Goal: Task Accomplishment & Management: Use online tool/utility

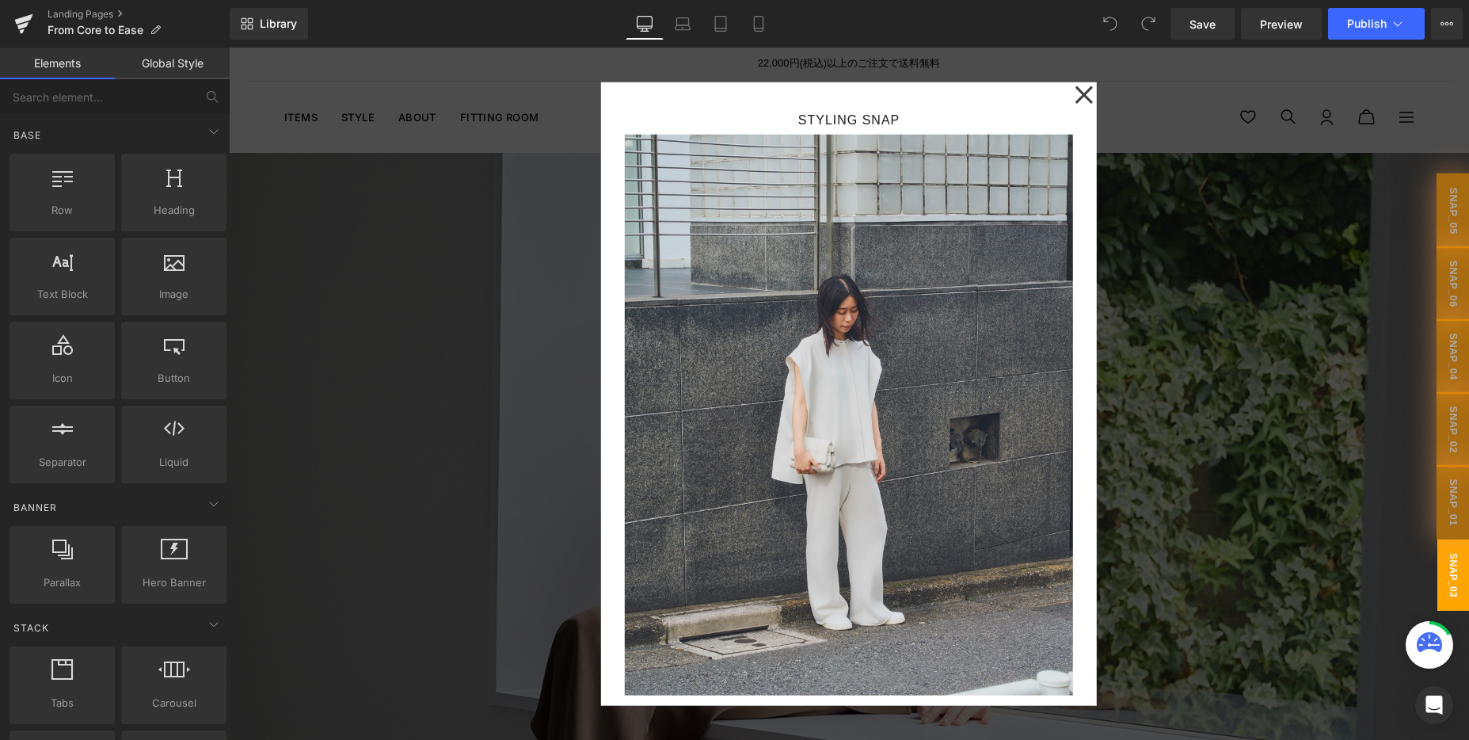
click at [1370, 131] on div at bounding box center [849, 394] width 1240 height 692
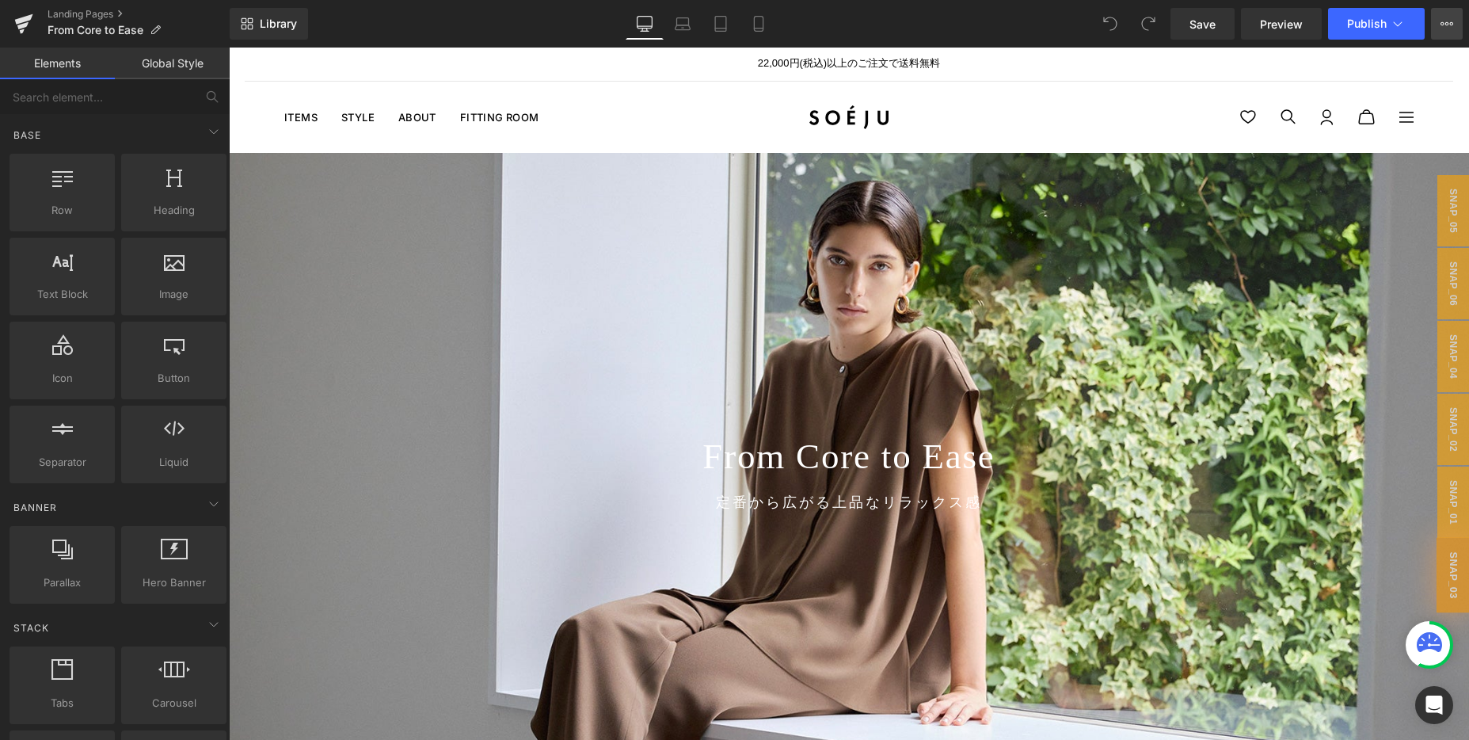
click at [1449, 28] on icon at bounding box center [1447, 23] width 13 height 13
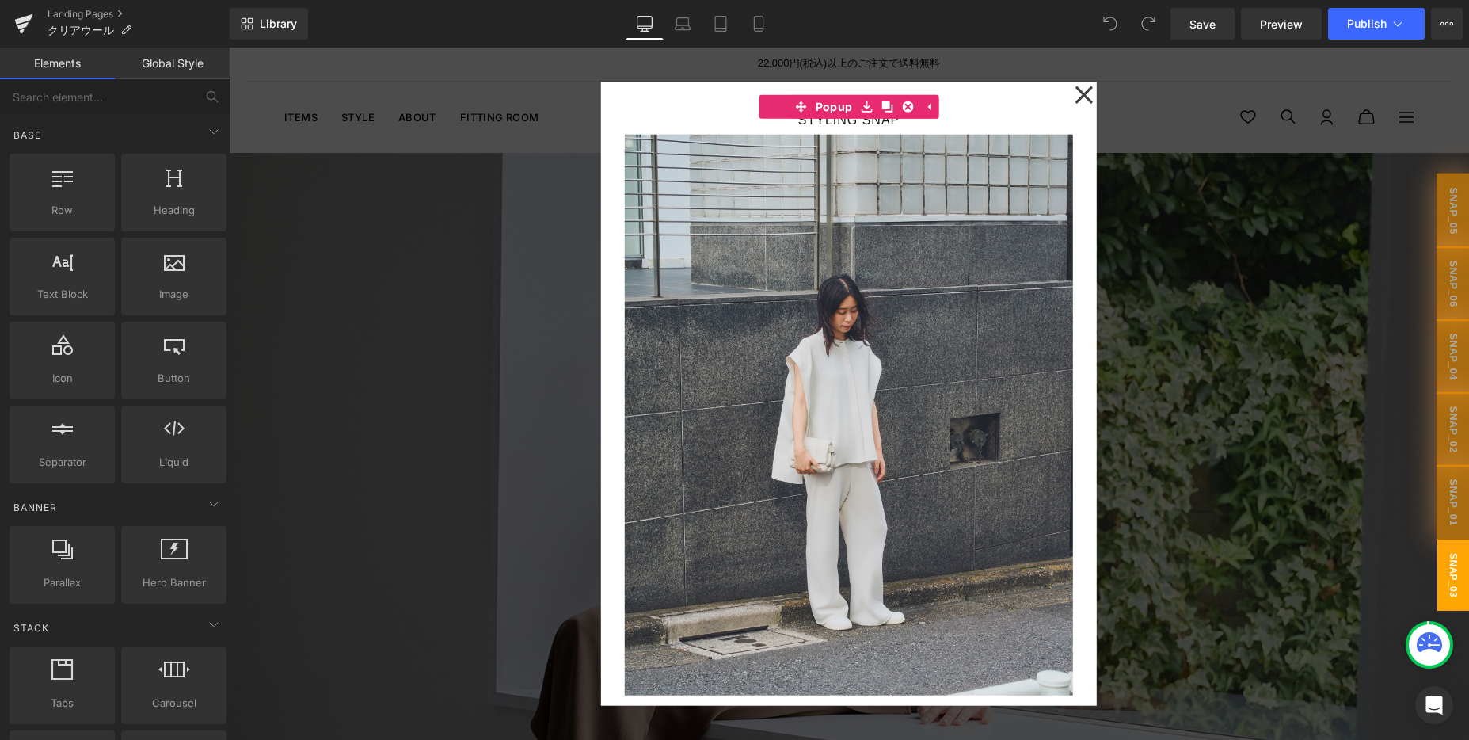
click at [523, 430] on div at bounding box center [849, 394] width 1240 height 692
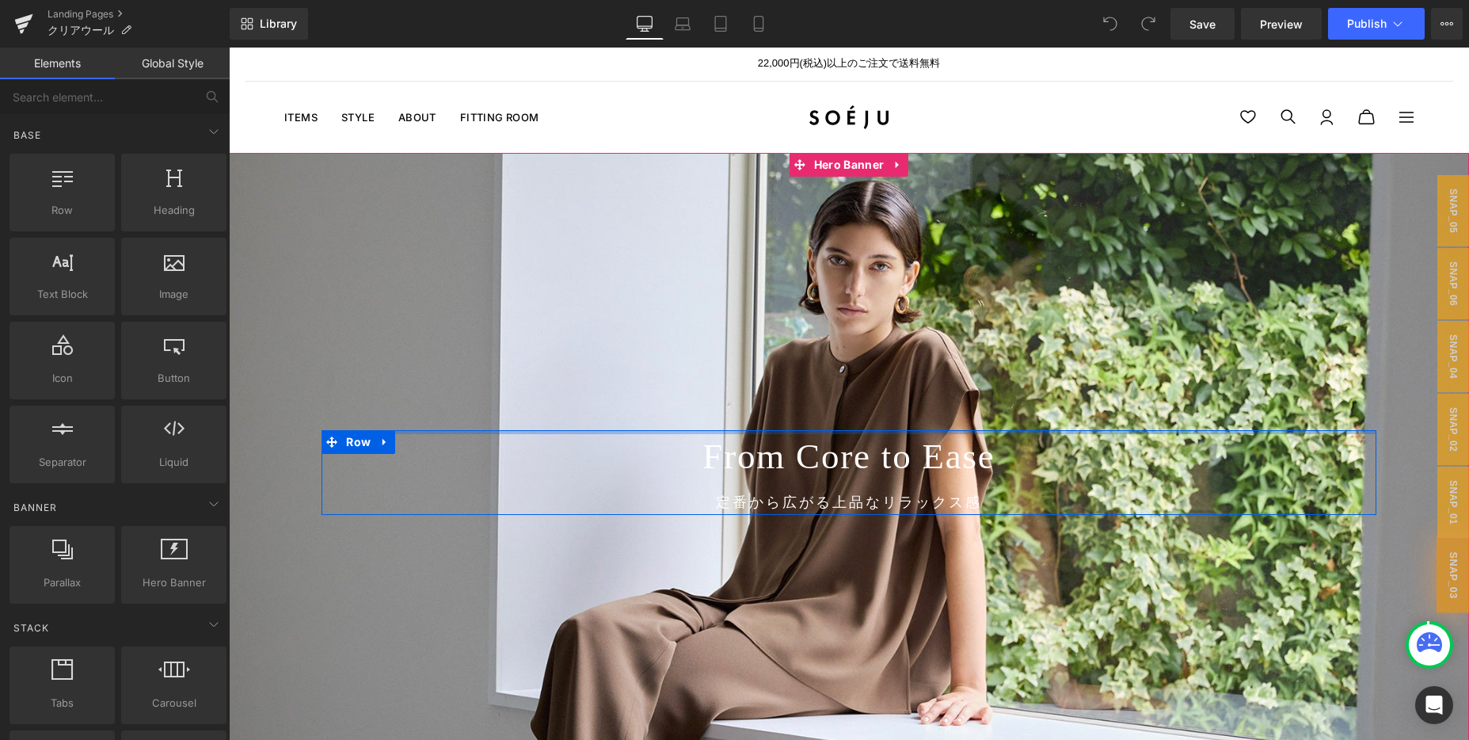
click at [523, 430] on div at bounding box center [849, 432] width 1054 height 4
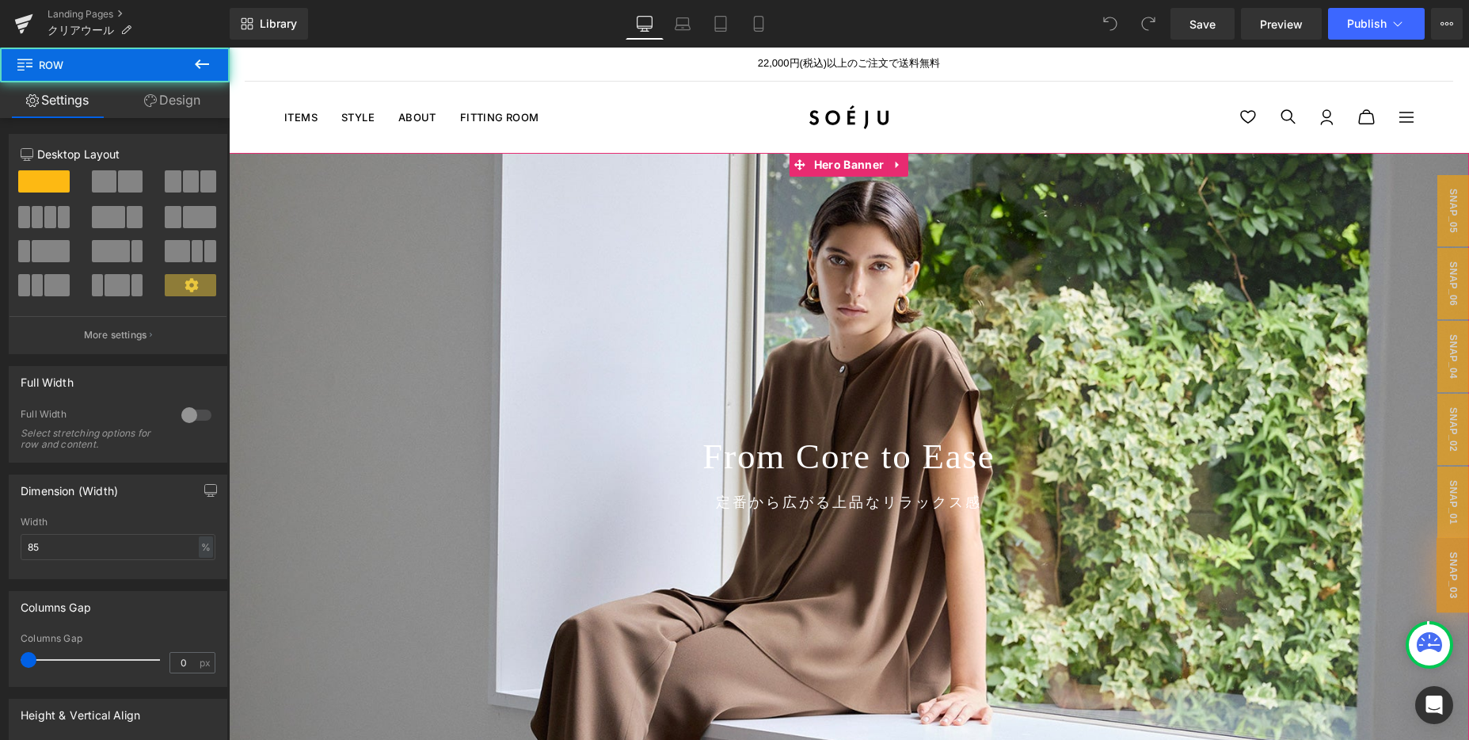
click at [540, 394] on div at bounding box center [849, 453] width 1240 height 600
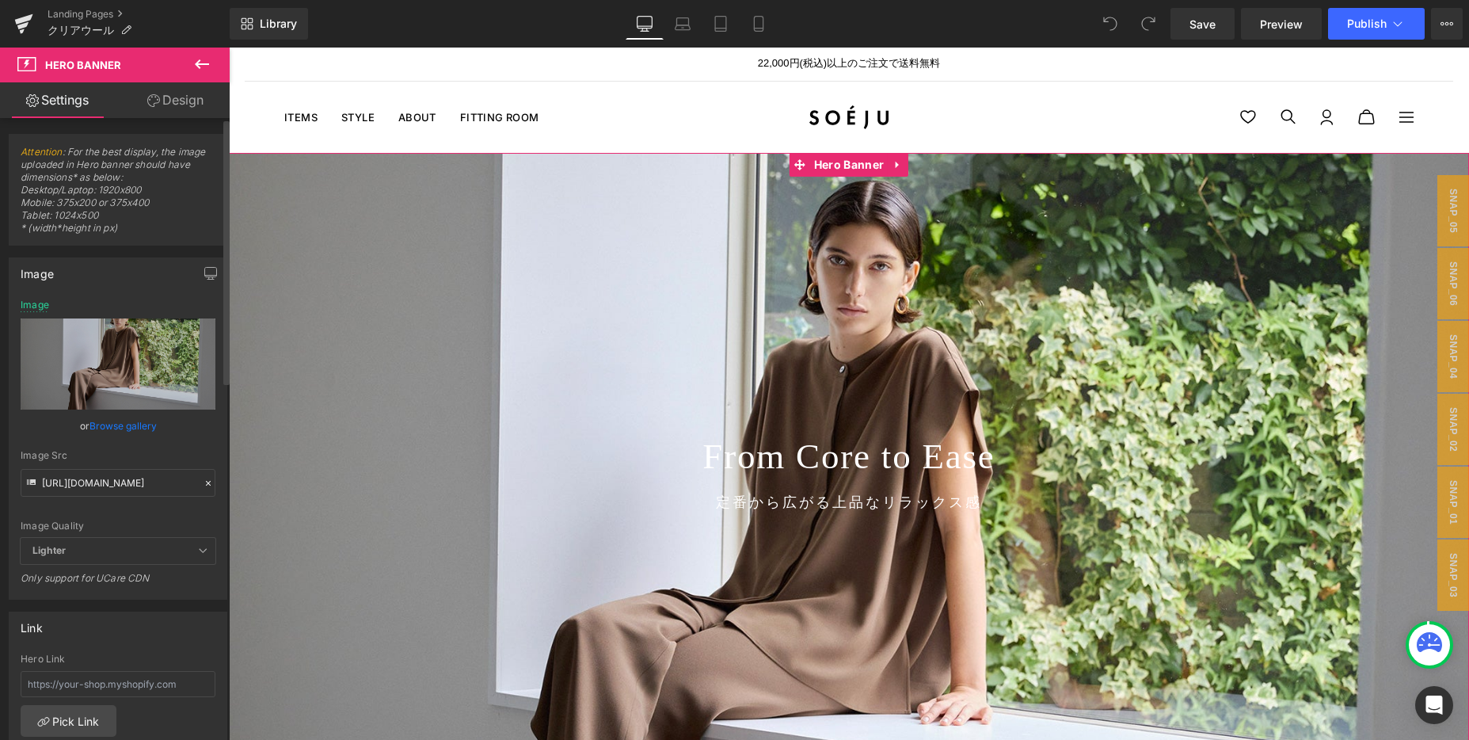
click at [203, 483] on icon at bounding box center [208, 483] width 11 height 11
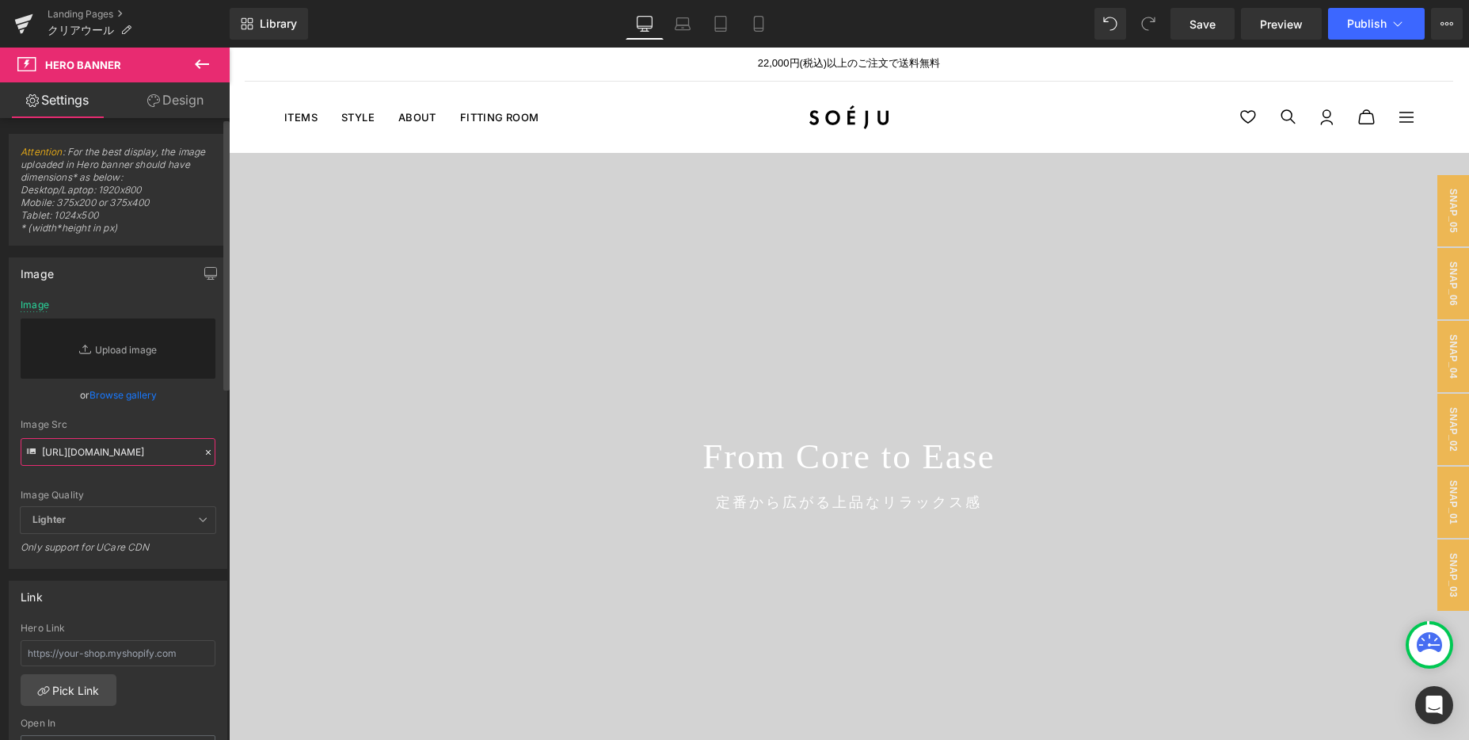
click at [132, 452] on input "[URL][DOMAIN_NAME]" at bounding box center [118, 452] width 195 height 28
paste input "[URL][DOMAIN_NAME]"
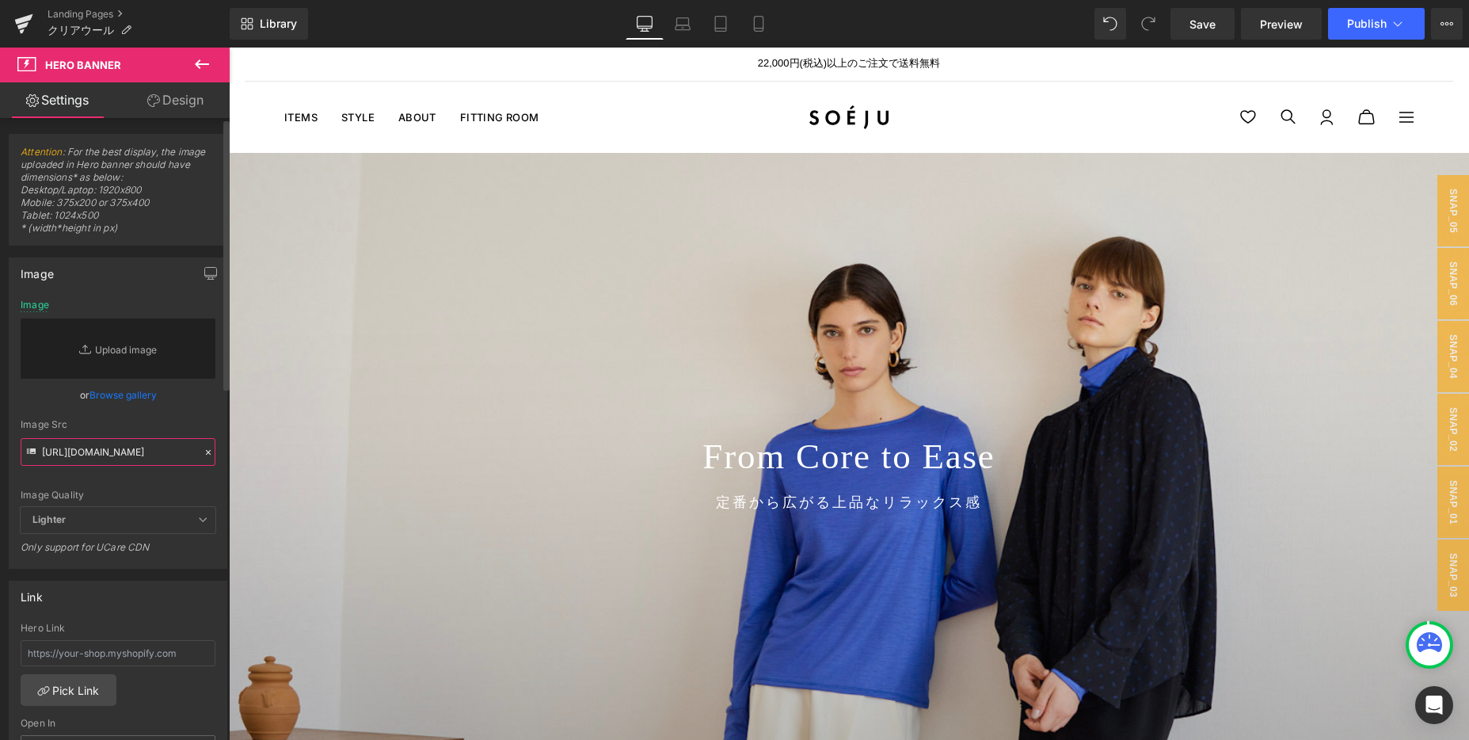
type input "[URL][DOMAIN_NAME]"
click at [173, 411] on div "Image Quality Lighter Lightest Lighter Lighter Lightest Only support for UCare …" at bounding box center [118, 402] width 195 height 207
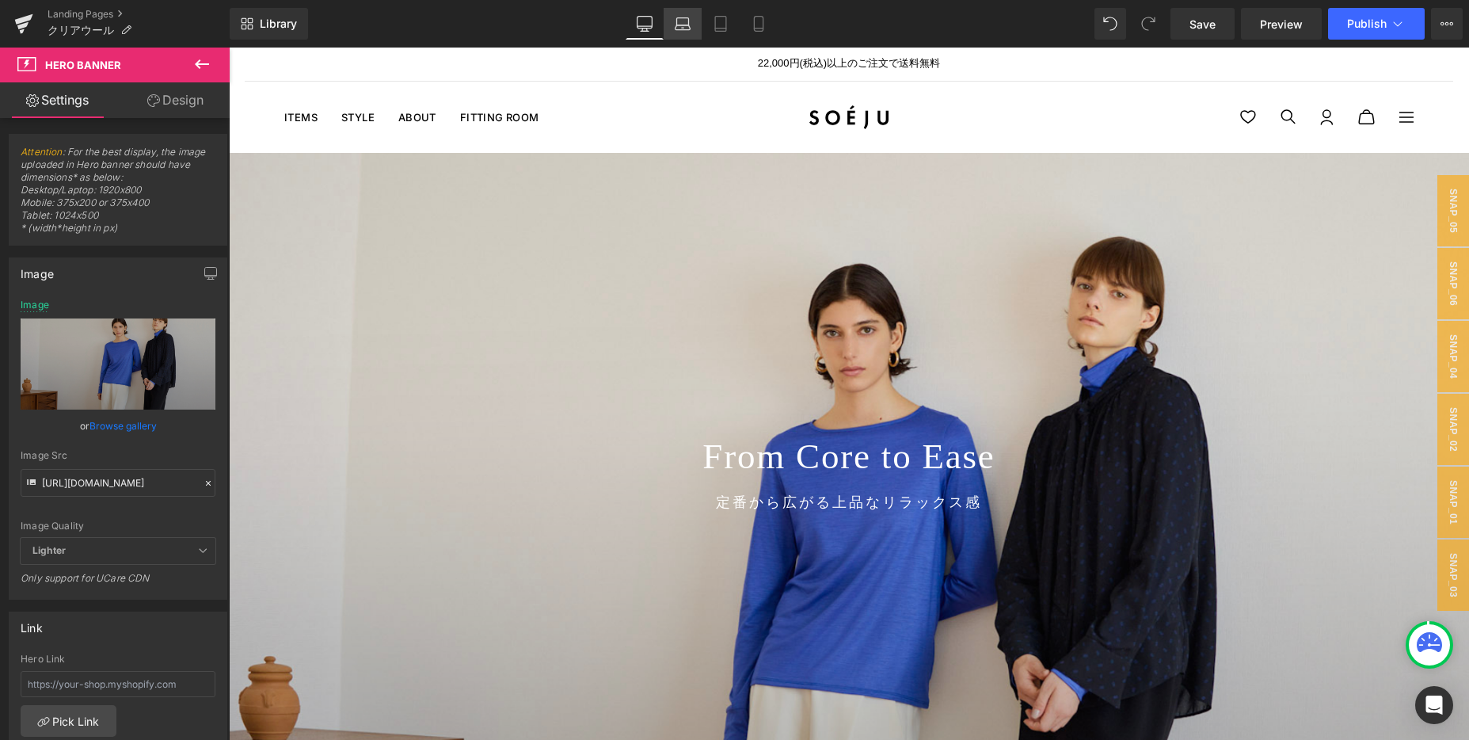
click at [688, 28] on icon at bounding box center [683, 24] width 16 height 16
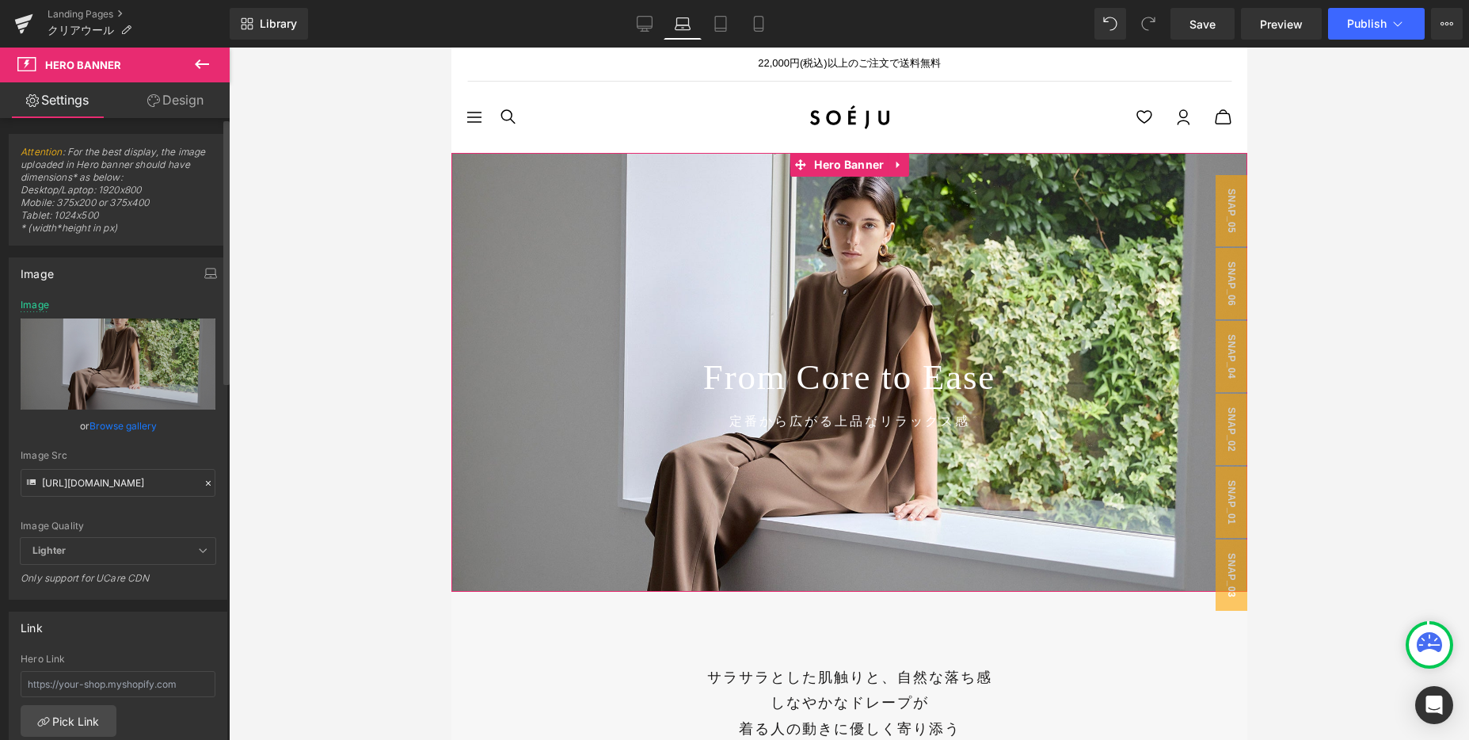
click at [203, 481] on icon at bounding box center [208, 483] width 11 height 11
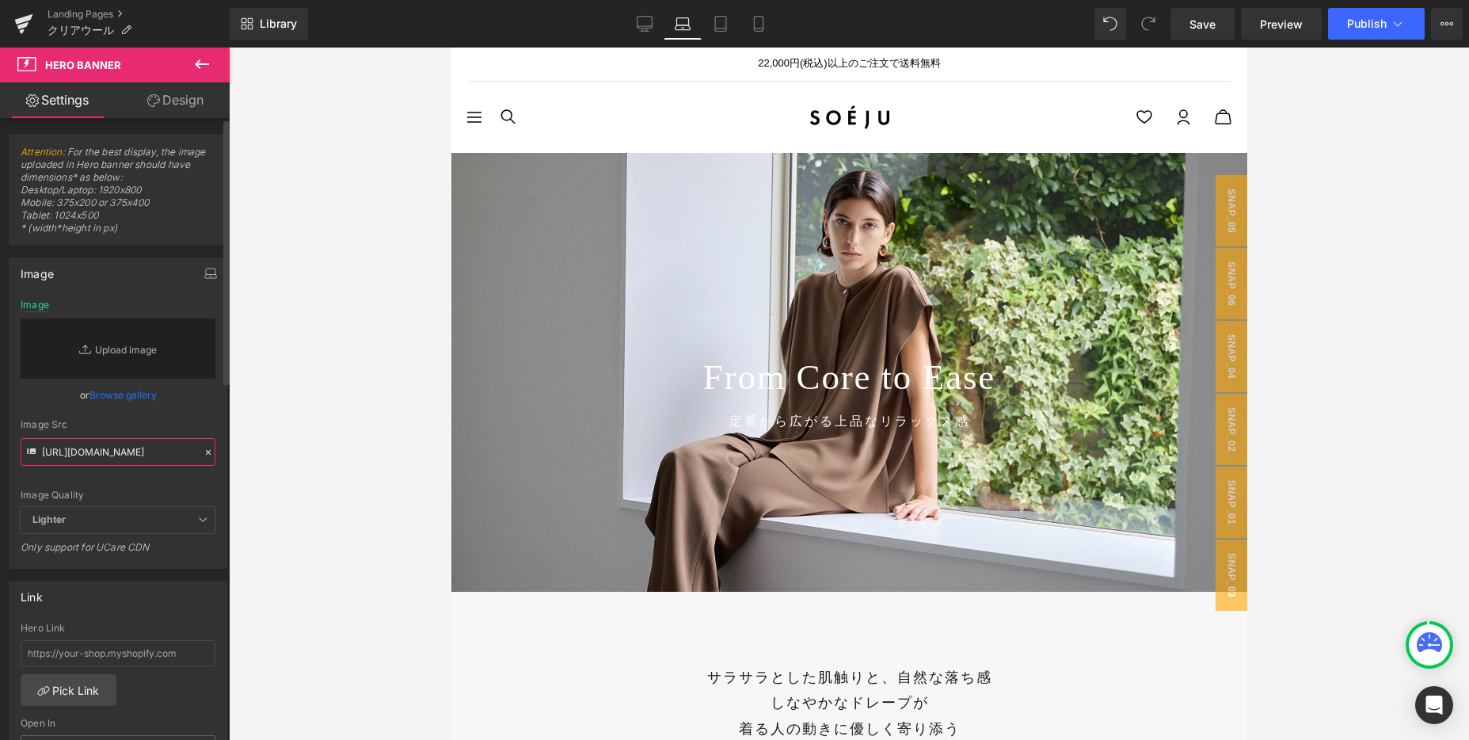
click at [128, 449] on input "[URL][DOMAIN_NAME]" at bounding box center [118, 452] width 195 height 28
paste input "[URL][DOMAIN_NAME]"
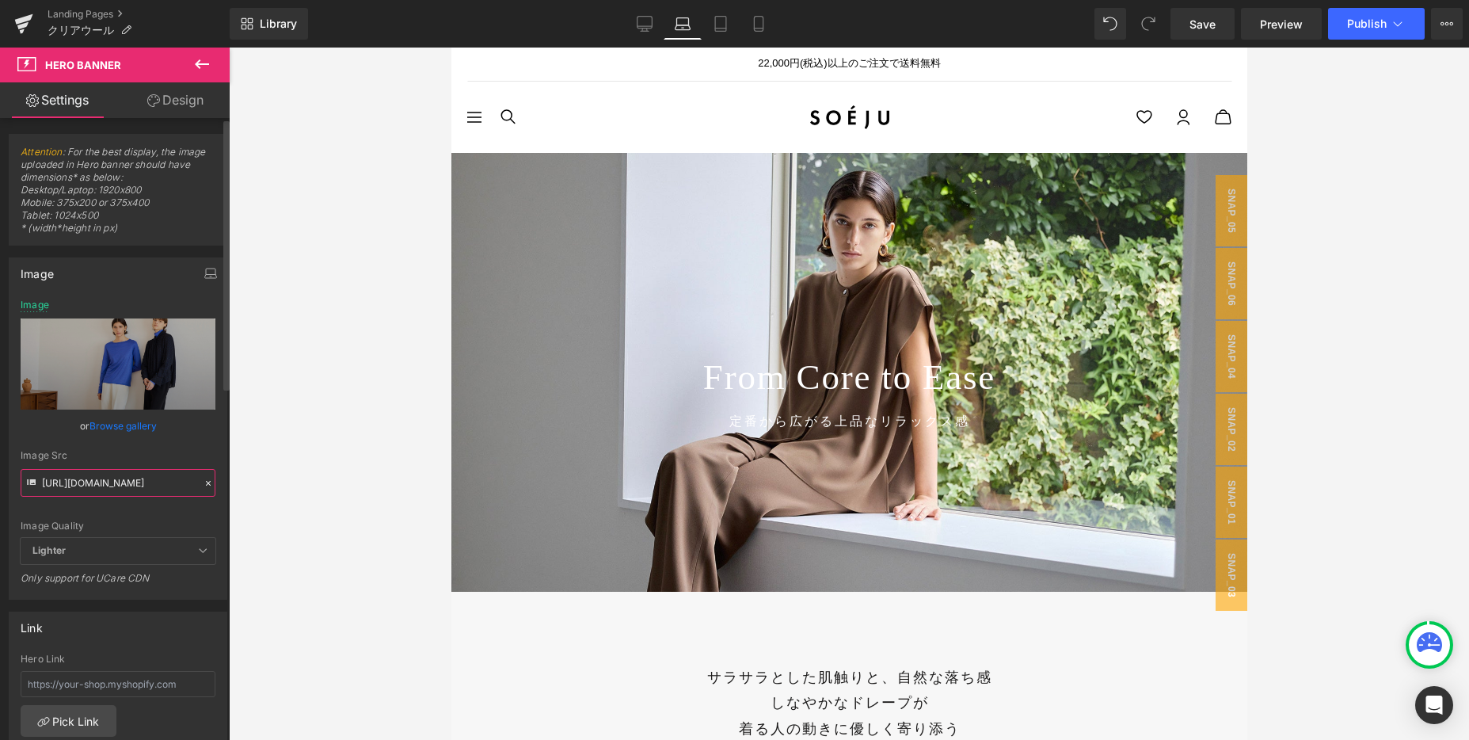
type input "[URL][DOMAIN_NAME]"
click at [174, 445] on div "Image Quality Lighter Lightest Lighter Lighter Lightest Only support for UCare …" at bounding box center [118, 418] width 195 height 238
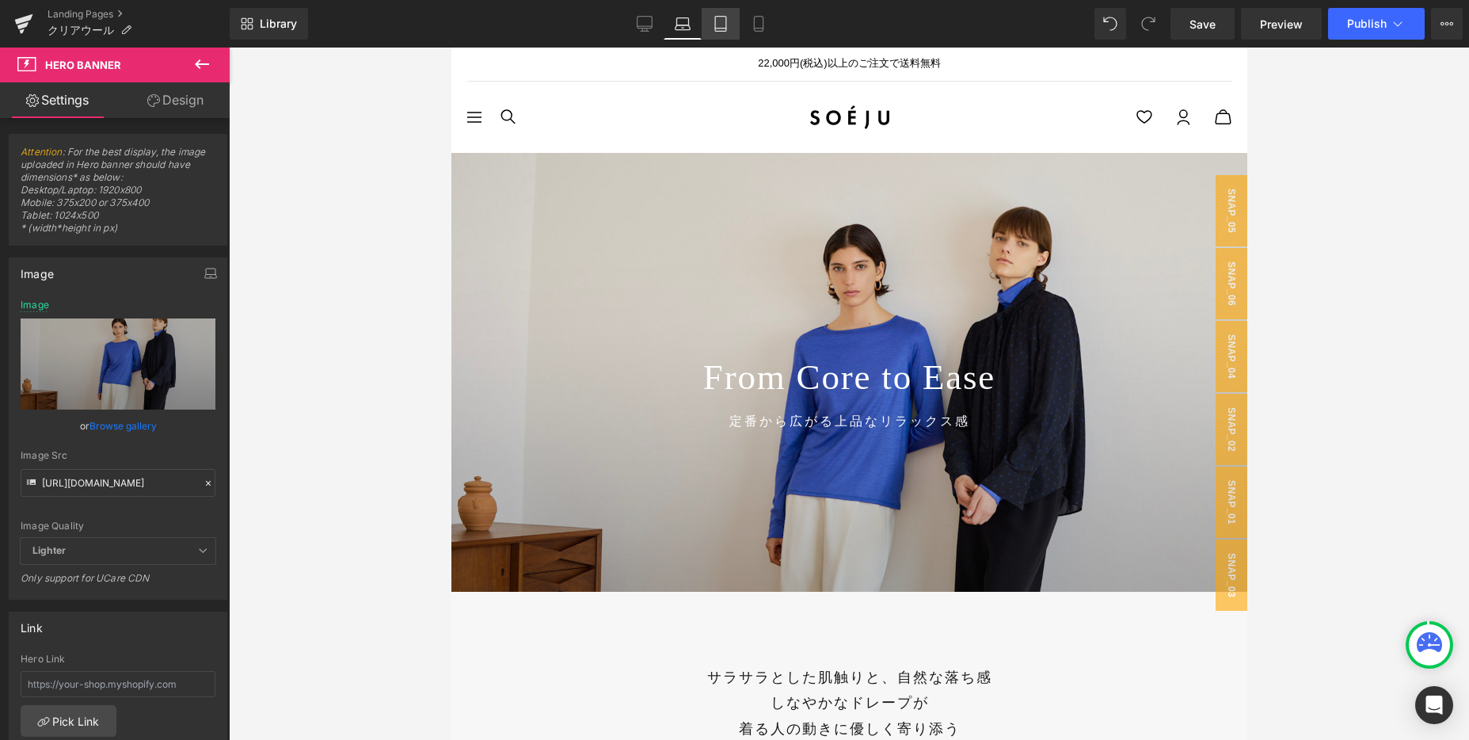
click at [730, 16] on link "Tablet" at bounding box center [721, 24] width 38 height 32
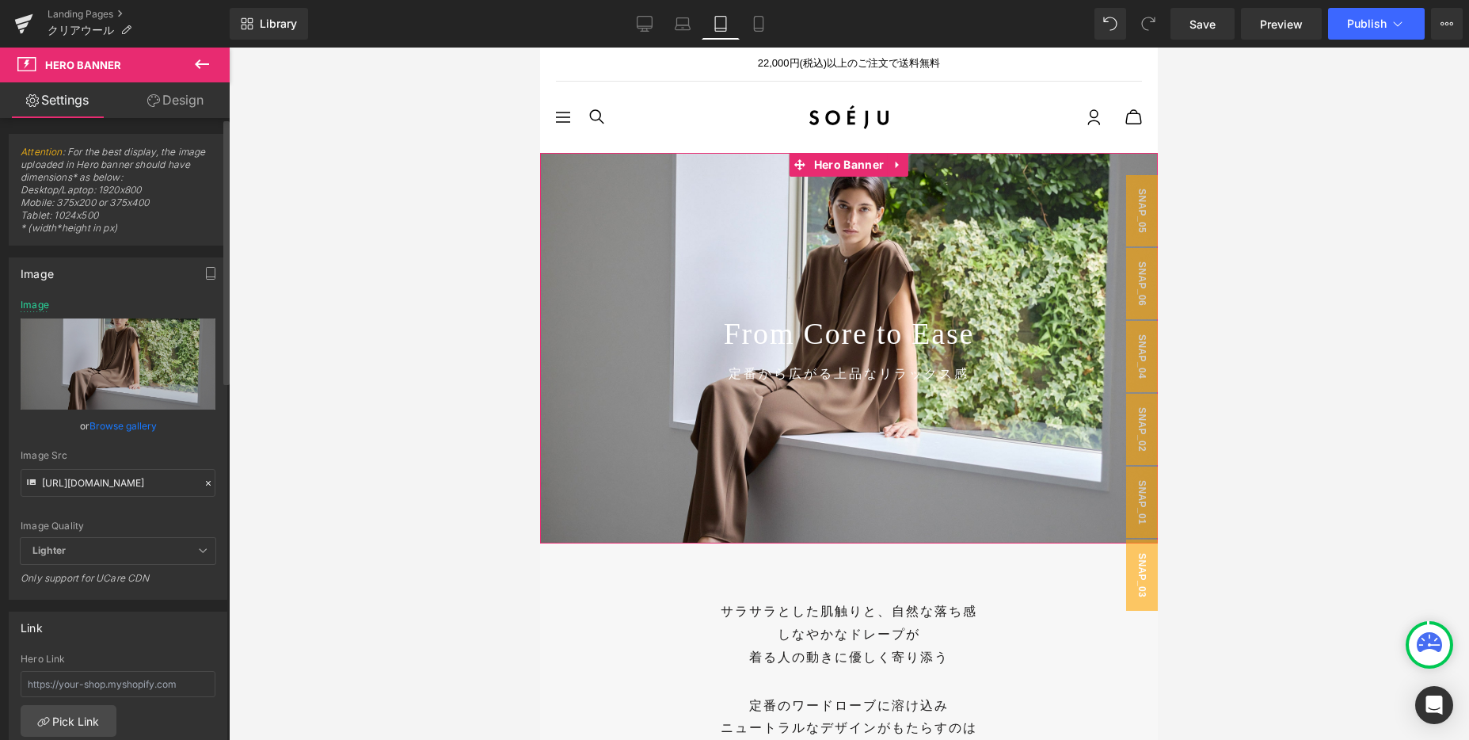
click at [203, 486] on icon at bounding box center [208, 483] width 11 height 11
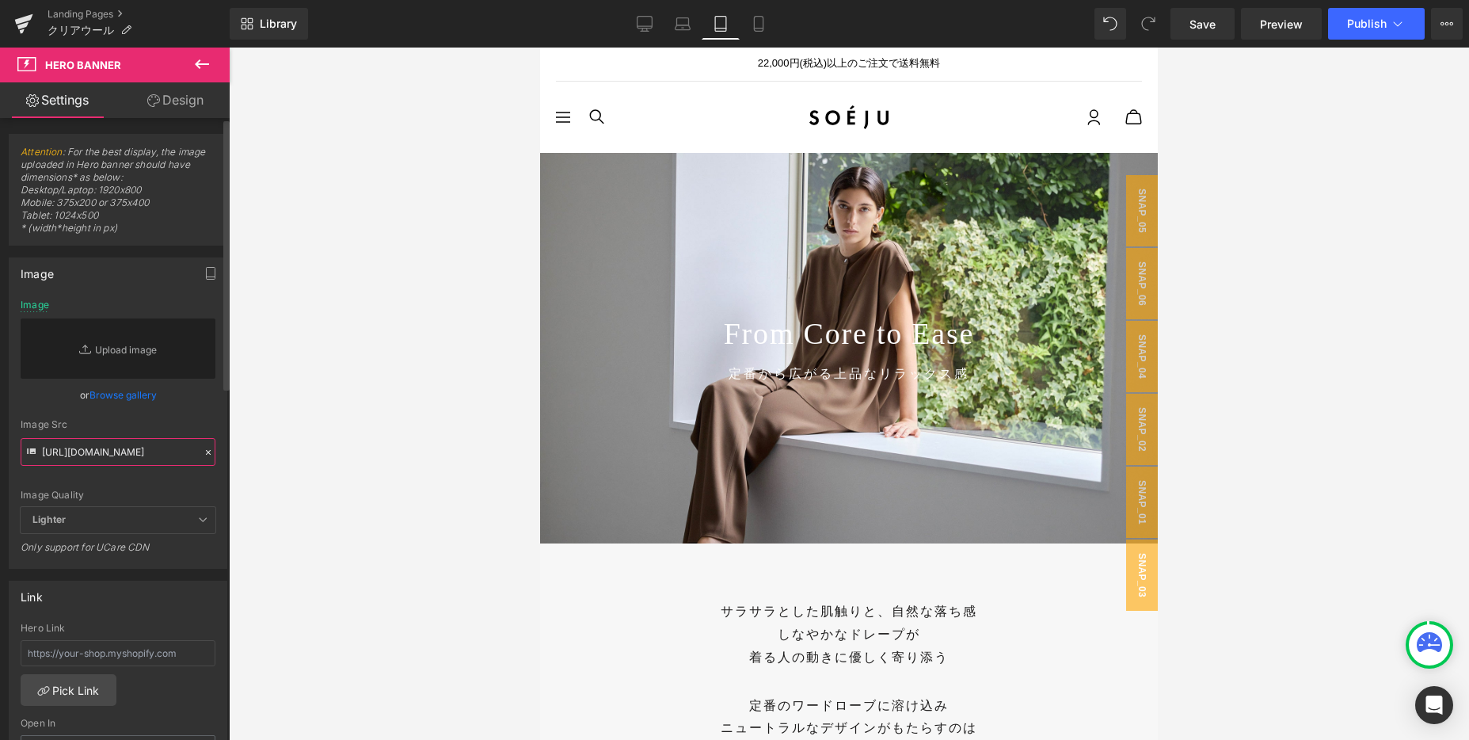
click at [150, 452] on input "[URL][DOMAIN_NAME]" at bounding box center [118, 452] width 195 height 28
paste input "[URL][DOMAIN_NAME]"
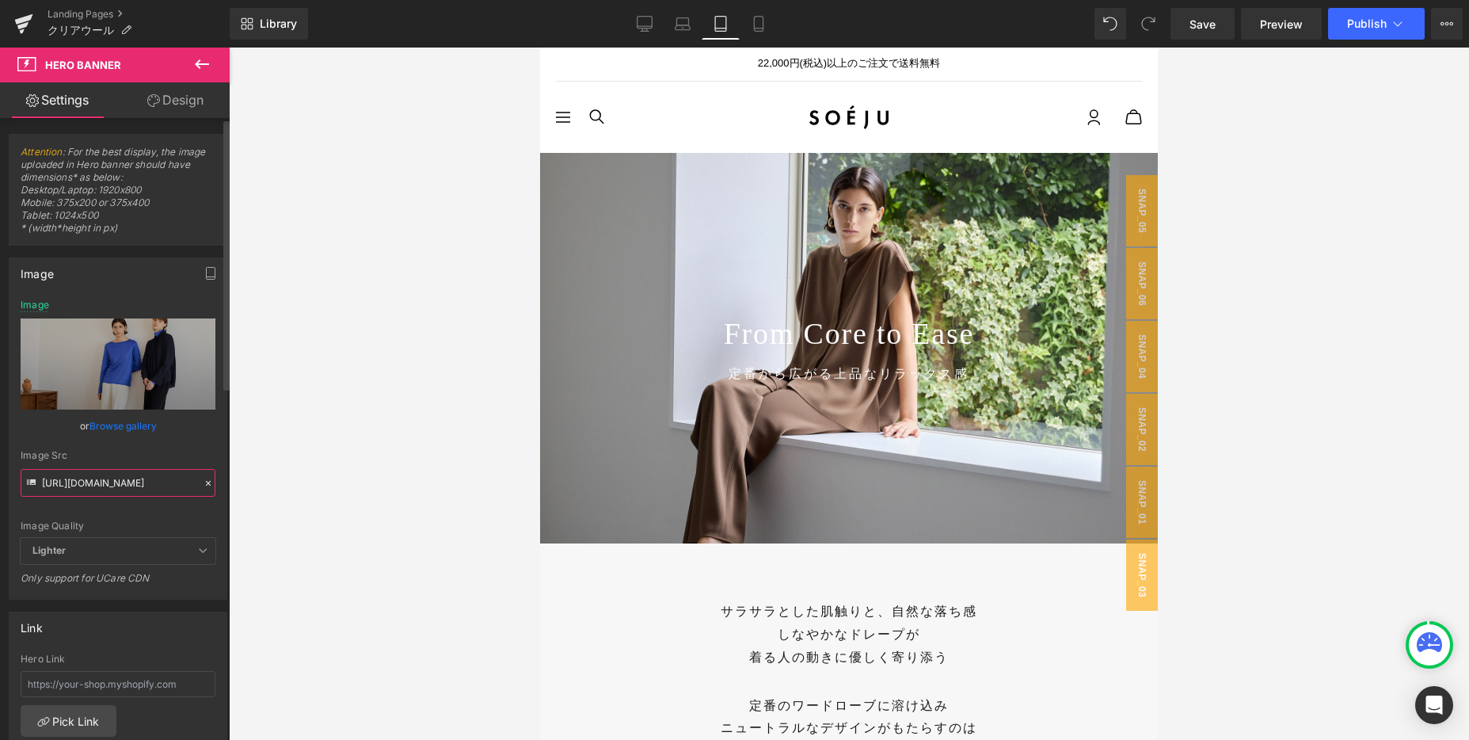
type input "[URL][DOMAIN_NAME]"
click at [181, 436] on div "Image Quality Lighter Lightest Lighter Lighter Lightest Only support for UCare …" at bounding box center [118, 418] width 195 height 238
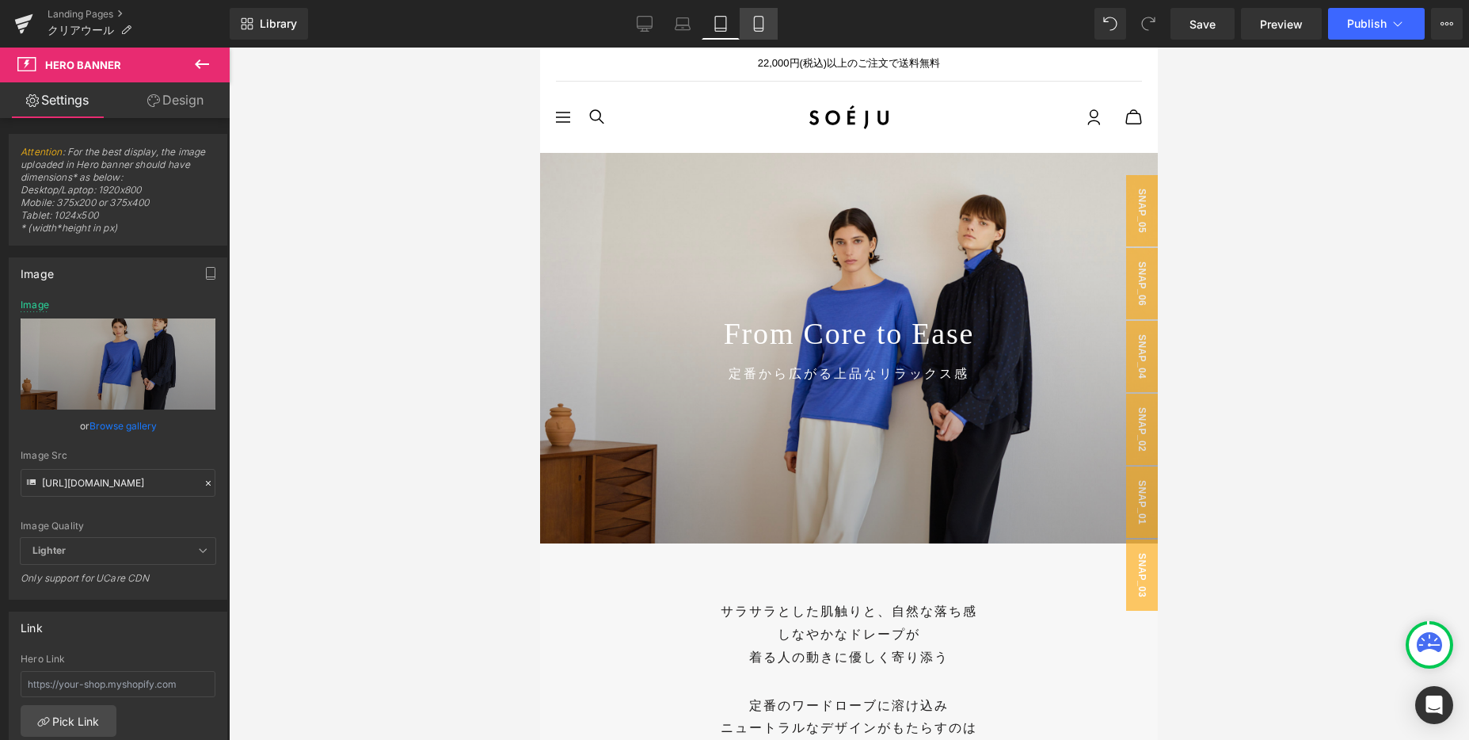
click at [758, 26] on icon at bounding box center [759, 24] width 16 height 16
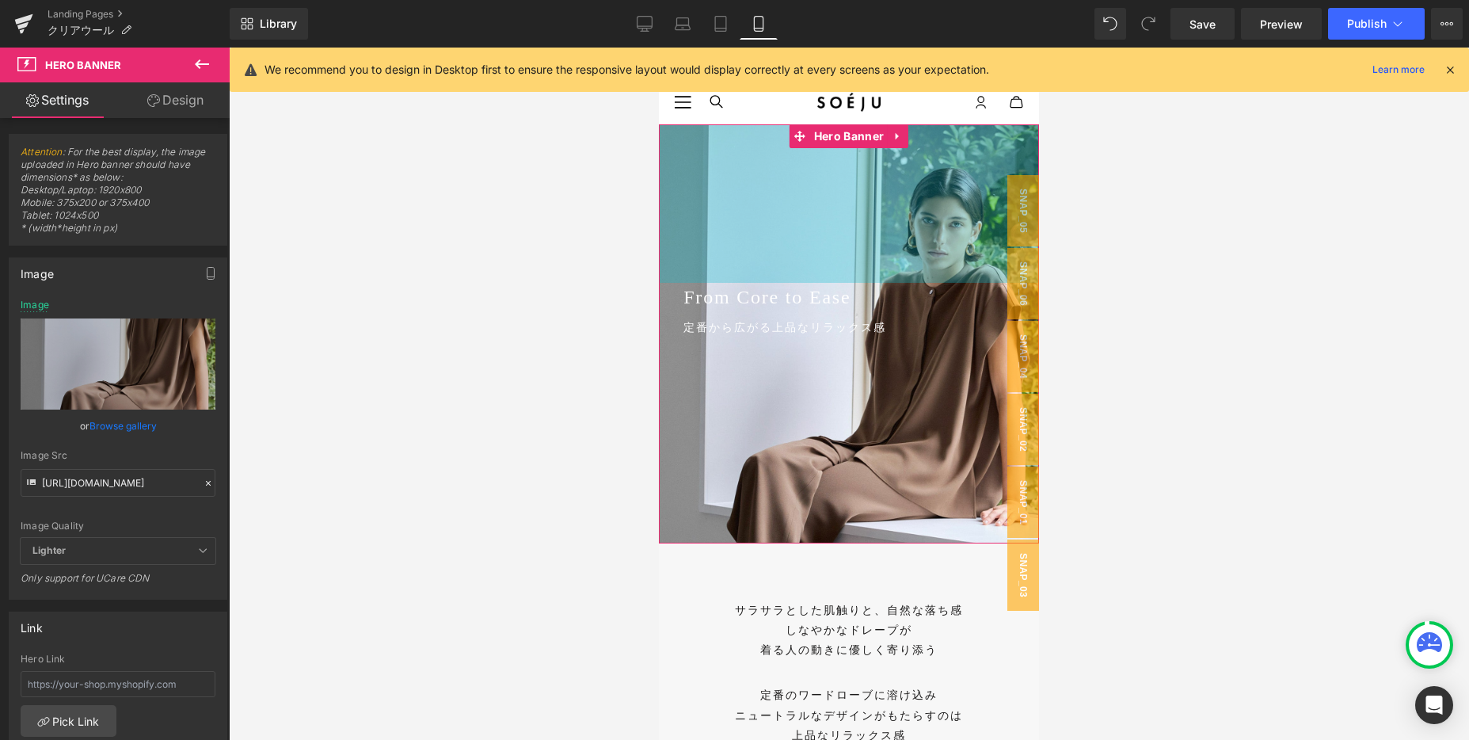
click at [736, 182] on div "200px" at bounding box center [849, 203] width 380 height 158
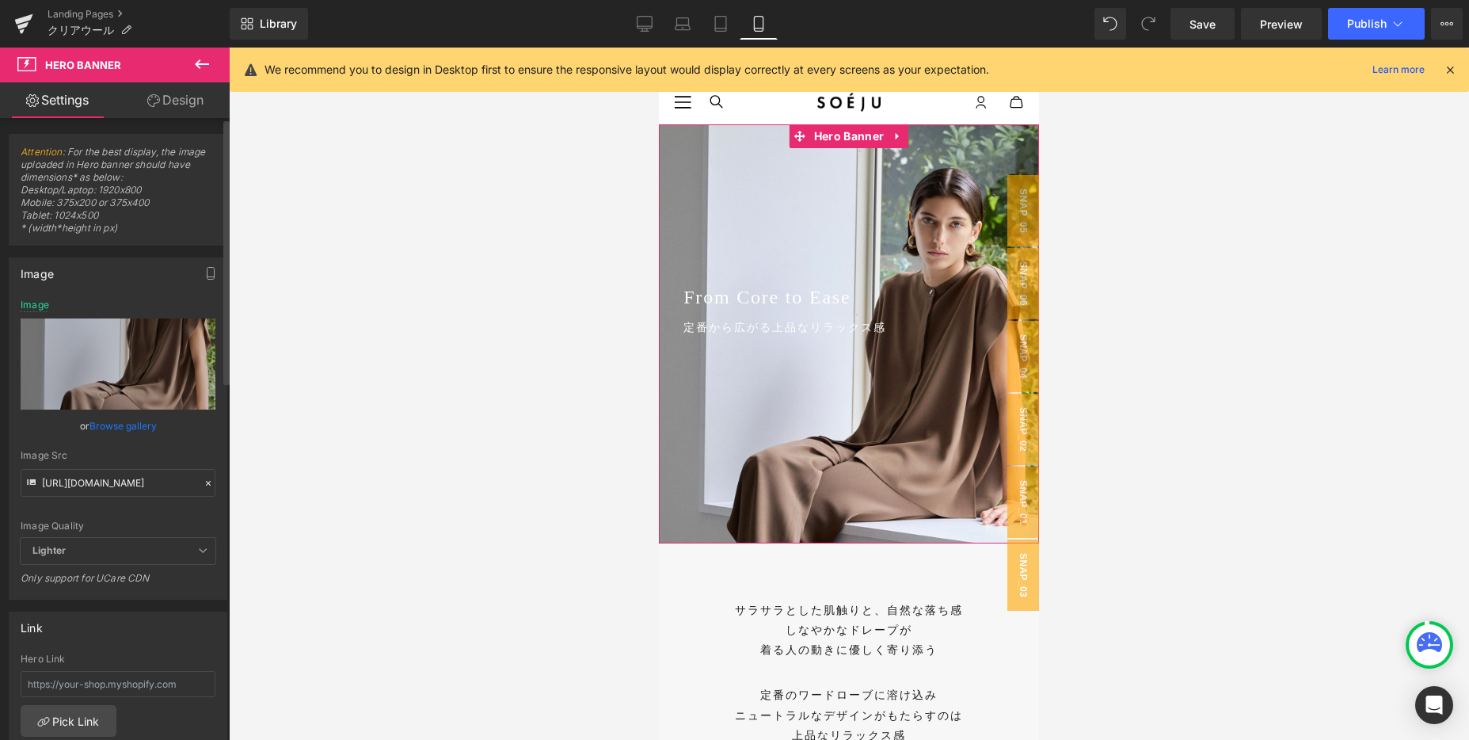
click at [203, 481] on icon at bounding box center [208, 483] width 11 height 11
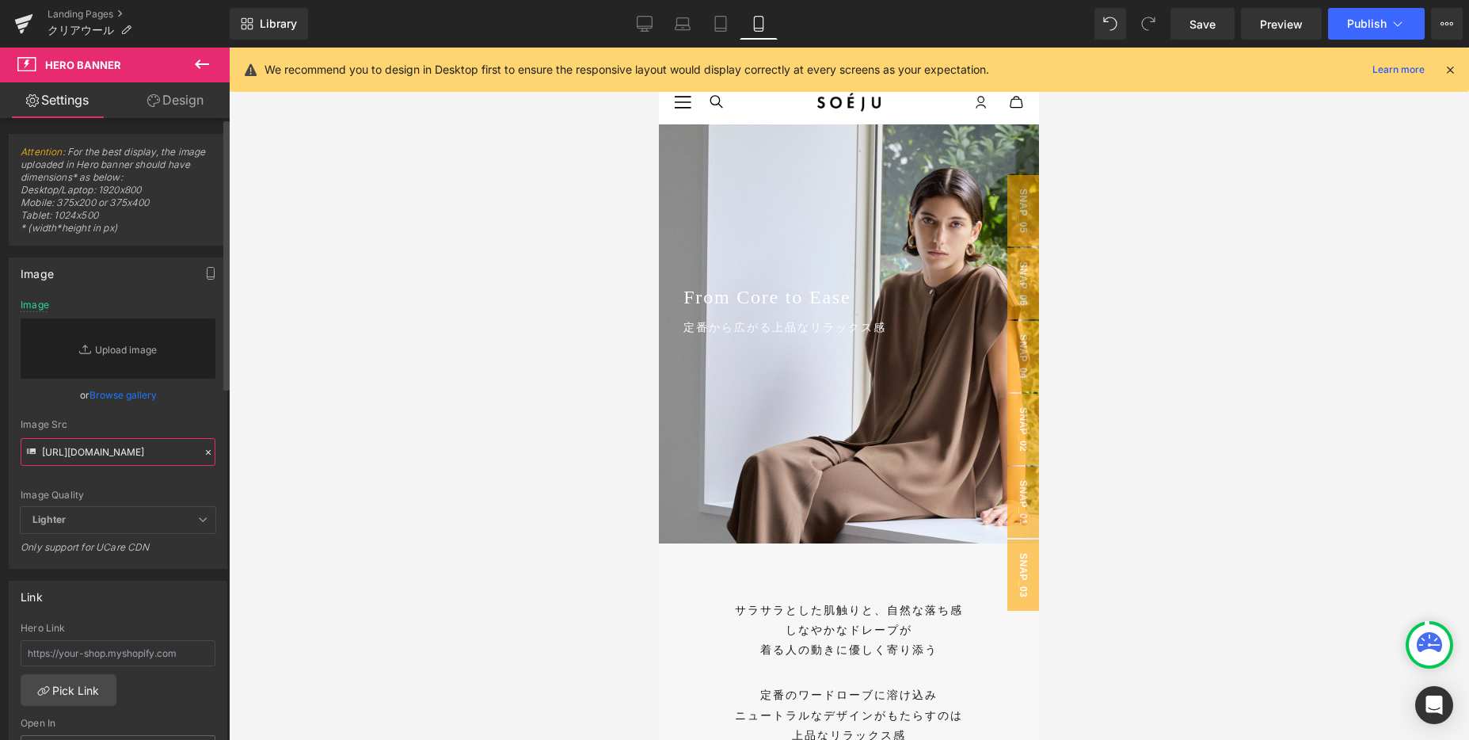
click at [165, 458] on input "[URL][DOMAIN_NAME]" at bounding box center [118, 452] width 195 height 28
paste input "[URL][DOMAIN_NAME]"
type input "[URL][DOMAIN_NAME]"
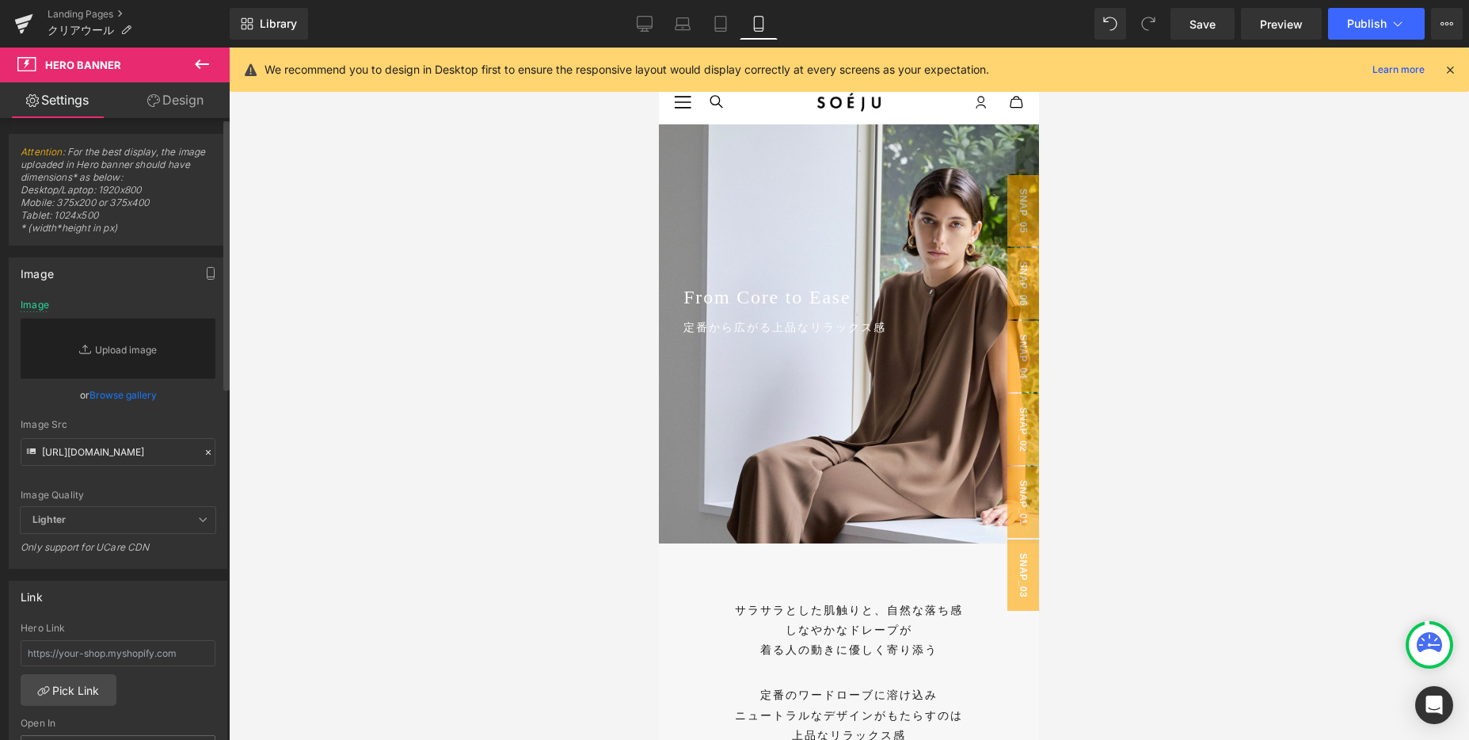
click at [193, 424] on div "Image Src" at bounding box center [118, 424] width 195 height 11
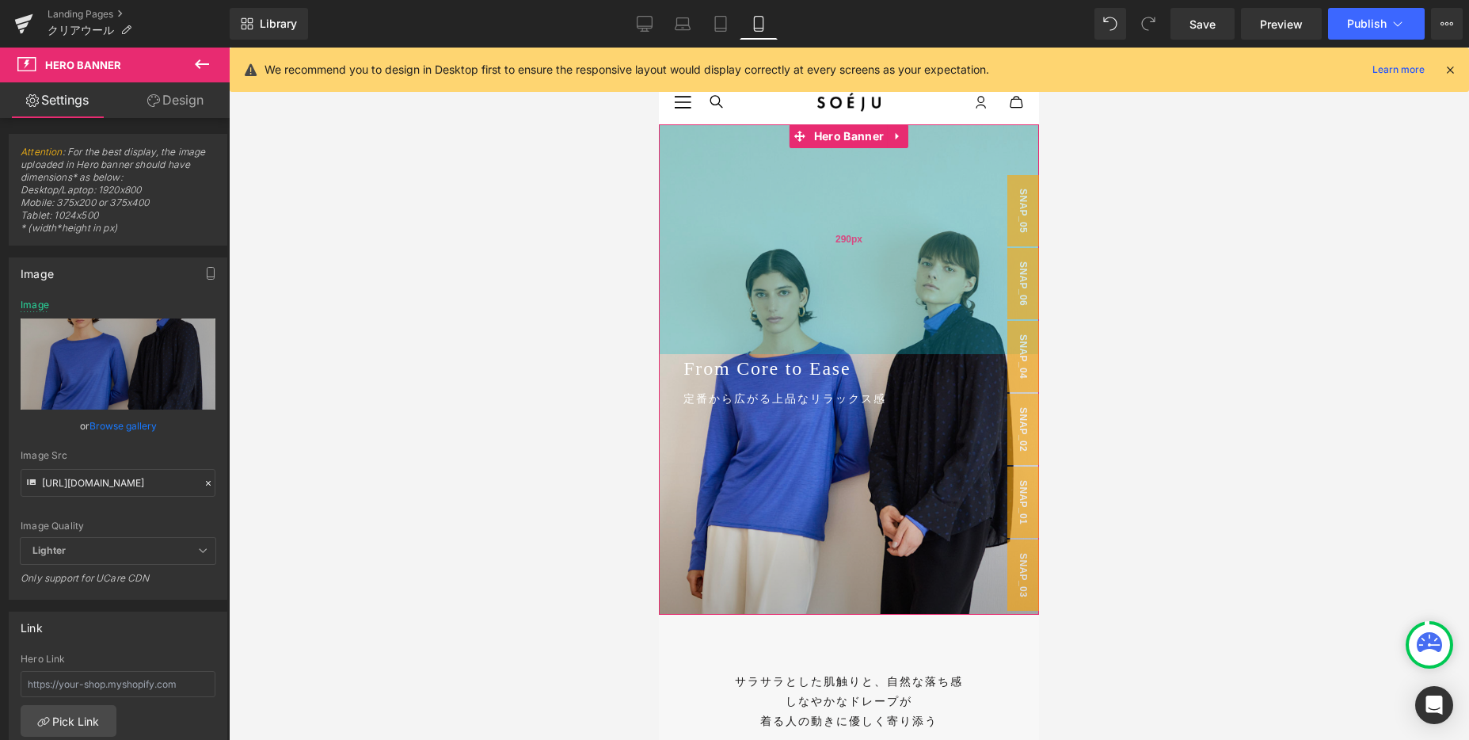
drag, startPoint x: 878, startPoint y: 272, endPoint x: 877, endPoint y: 344, distance: 71.3
click at [877, 344] on div "290px" at bounding box center [849, 239] width 380 height 230
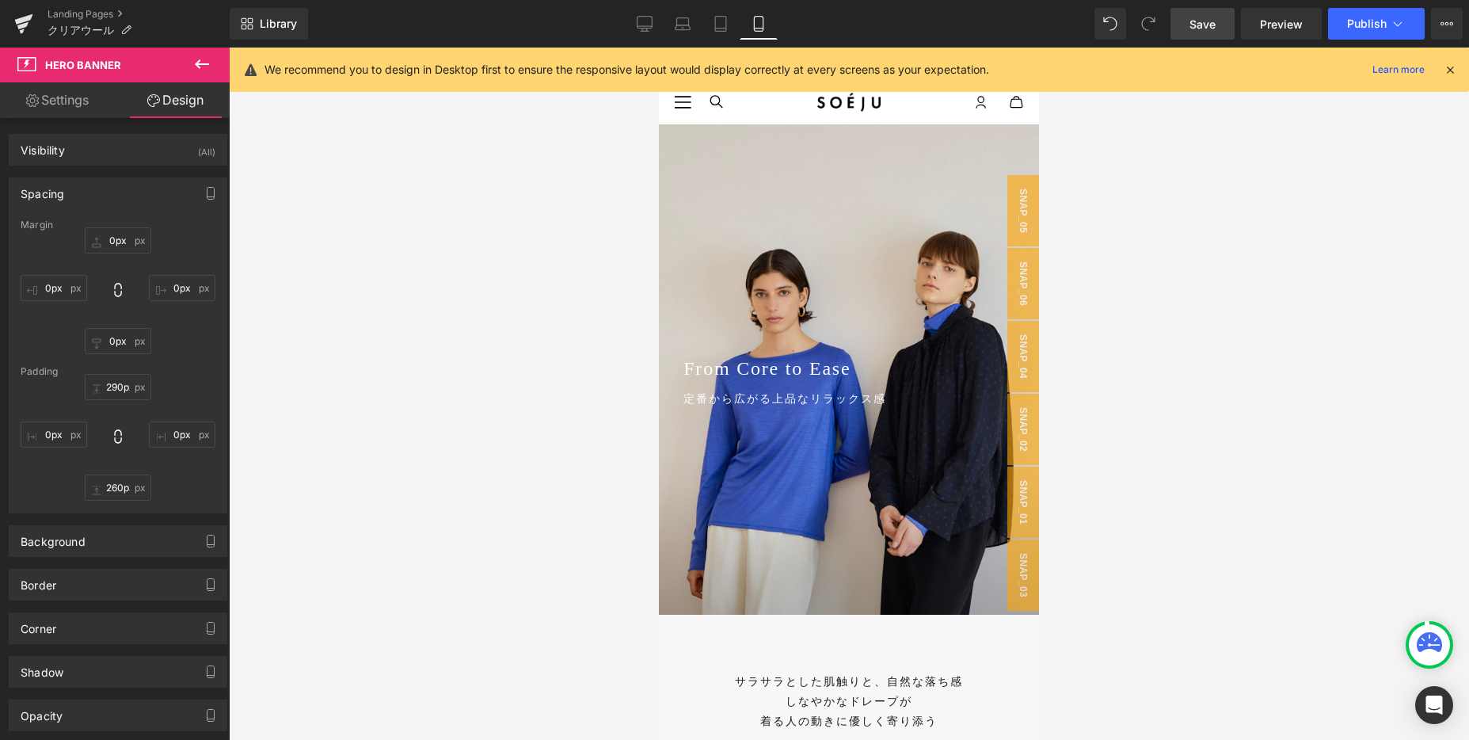
click at [1198, 32] on span "Save" at bounding box center [1203, 24] width 26 height 17
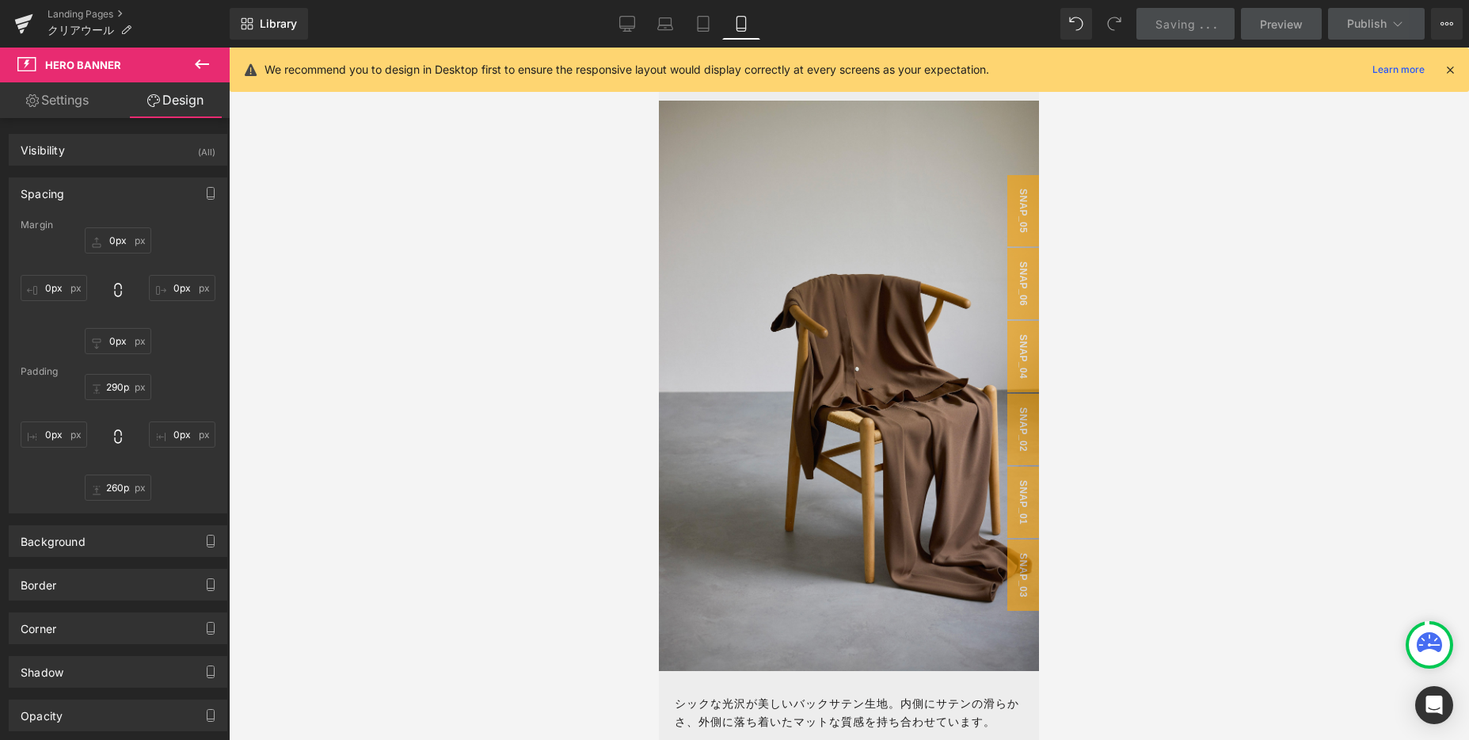
scroll to position [919, 0]
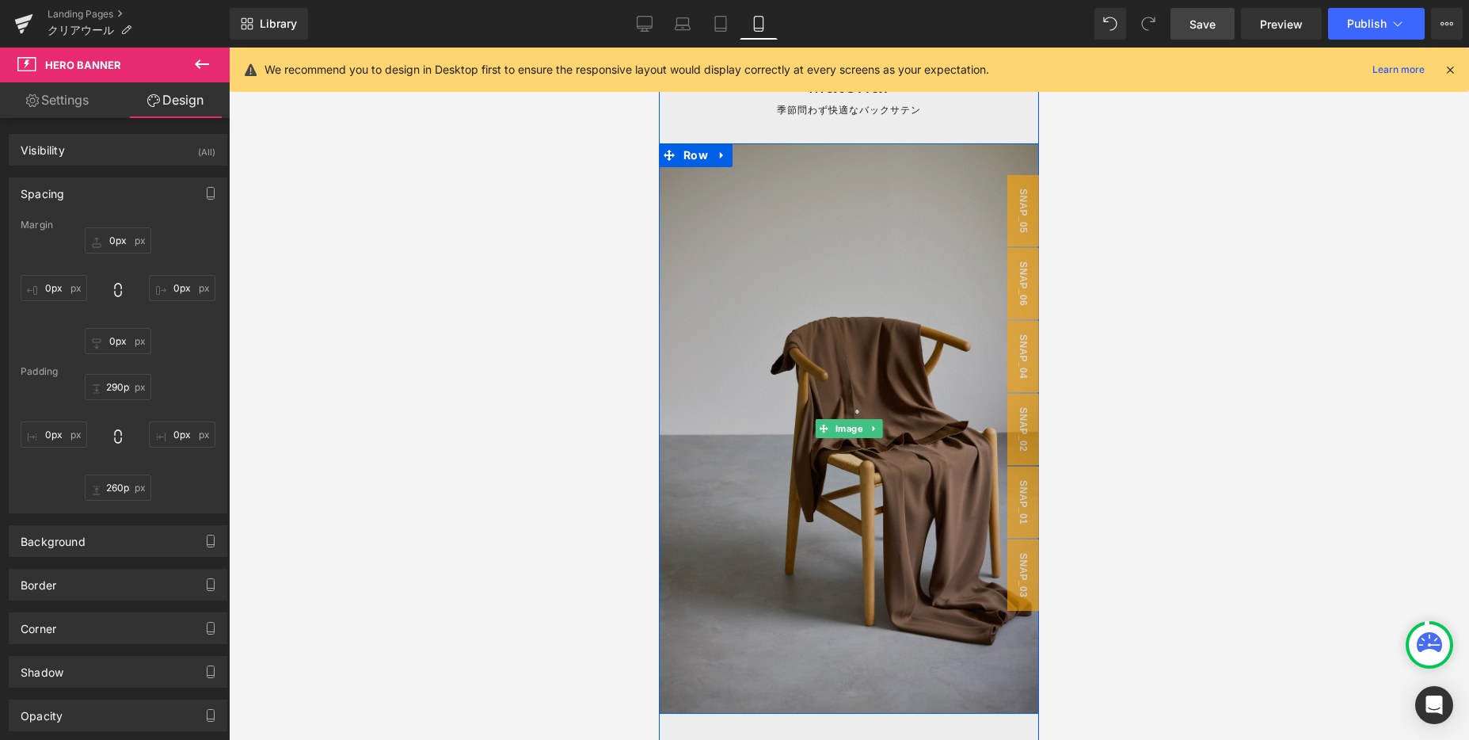
click at [809, 344] on img at bounding box center [849, 428] width 380 height 570
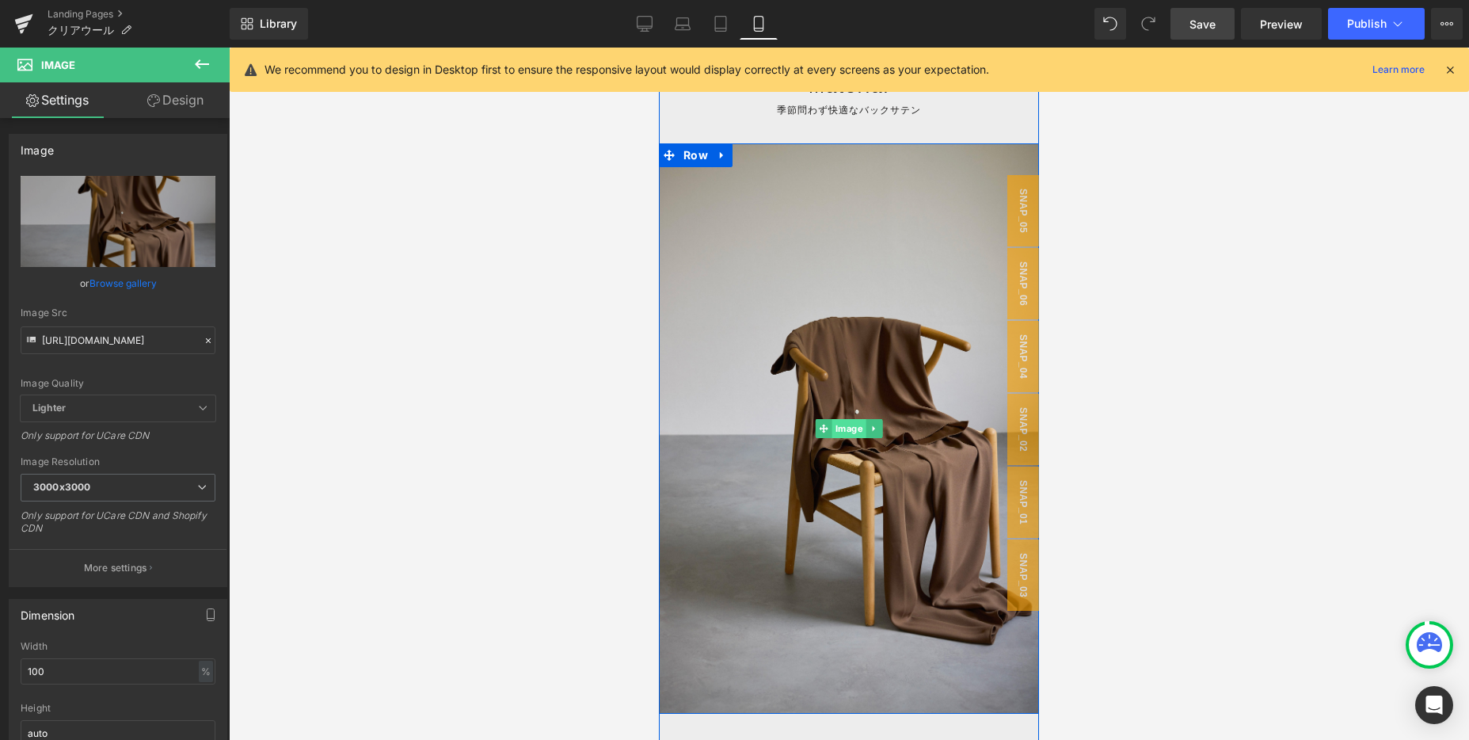
click at [846, 435] on span "Image" at bounding box center [849, 428] width 34 height 19
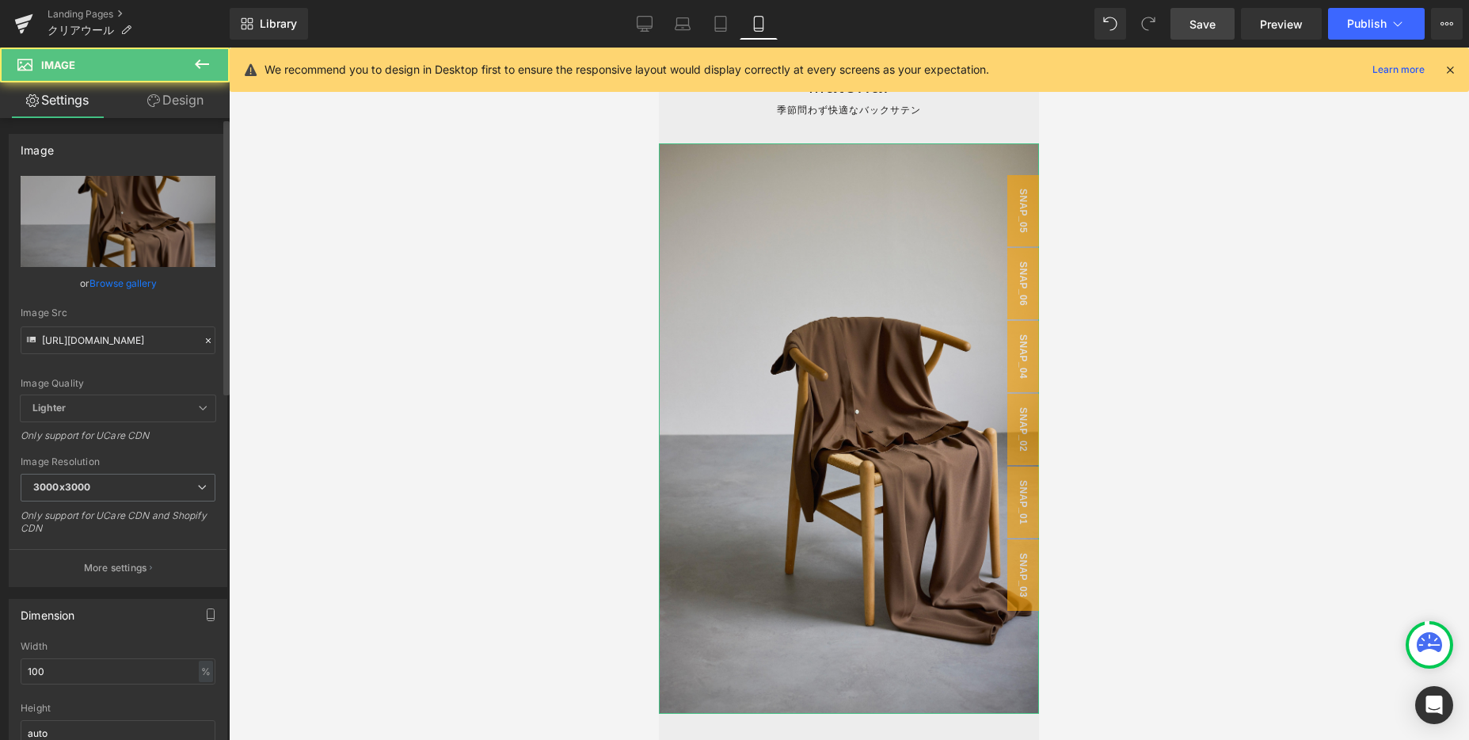
click at [203, 341] on icon at bounding box center [208, 340] width 11 height 11
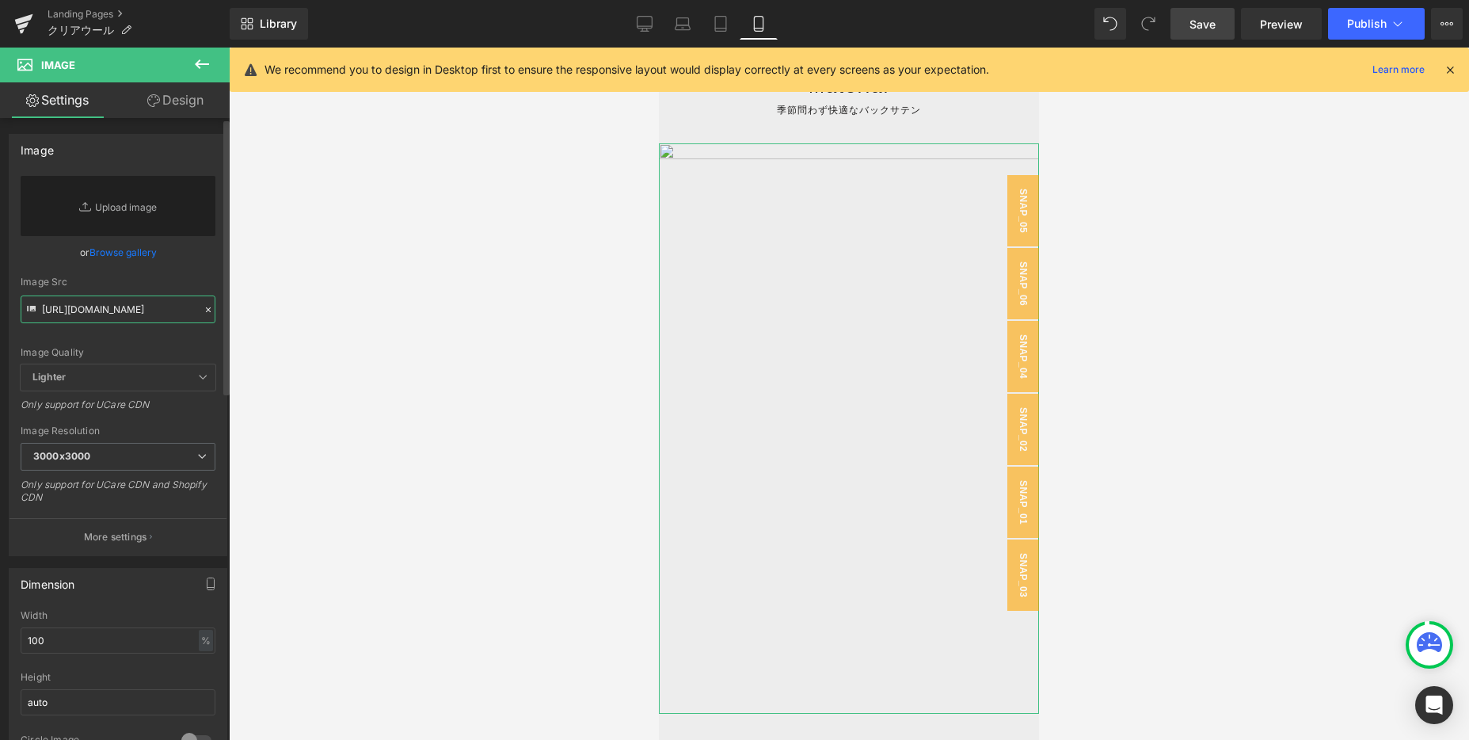
click at [134, 303] on input "[URL][DOMAIN_NAME]" at bounding box center [118, 309] width 195 height 28
paste input "[URL][DOMAIN_NAME]"
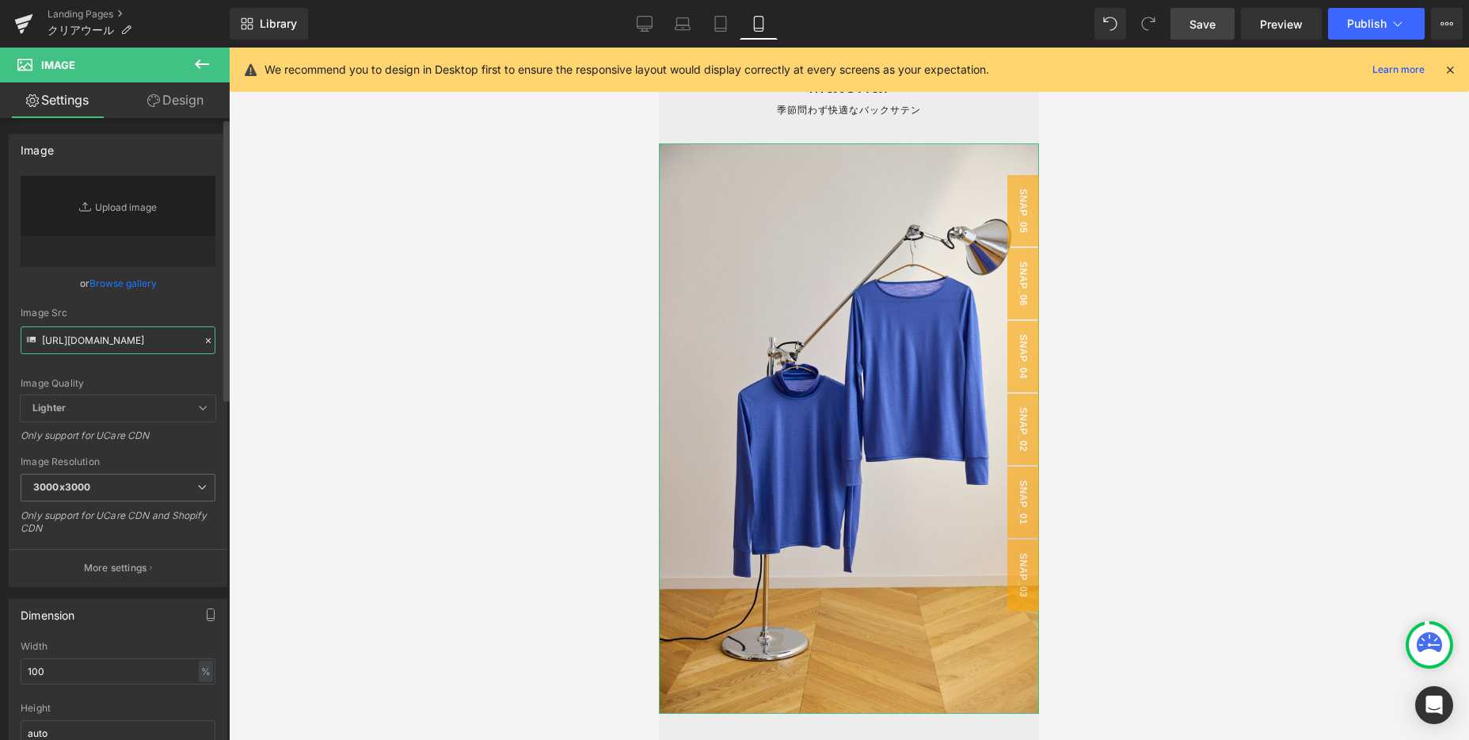
type input "[URL][DOMAIN_NAME]"
click at [181, 294] on div "Image Quality Lighter Lightest Lighter Lighter Lightest Only support for UCare …" at bounding box center [118, 285] width 195 height 219
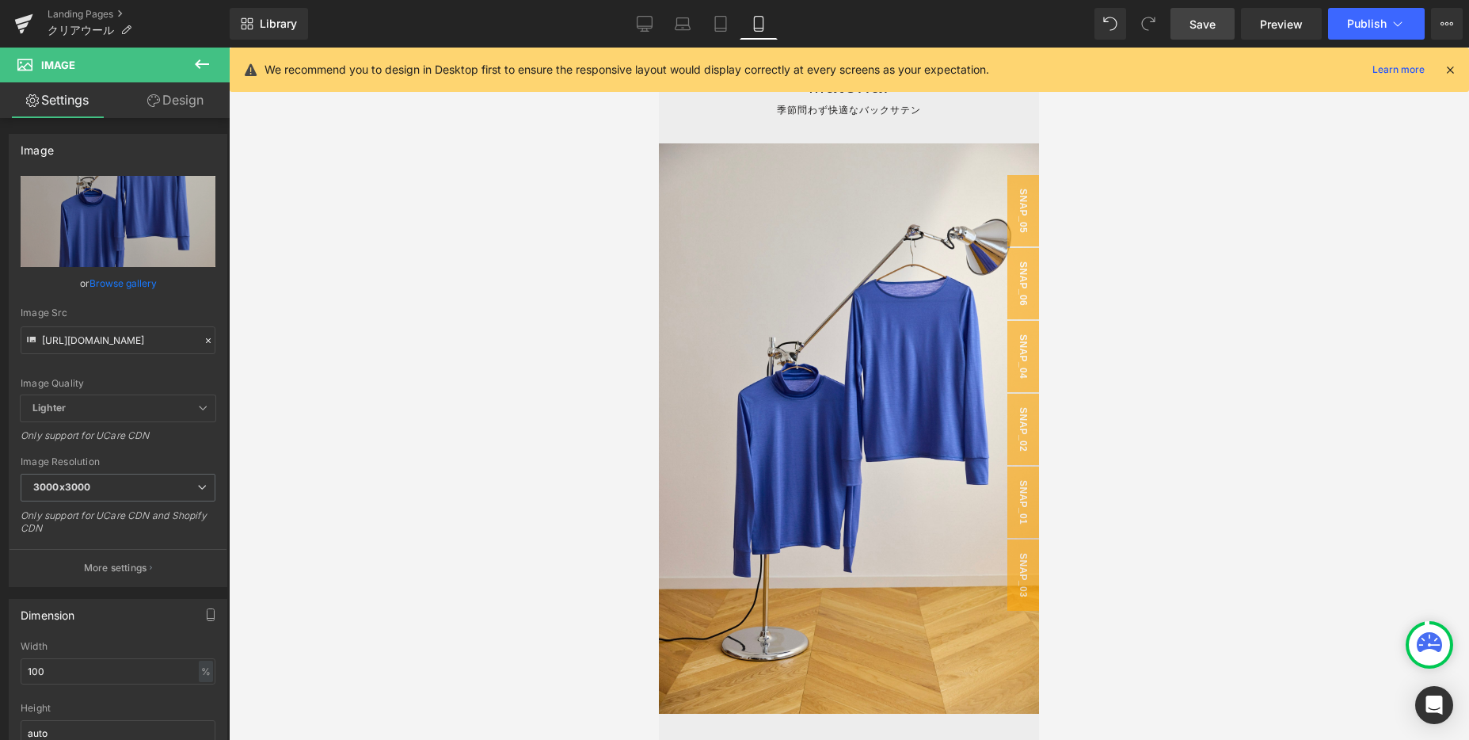
click at [1197, 26] on span "Save" at bounding box center [1203, 24] width 26 height 17
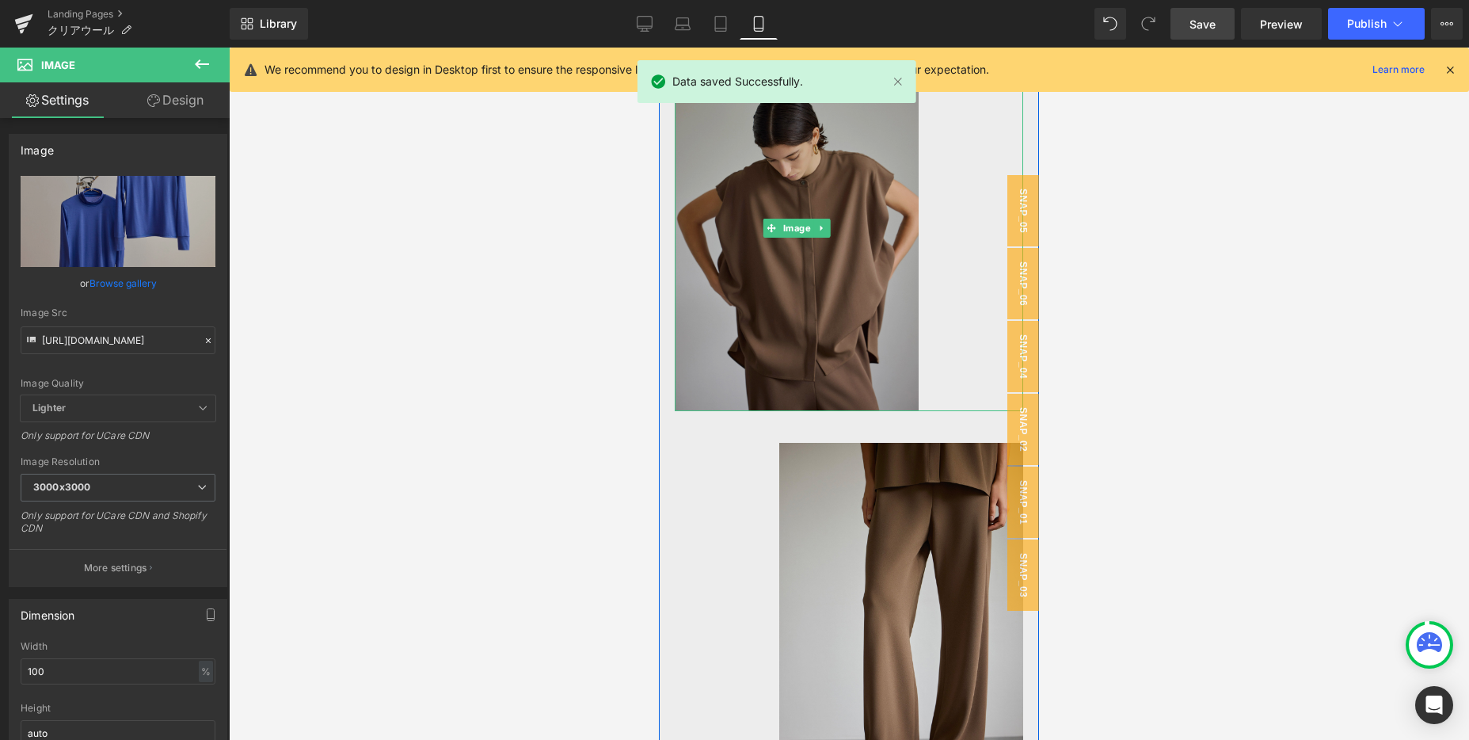
click at [737, 248] on img at bounding box center [797, 228] width 244 height 366
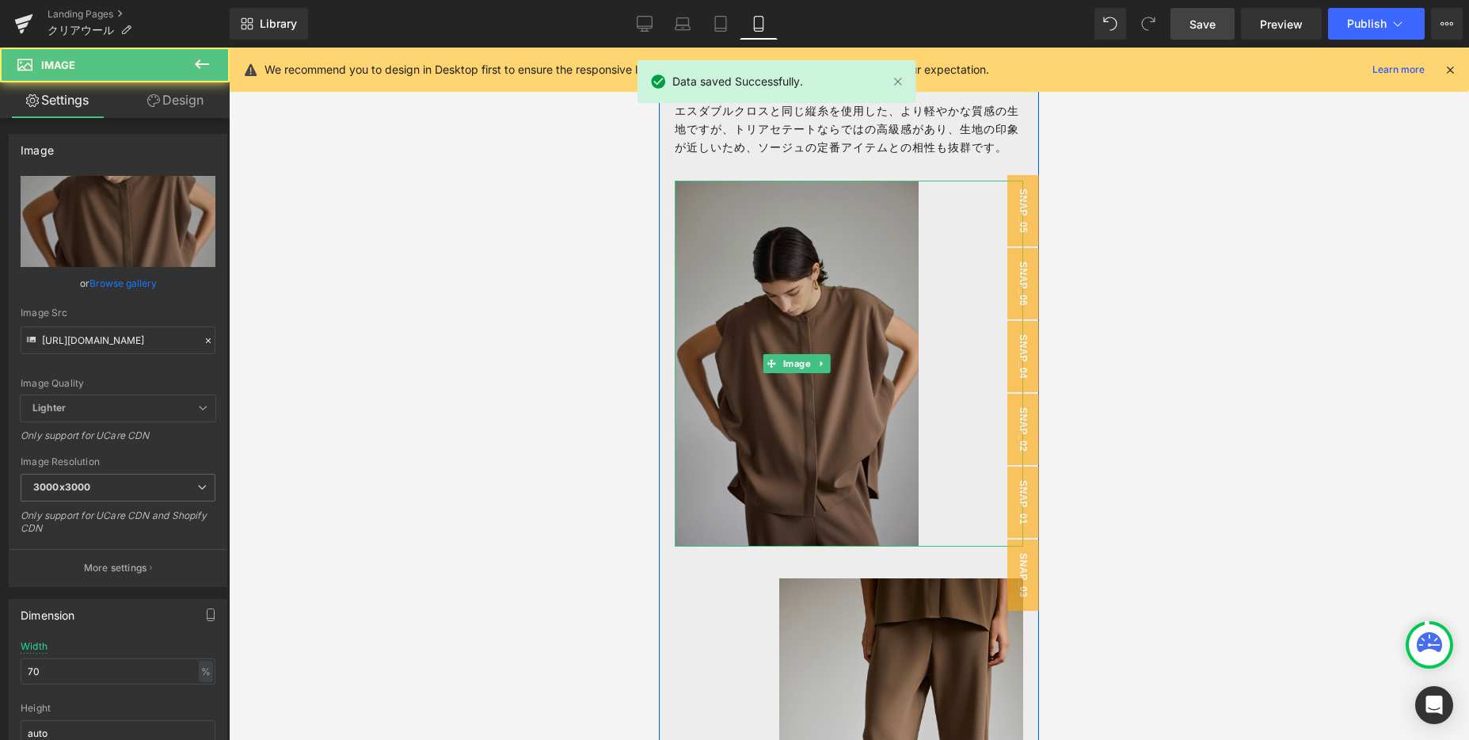
scroll to position [1589, 0]
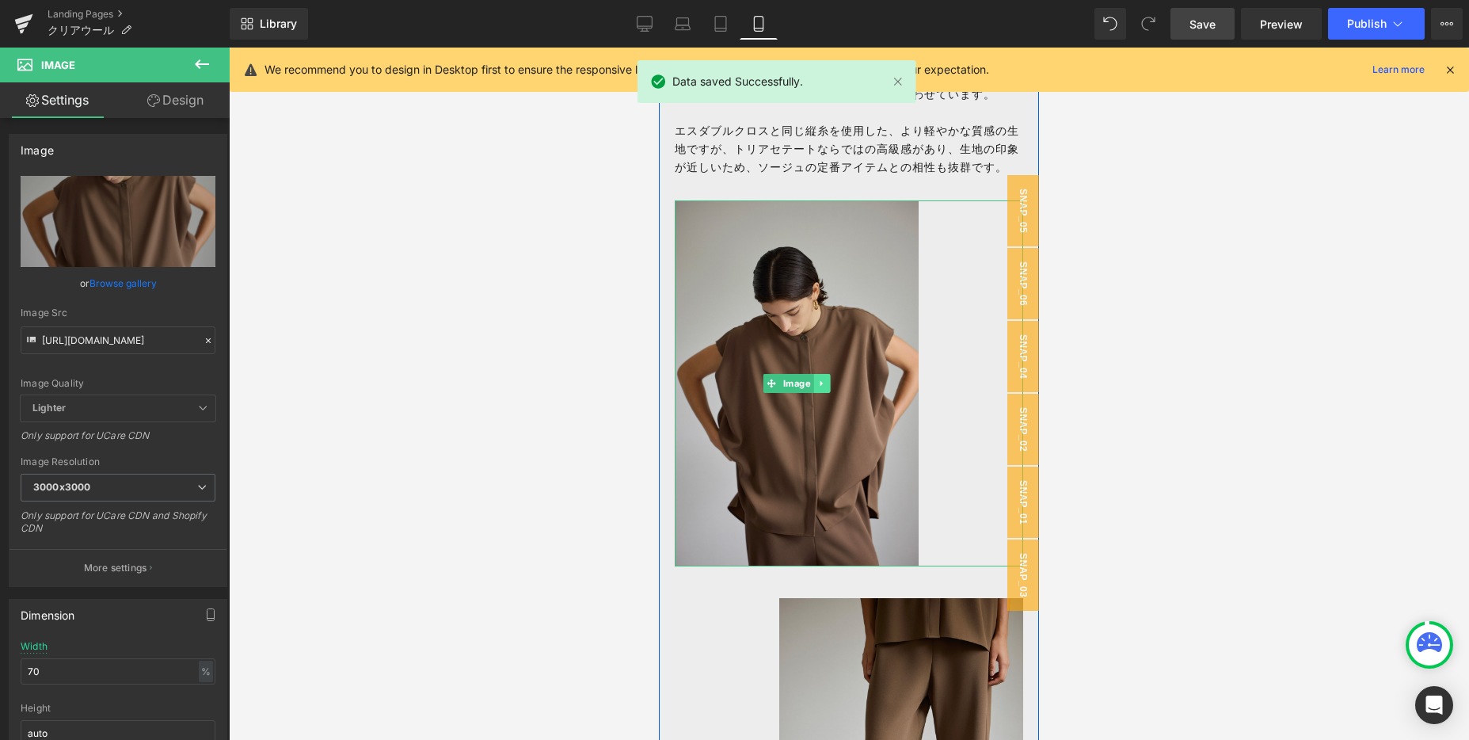
click at [827, 384] on link at bounding box center [821, 383] width 17 height 19
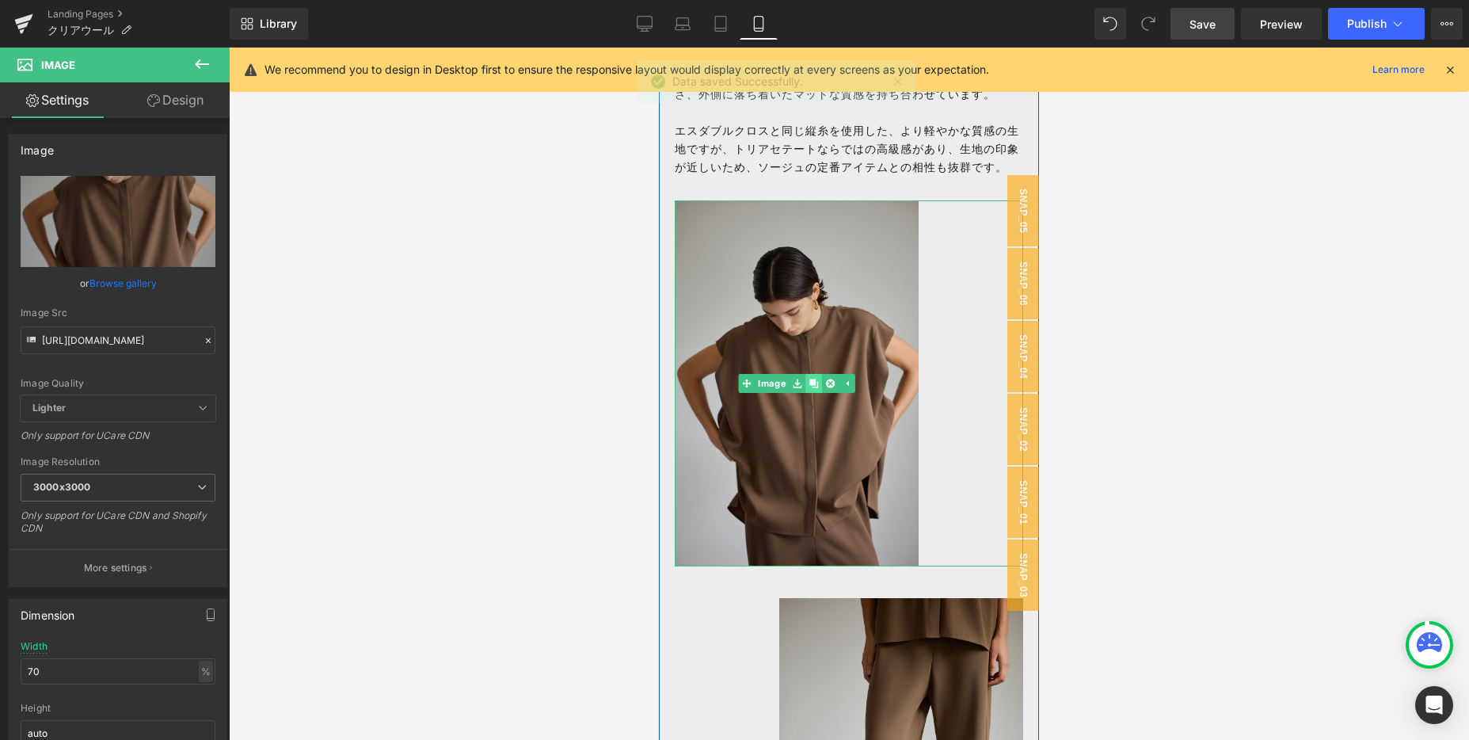
click at [816, 384] on icon at bounding box center [813, 384] width 9 height 10
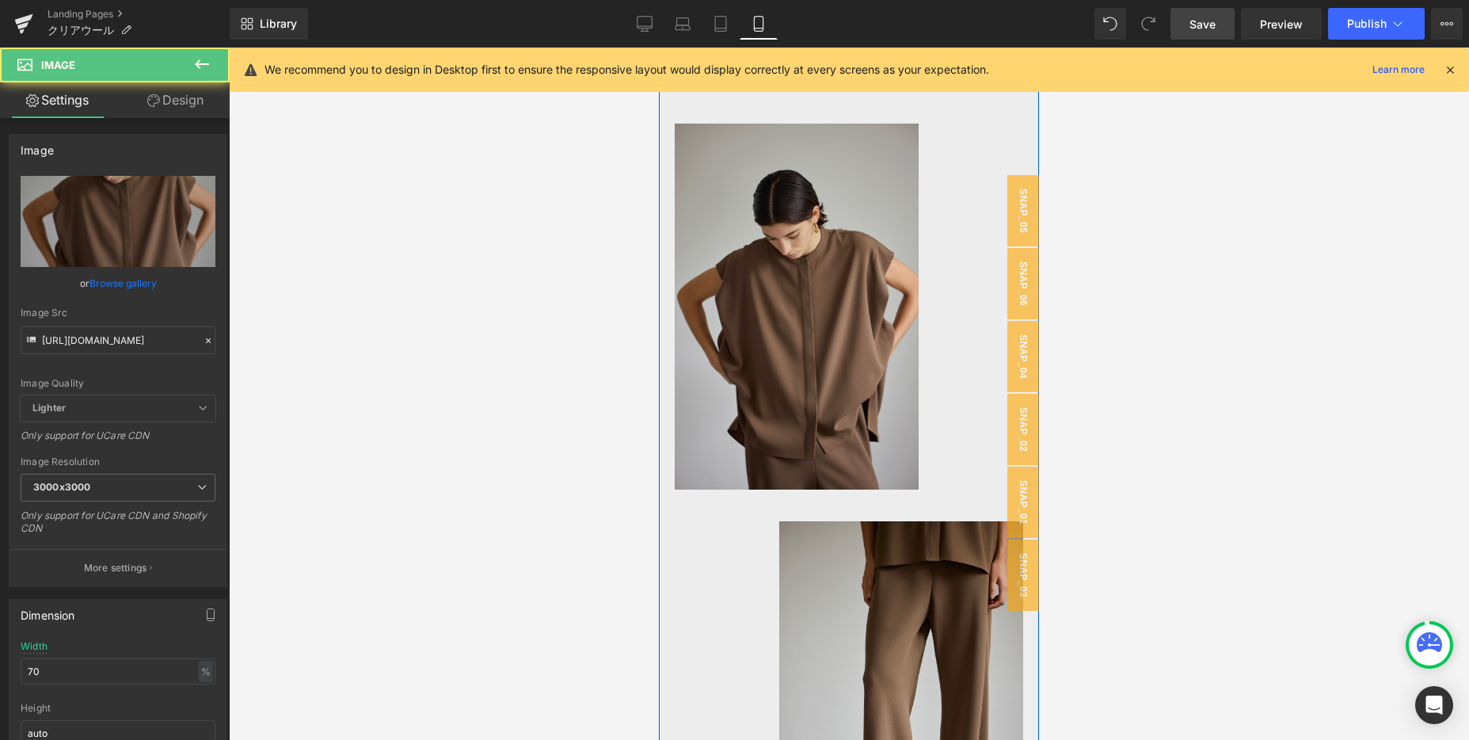
click at [816, 384] on img at bounding box center [797, 307] width 244 height 366
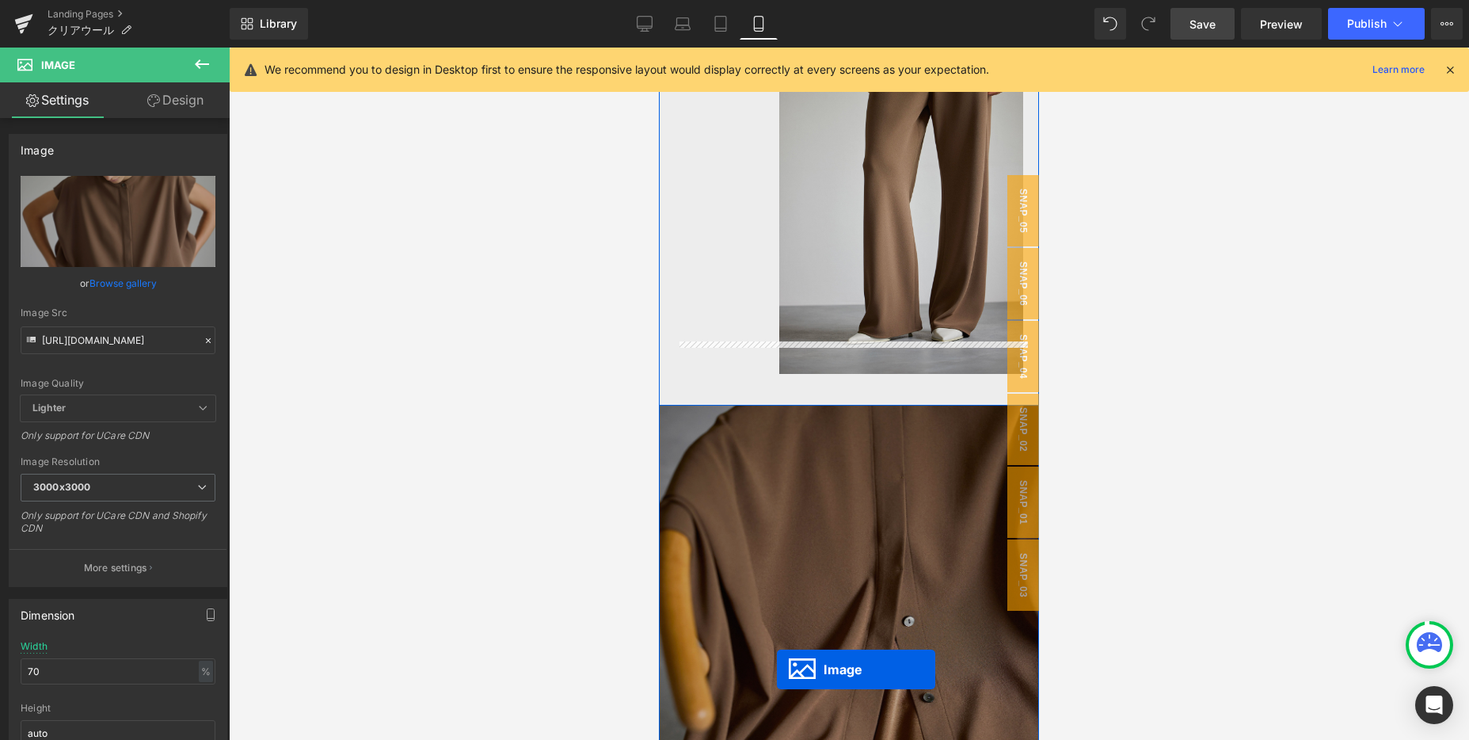
scroll to position [2313, 0]
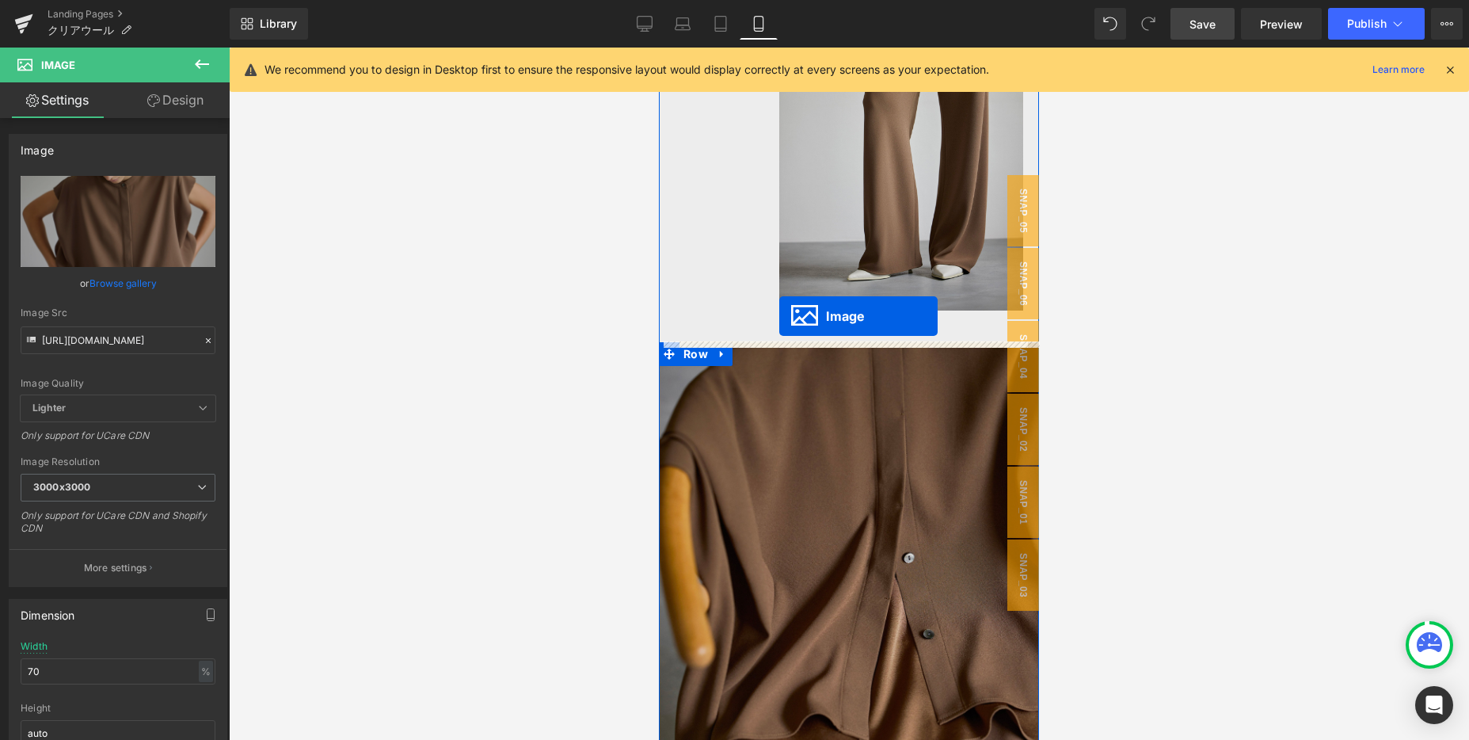
drag, startPoint x: 786, startPoint y: 290, endPoint x: 779, endPoint y: 316, distance: 26.9
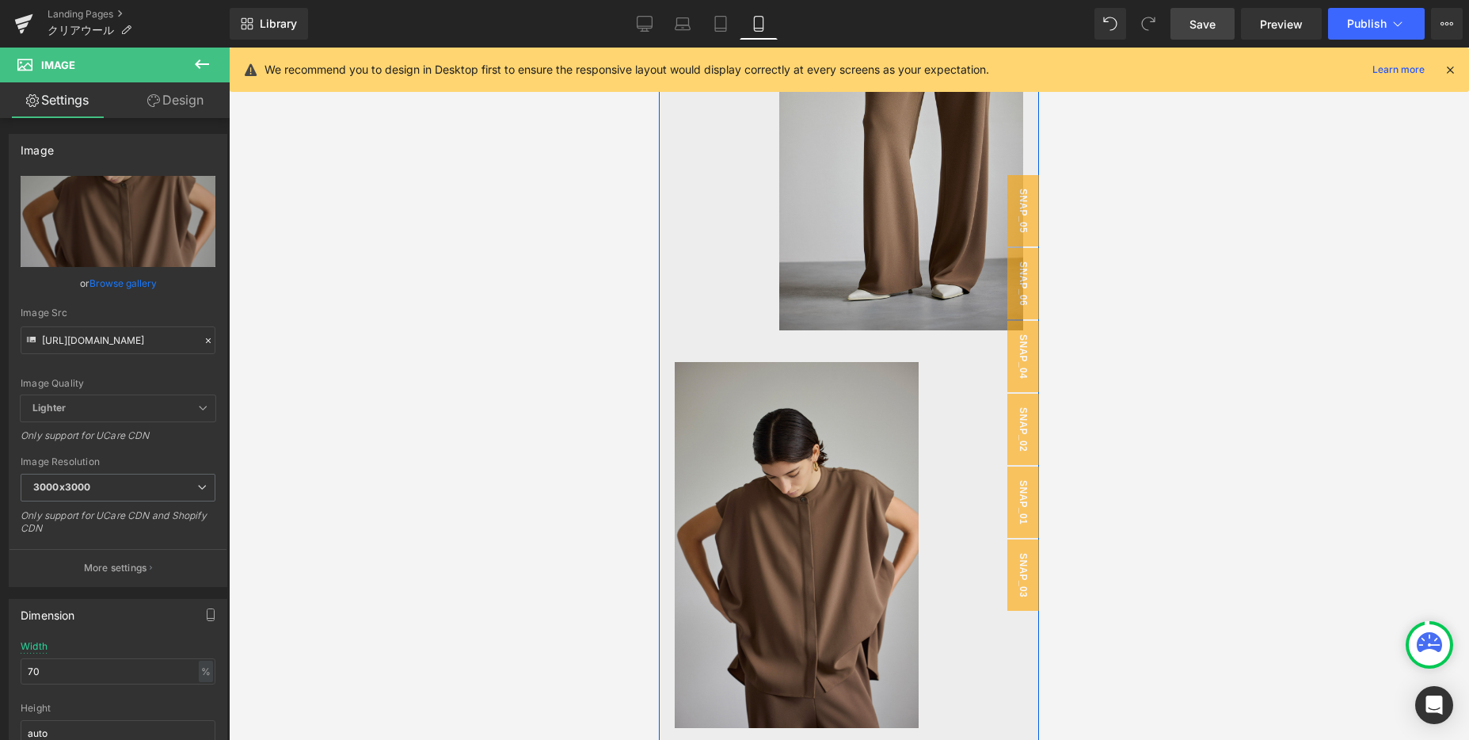
scroll to position [2226, 0]
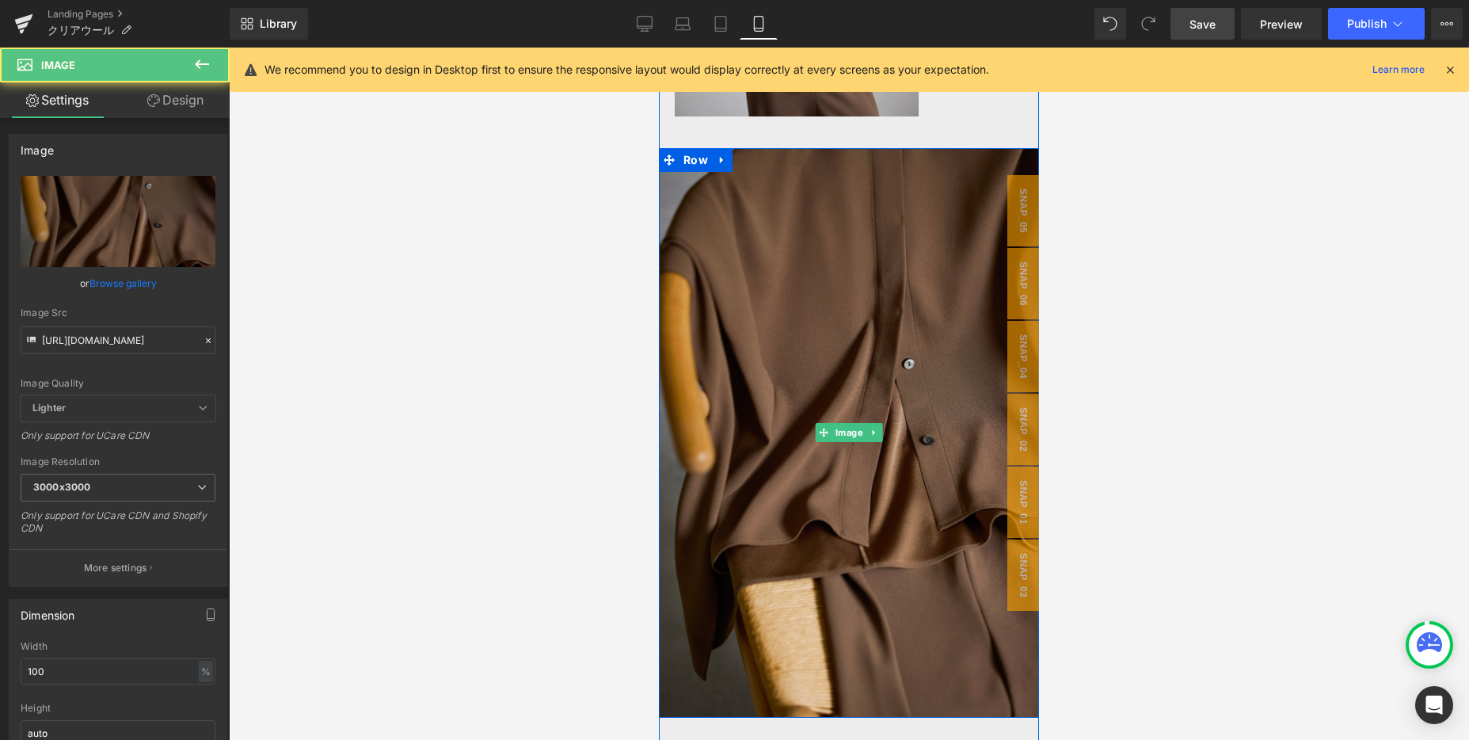
click at [677, 303] on img at bounding box center [849, 433] width 380 height 570
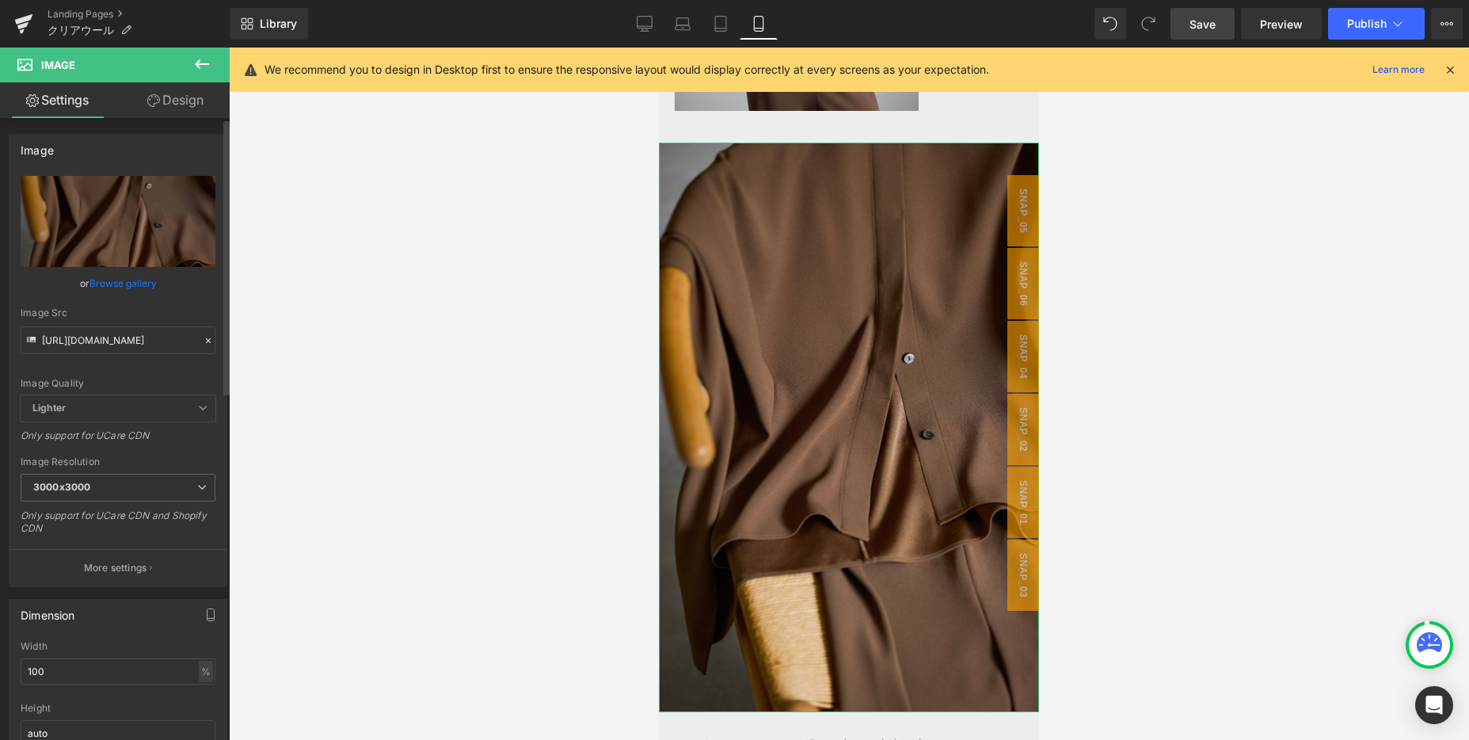
click at [205, 339] on icon at bounding box center [208, 340] width 11 height 11
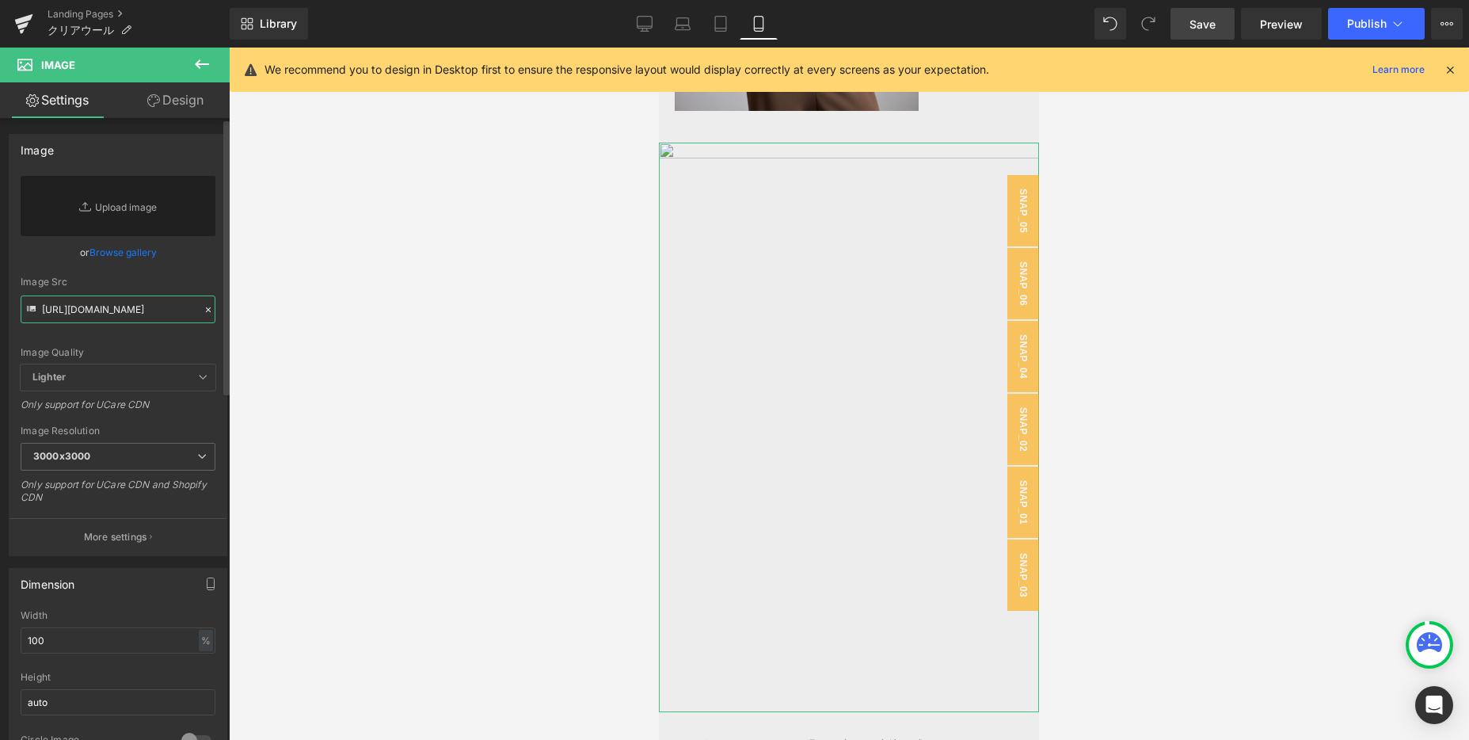
click at [146, 318] on input "[URL][DOMAIN_NAME]" at bounding box center [118, 309] width 195 height 28
paste input "[URL][DOMAIN_NAME]"
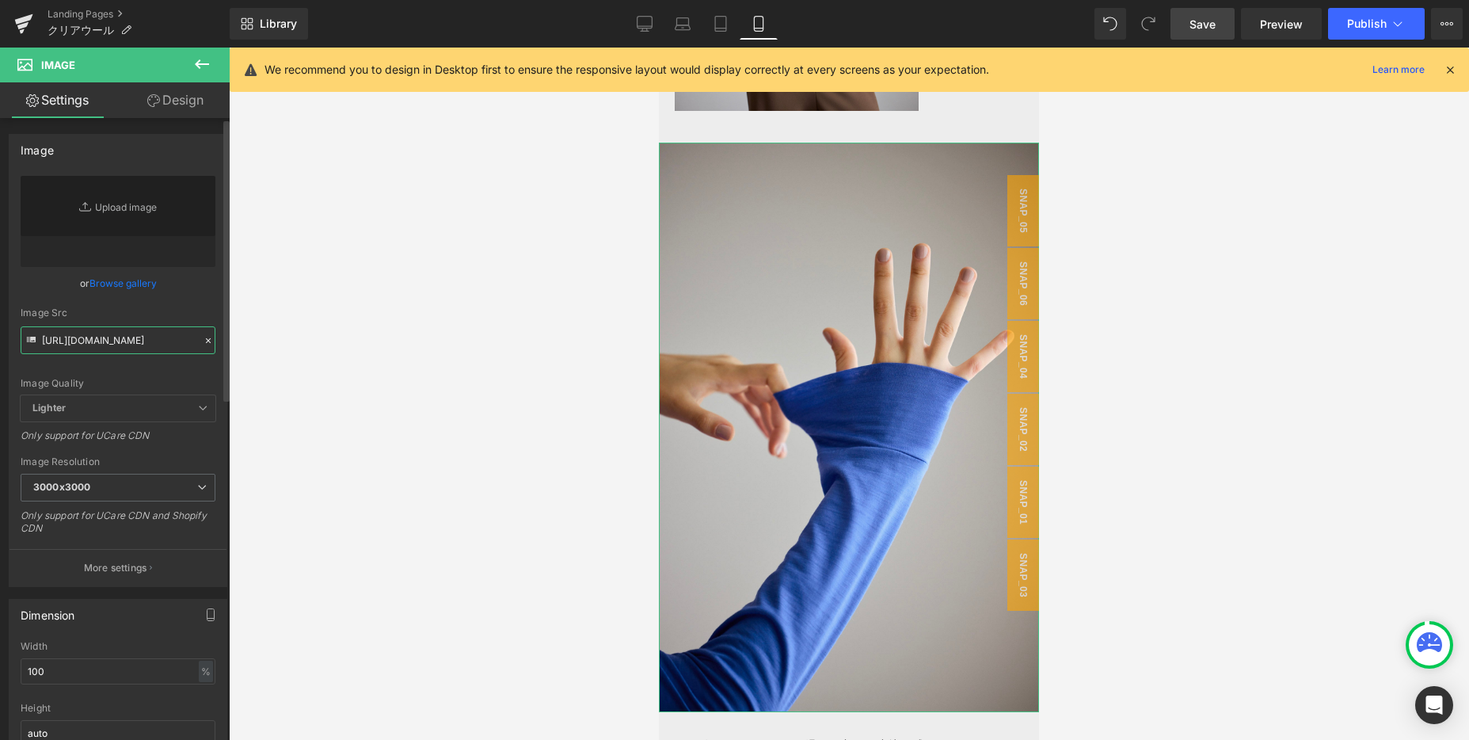
type input "[URL][DOMAIN_NAME]"
click at [186, 295] on div "Image Quality Lighter Lightest Lighter Lighter Lightest Only support for UCare …" at bounding box center [118, 285] width 195 height 219
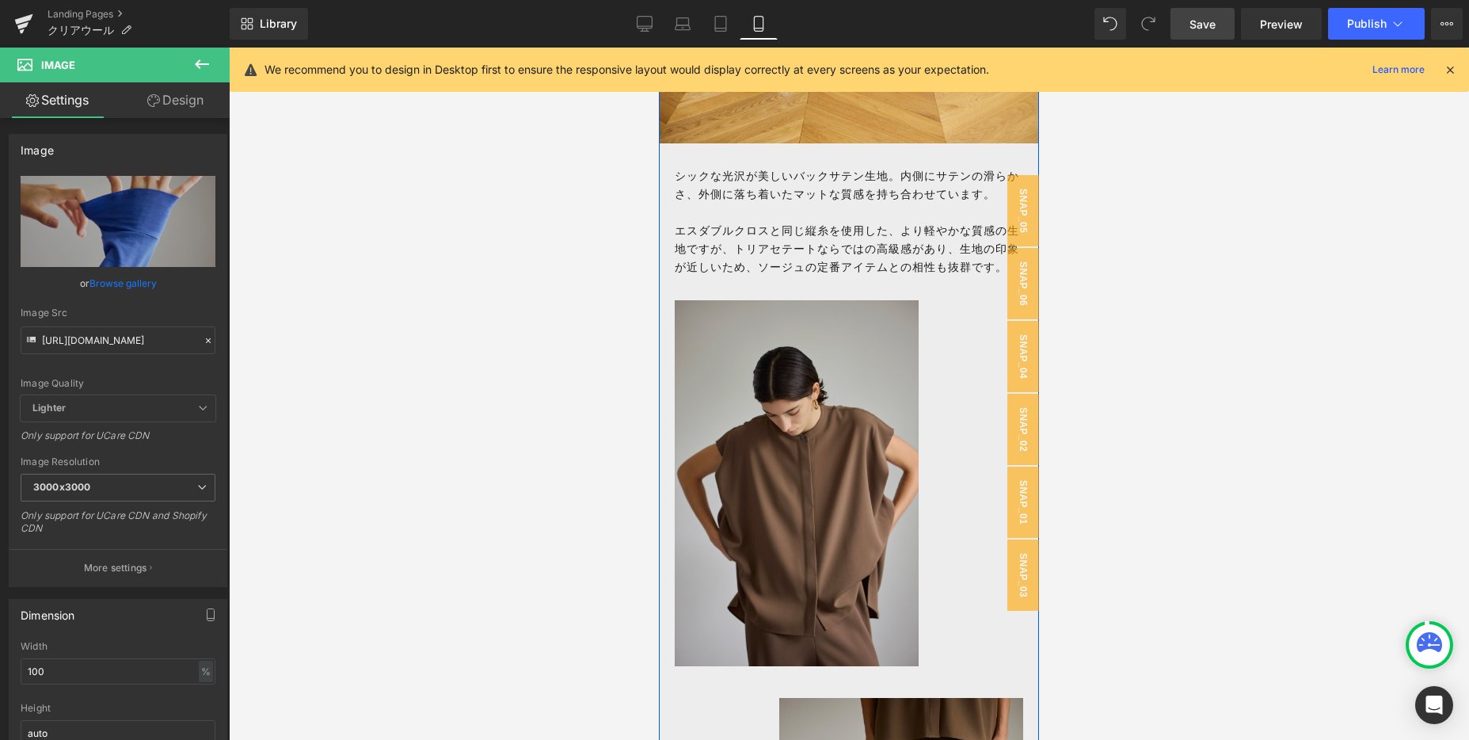
scroll to position [1539, 0]
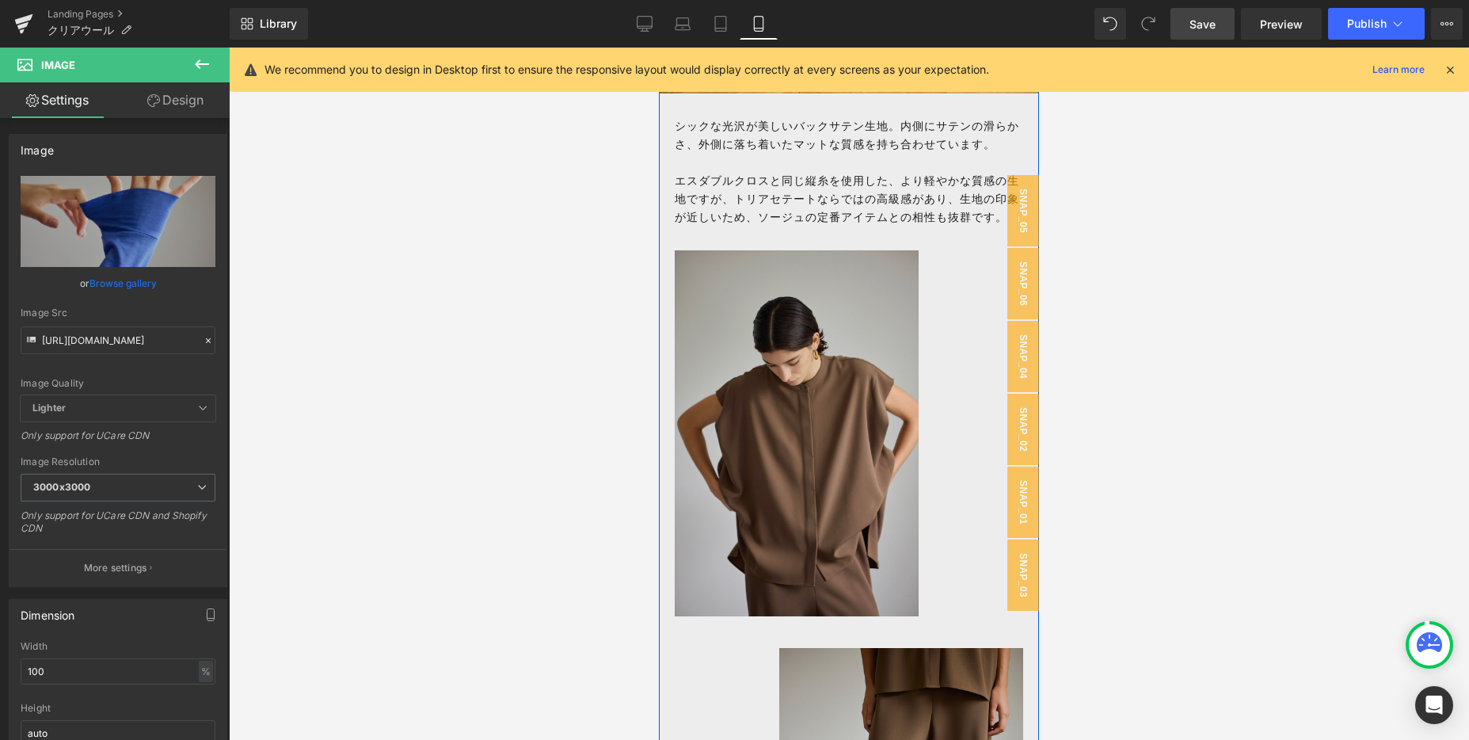
click at [790, 303] on img at bounding box center [797, 433] width 244 height 366
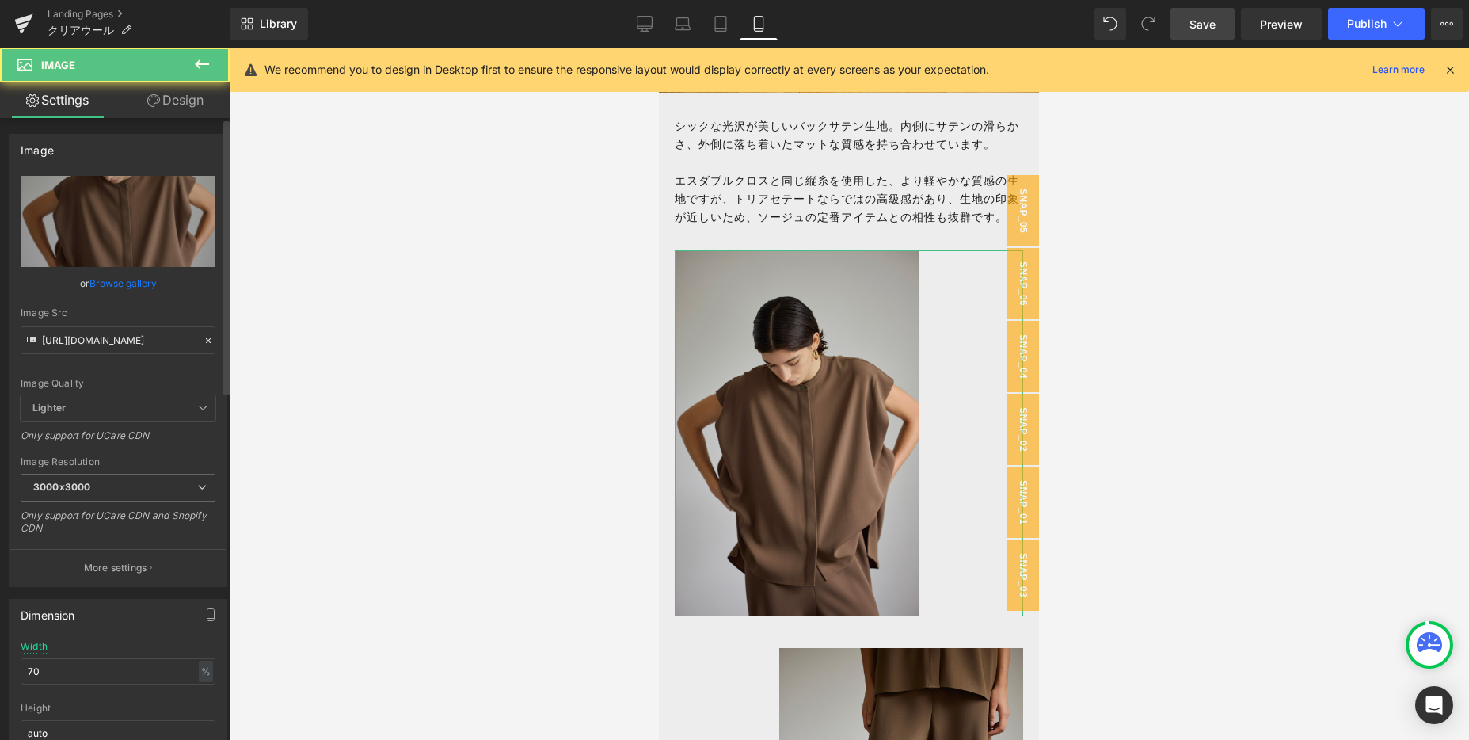
click at [203, 337] on icon at bounding box center [208, 340] width 11 height 11
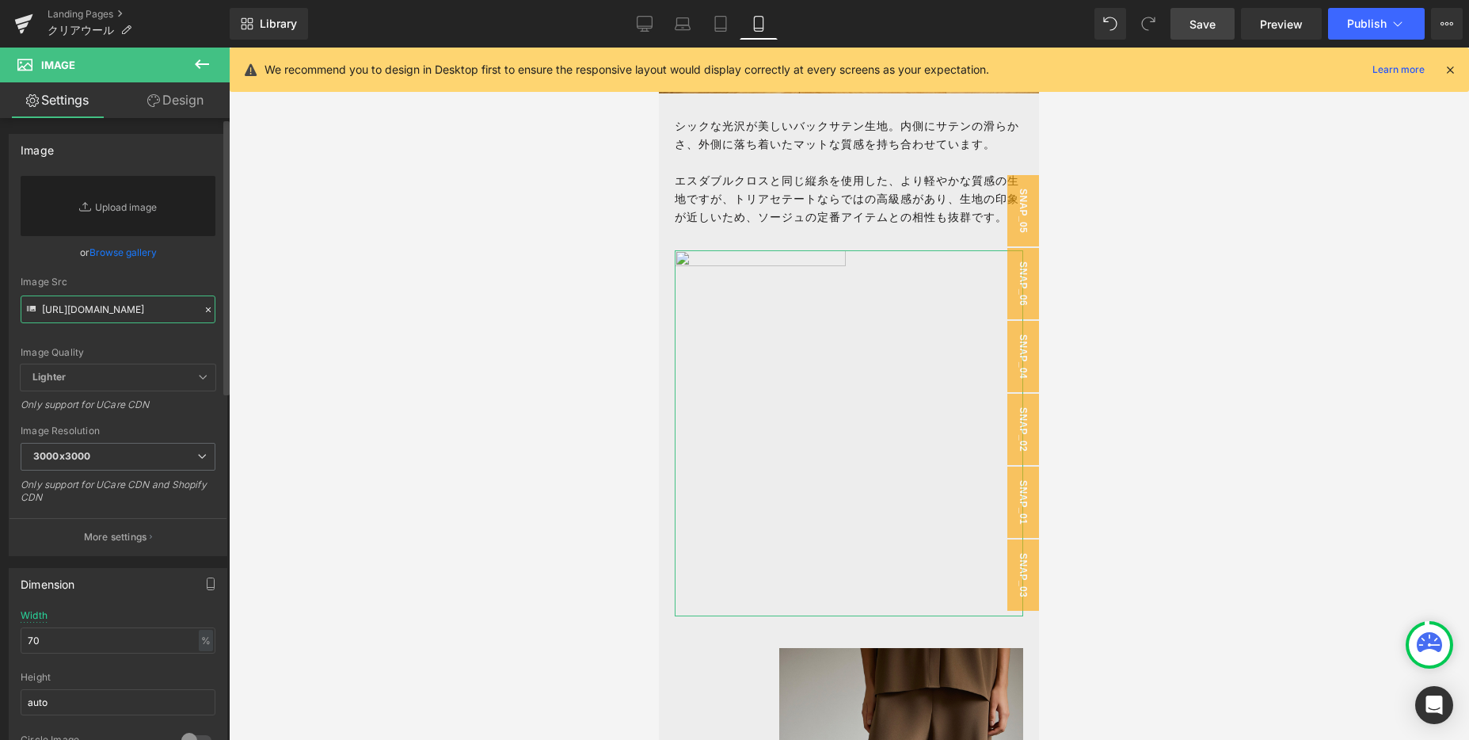
click at [150, 314] on input "[URL][DOMAIN_NAME]" at bounding box center [118, 309] width 195 height 28
paste input "[URL][DOMAIN_NAME]"
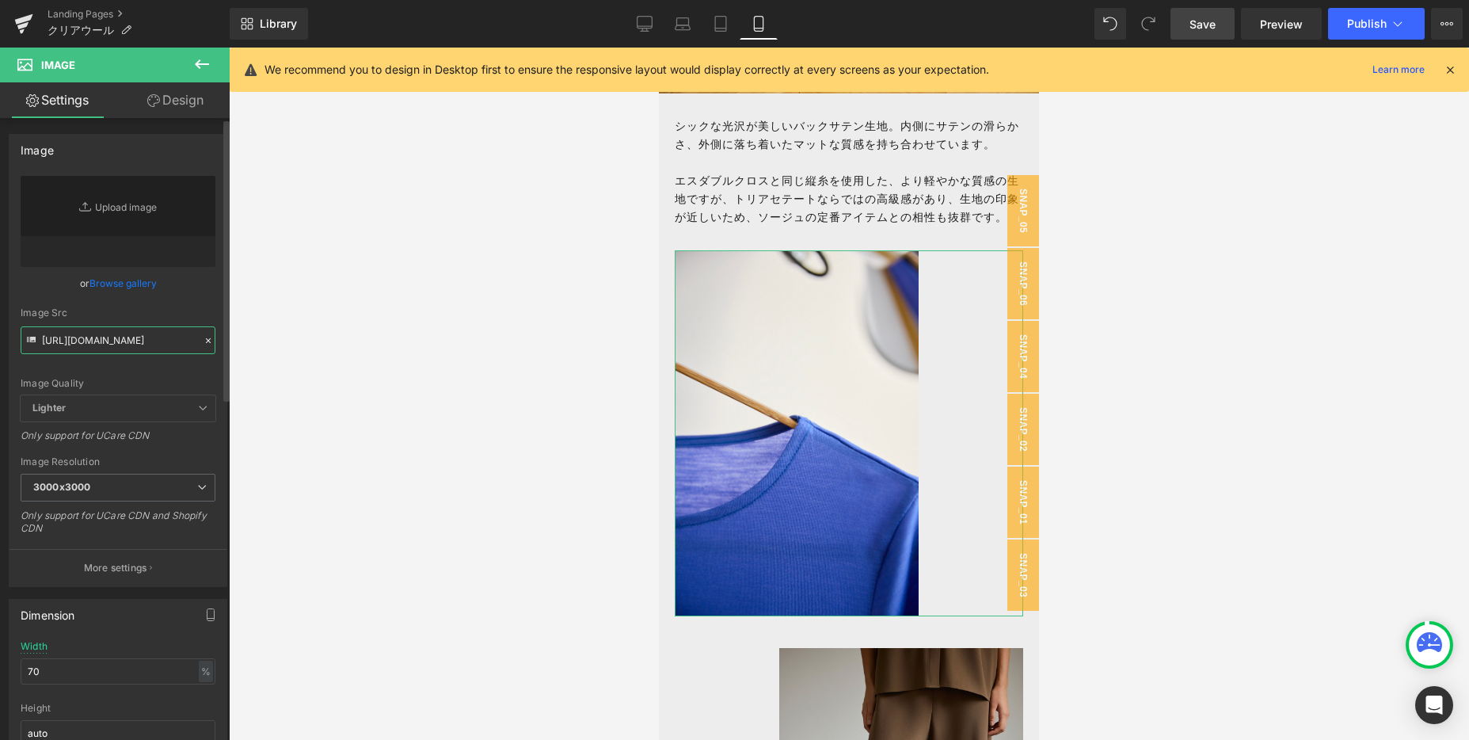
type input "[URL][DOMAIN_NAME]"
click at [196, 287] on div "or Browse gallery" at bounding box center [118, 283] width 195 height 17
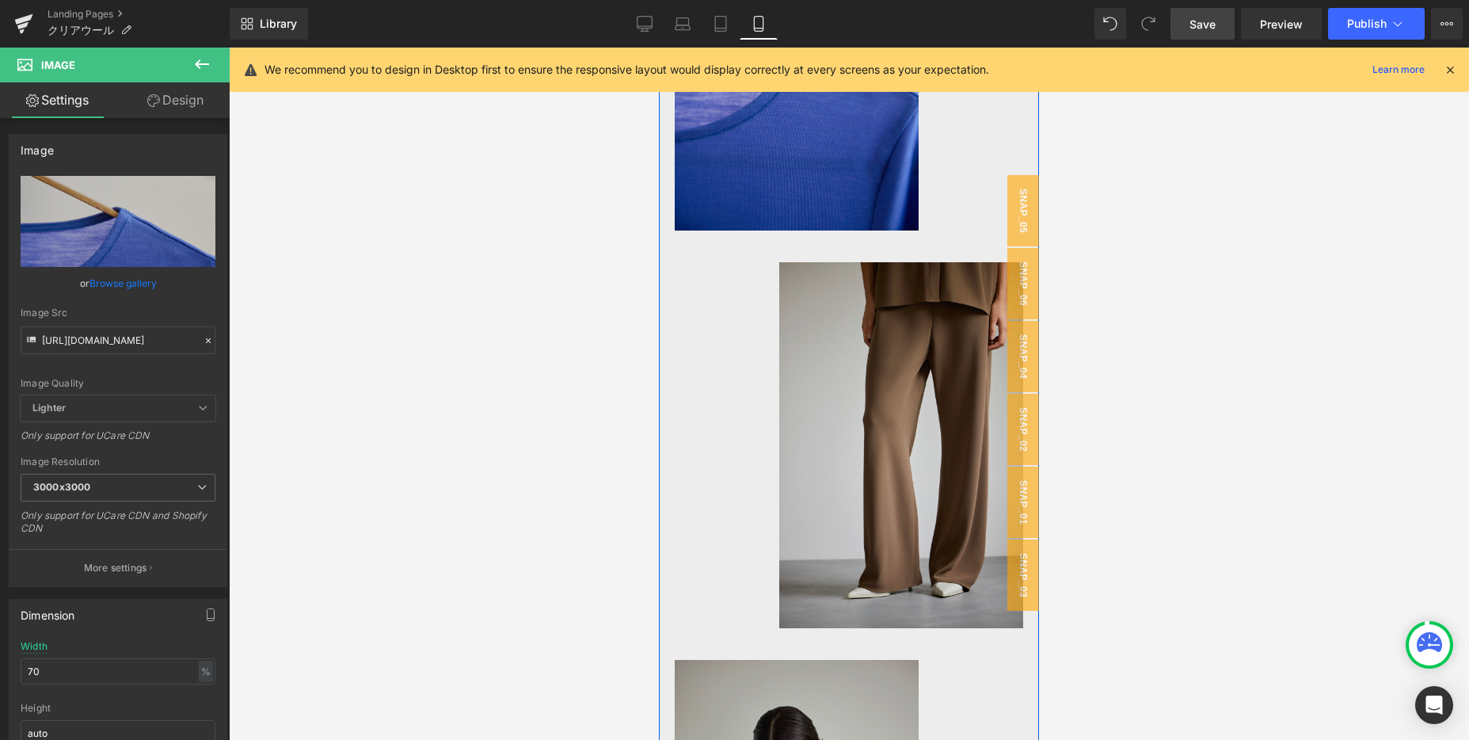
scroll to position [2188, 0]
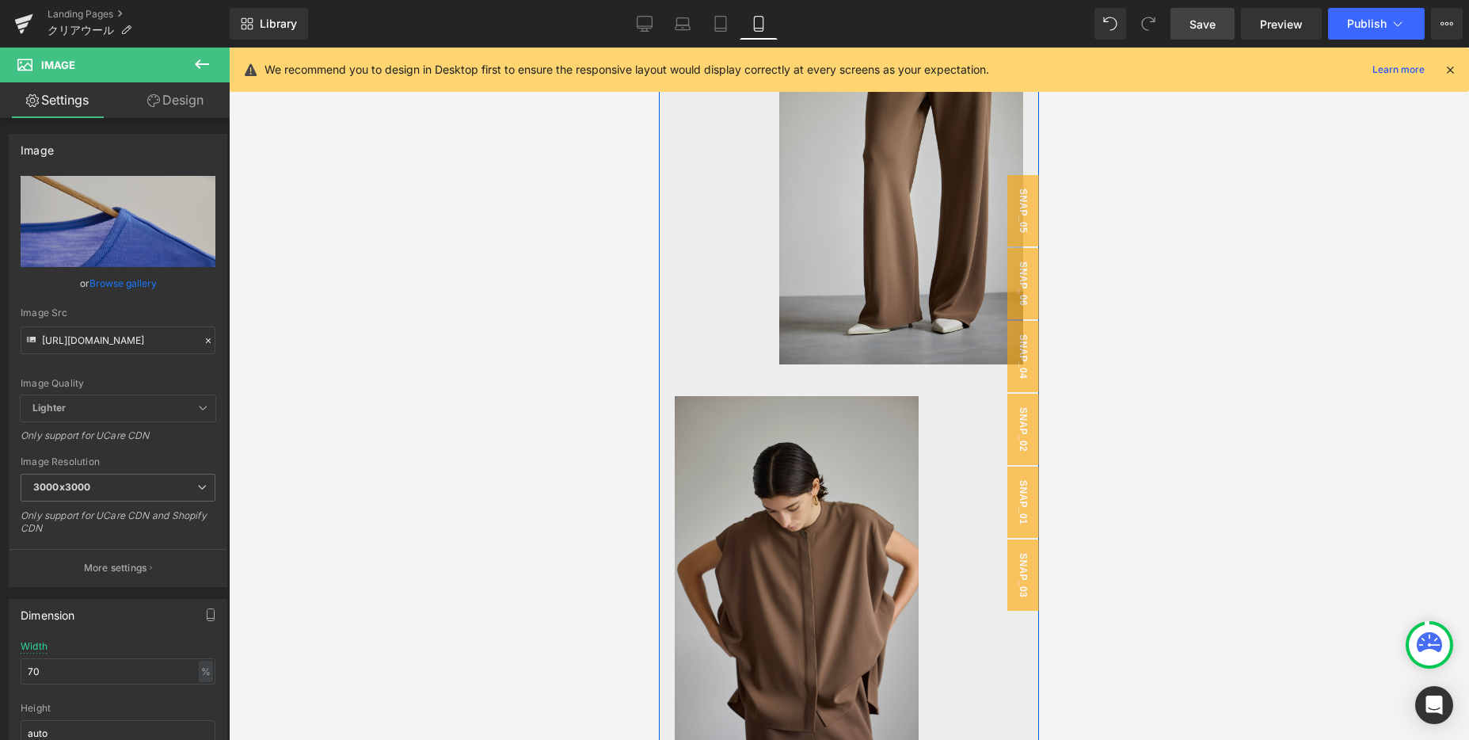
click at [786, 539] on img at bounding box center [797, 579] width 244 height 366
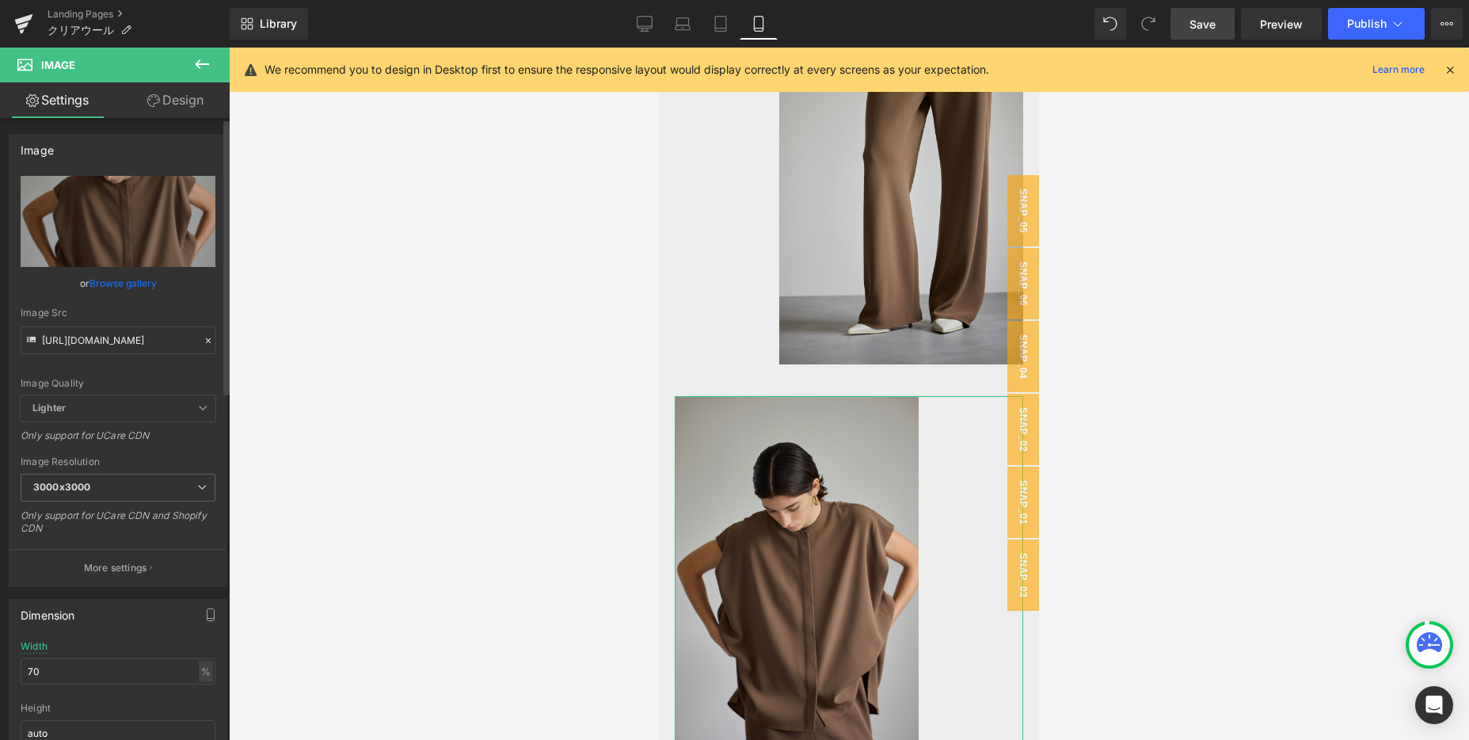
click at [204, 341] on icon at bounding box center [208, 340] width 11 height 11
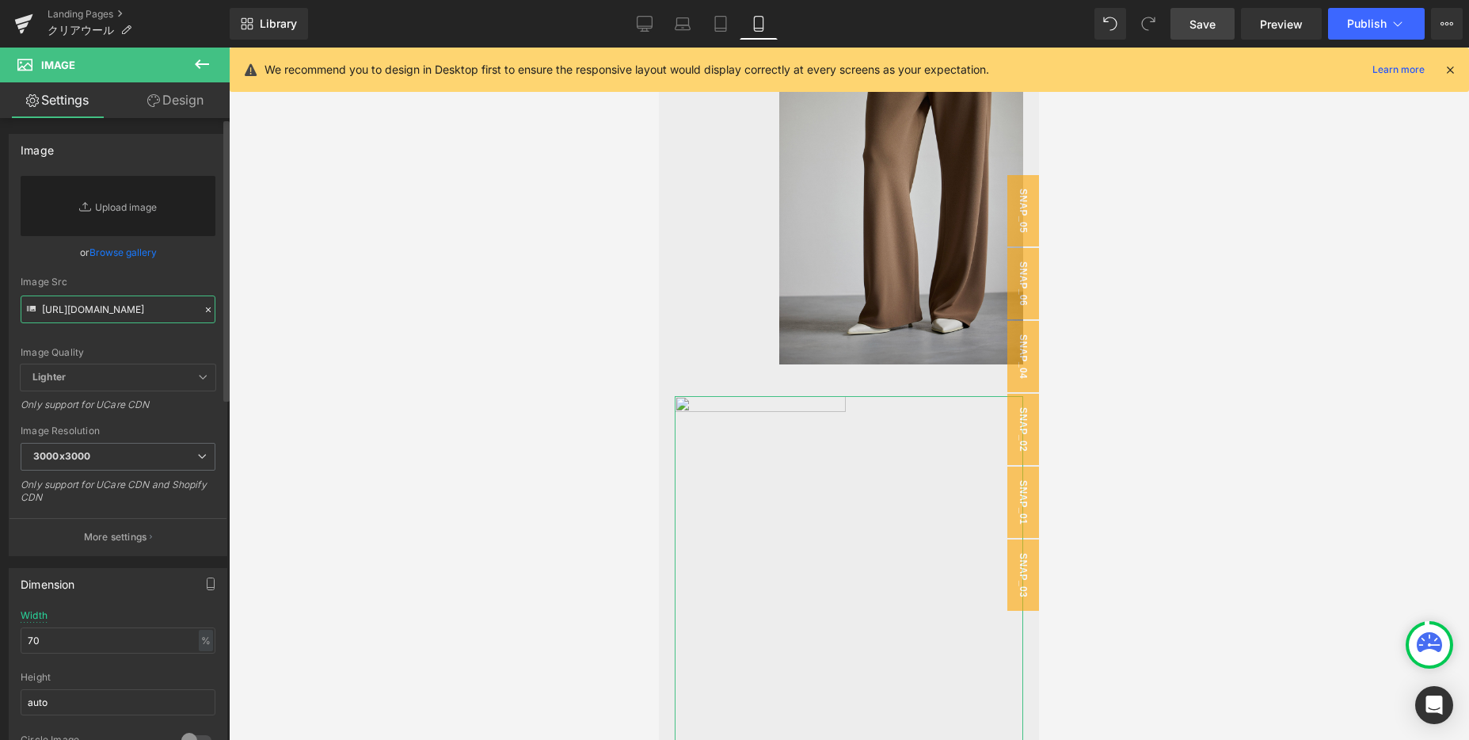
click at [125, 312] on input "[URL][DOMAIN_NAME]" at bounding box center [118, 309] width 195 height 28
paste input "[URL][DOMAIN_NAME]"
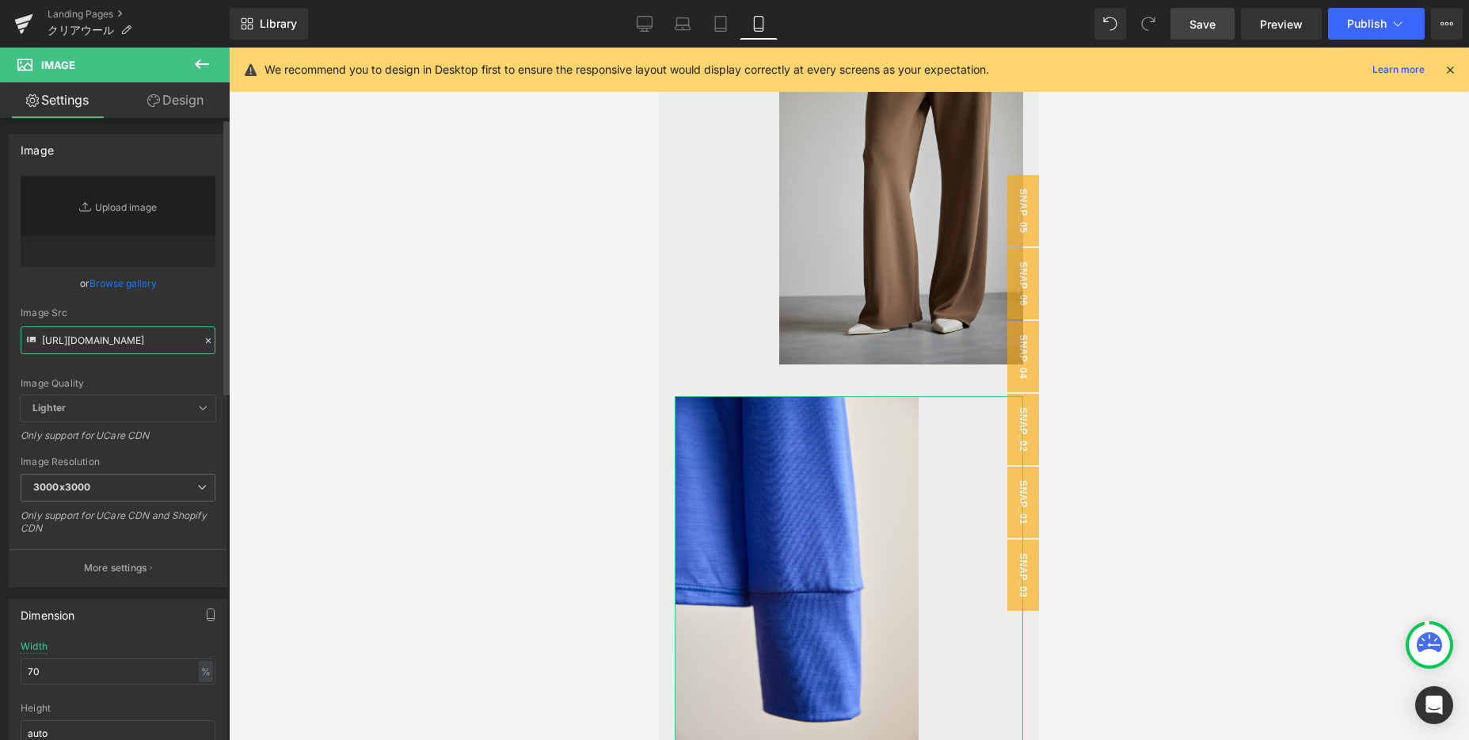
type input "[URL][DOMAIN_NAME]"
click at [173, 301] on div "Image Quality Lighter Lightest Lighter Lighter Lightest Only support for UCare …" at bounding box center [118, 285] width 195 height 219
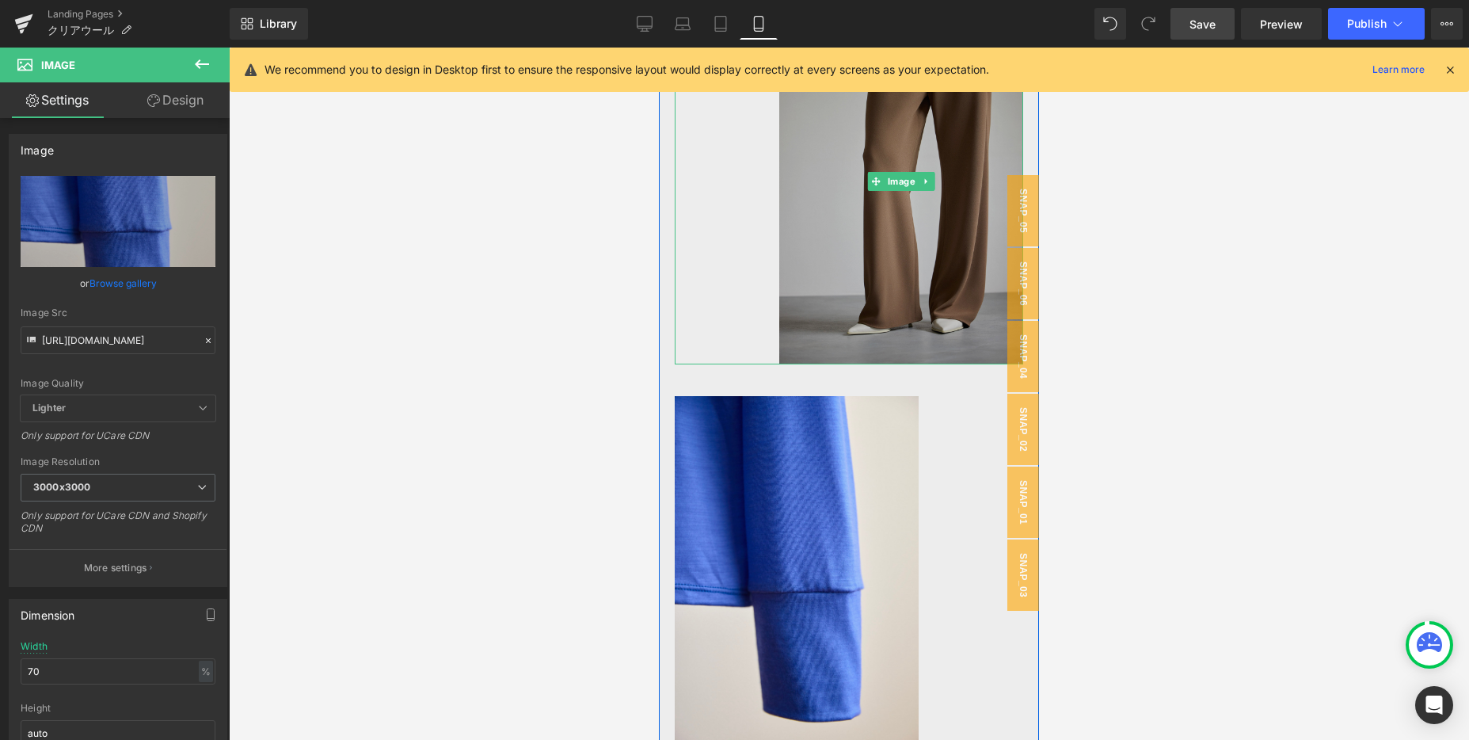
click at [858, 279] on img at bounding box center [901, 181] width 244 height 366
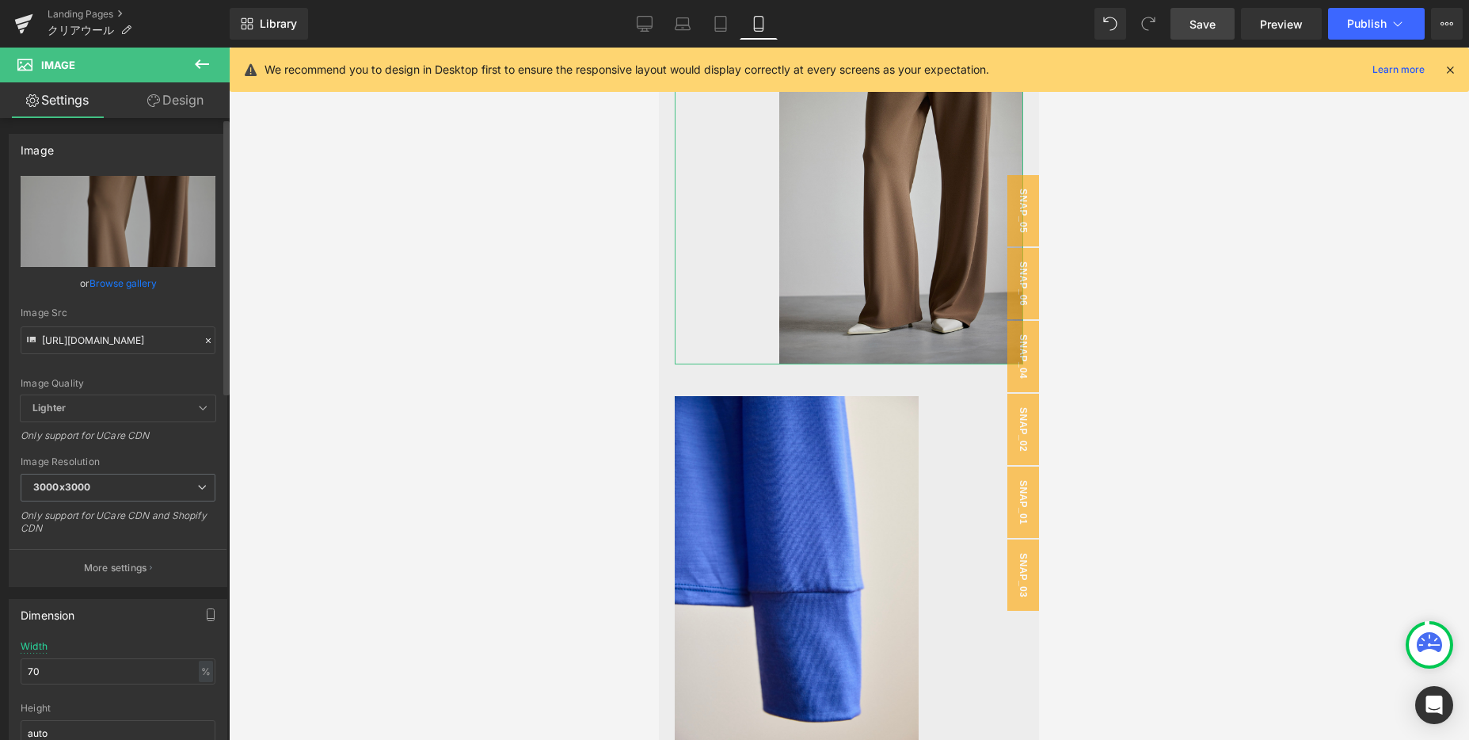
click at [203, 340] on icon at bounding box center [208, 340] width 11 height 11
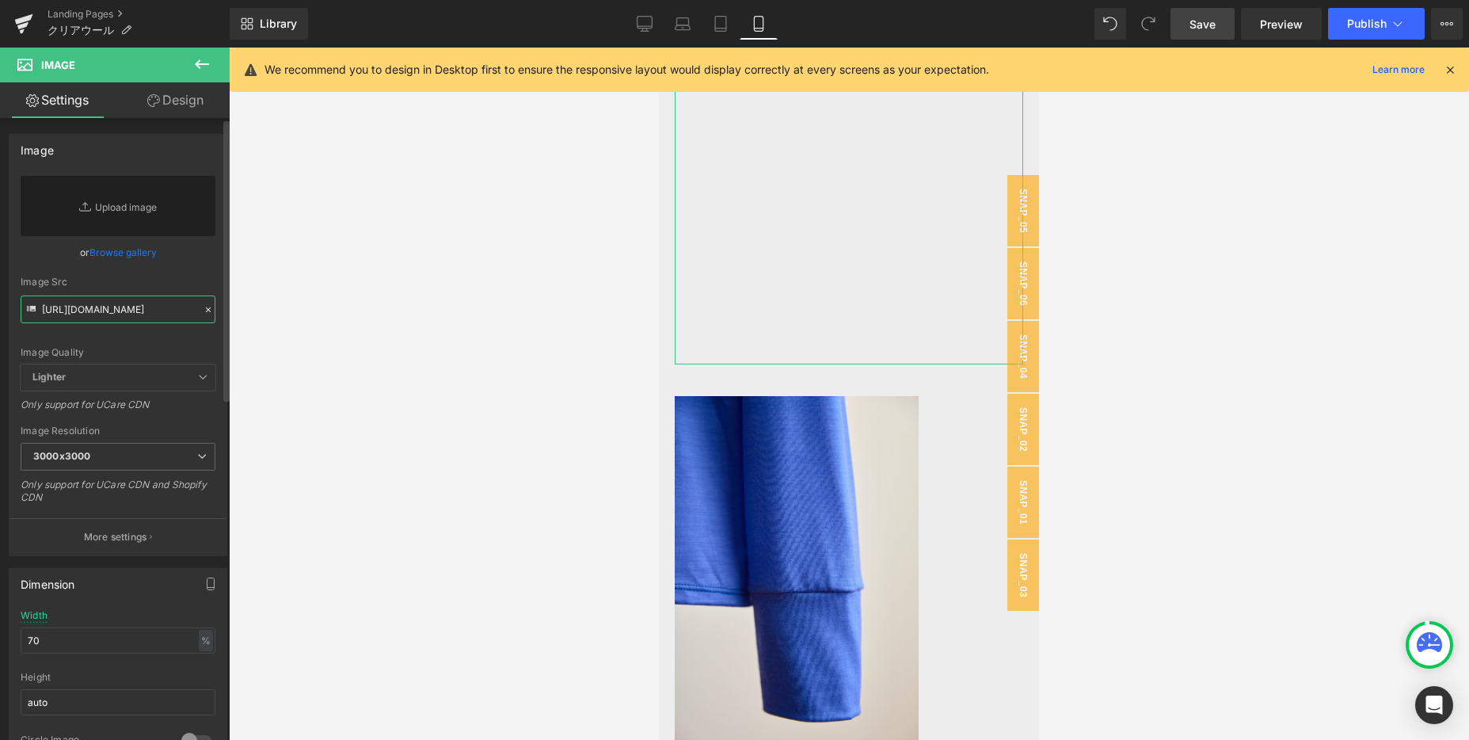
click at [143, 303] on input "[URL][DOMAIN_NAME]" at bounding box center [118, 309] width 195 height 28
paste input "[URL][DOMAIN_NAME]"
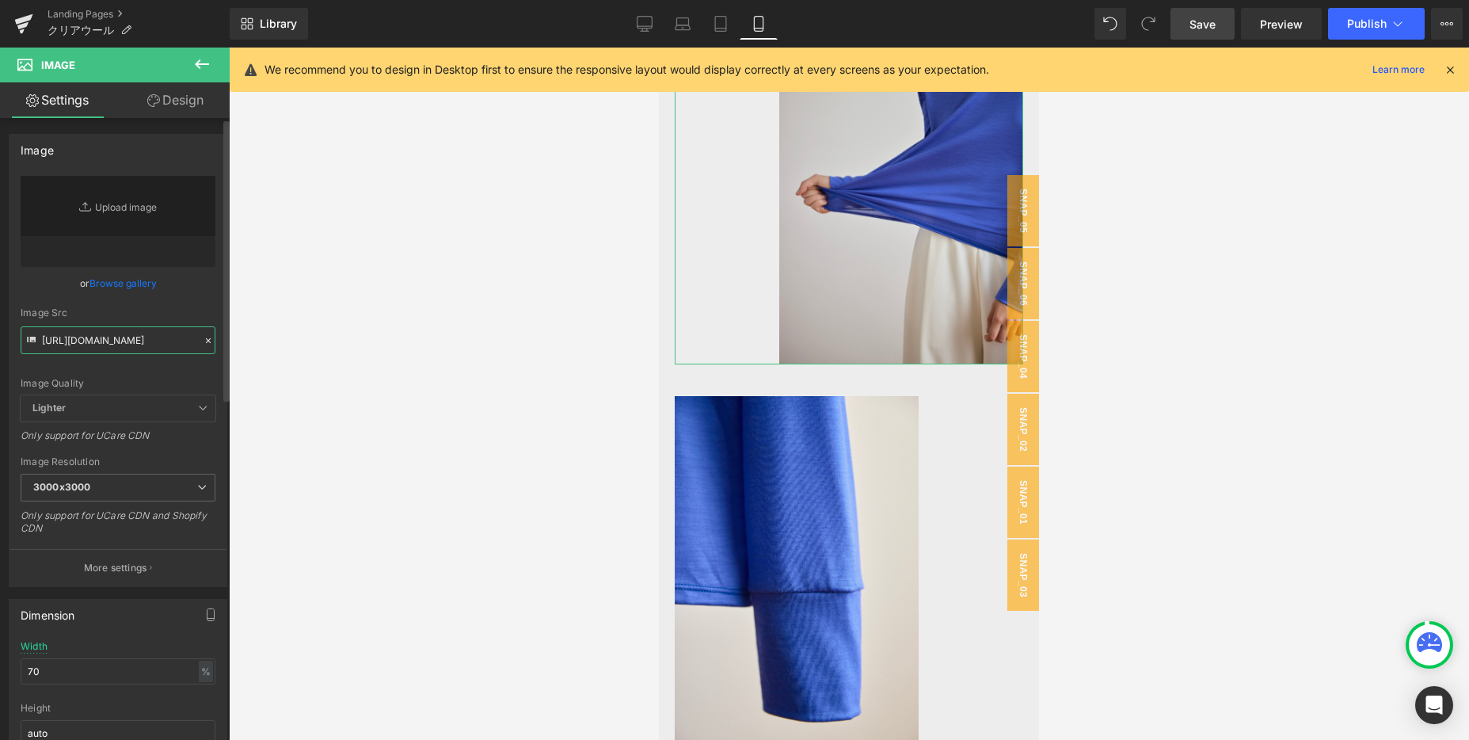
type input "[URL][DOMAIN_NAME]"
click at [186, 293] on div "Image Quality Lighter Lightest Lighter Lighter Lightest Only support for UCare …" at bounding box center [118, 285] width 195 height 219
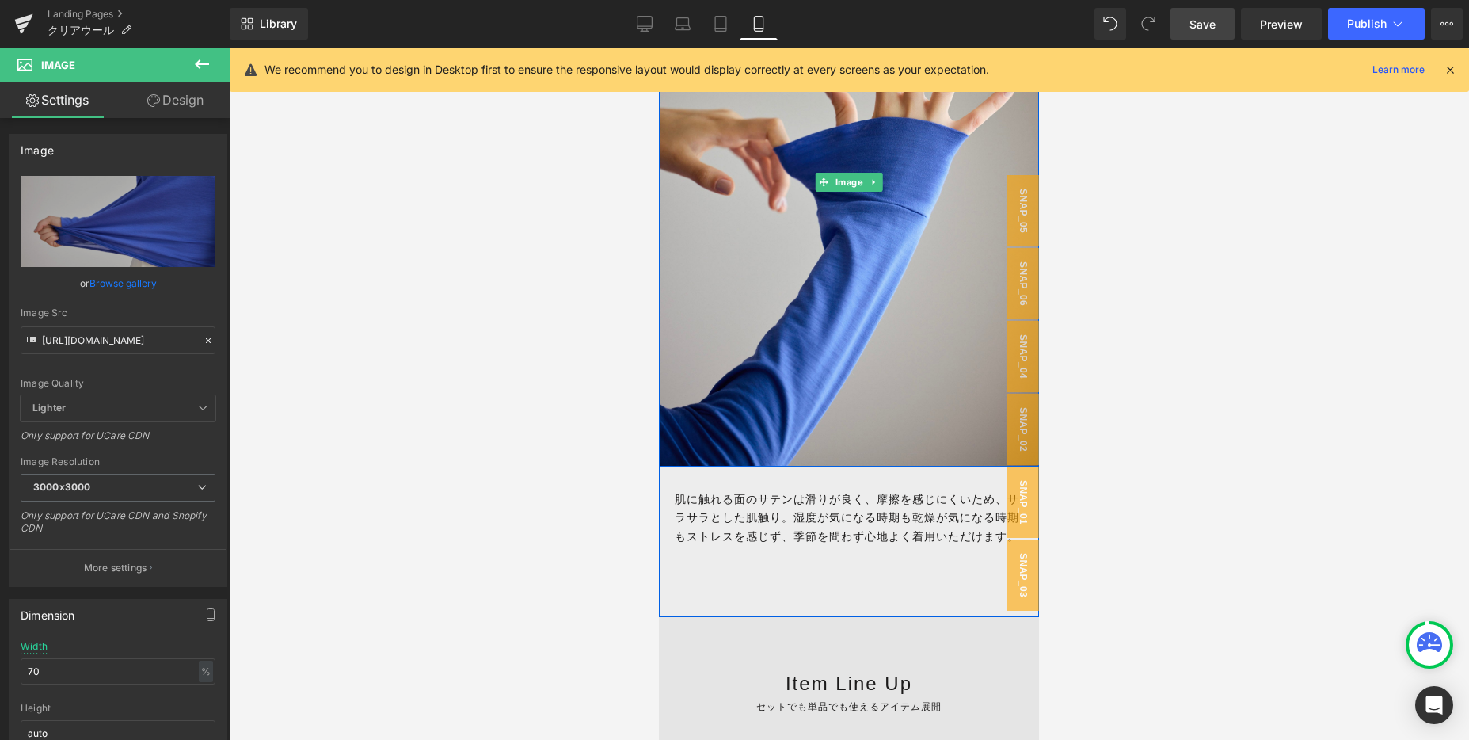
scroll to position [3123, 0]
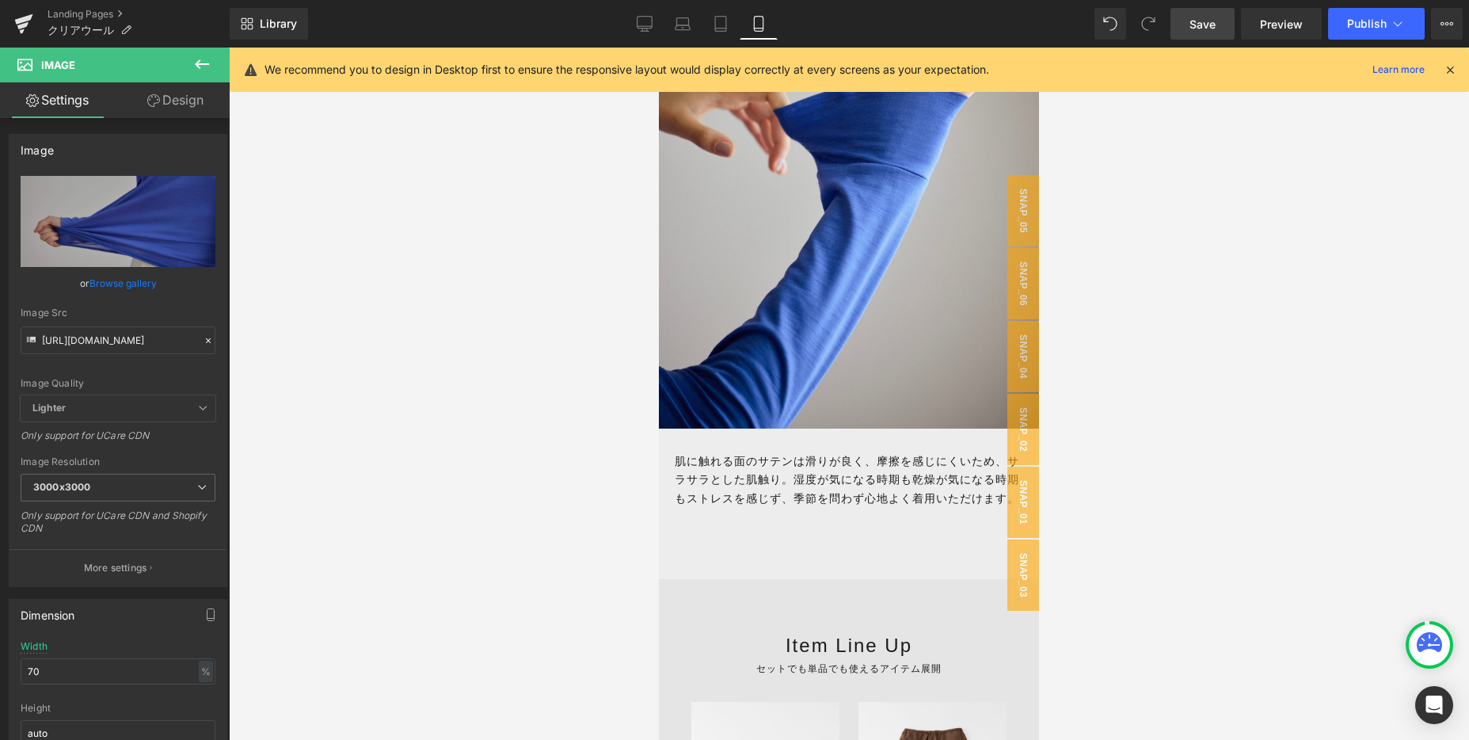
click at [1212, 29] on span "Save" at bounding box center [1203, 24] width 26 height 17
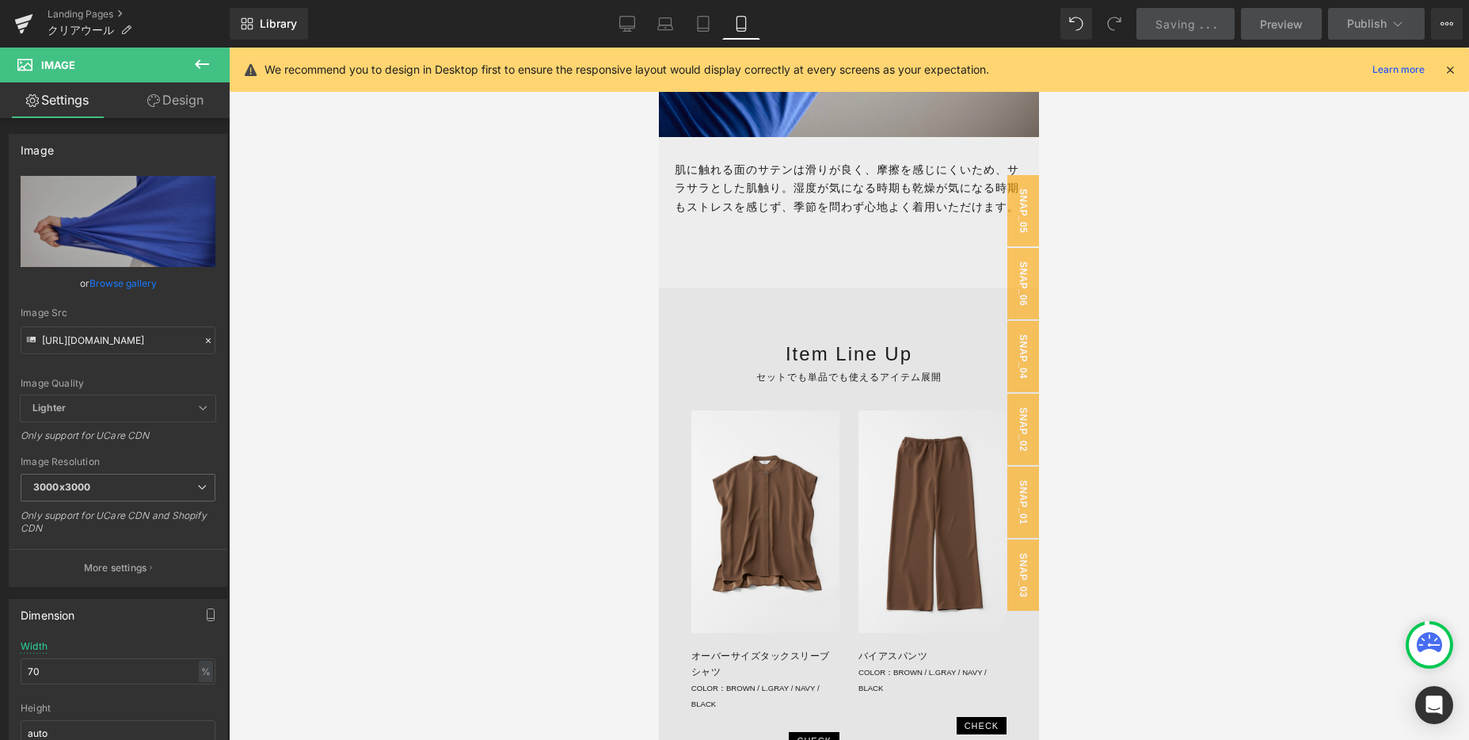
scroll to position [3569, 0]
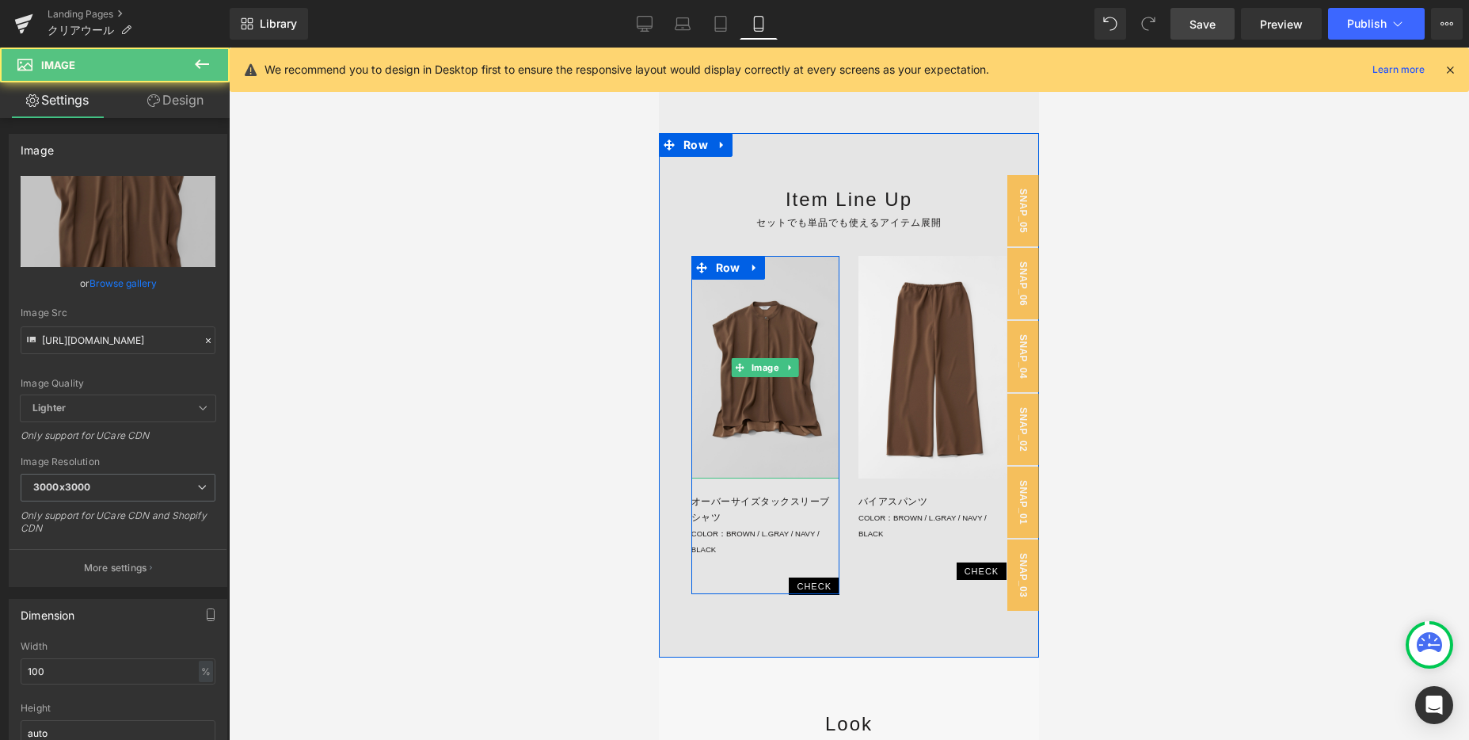
click at [764, 377] on img at bounding box center [765, 367] width 148 height 223
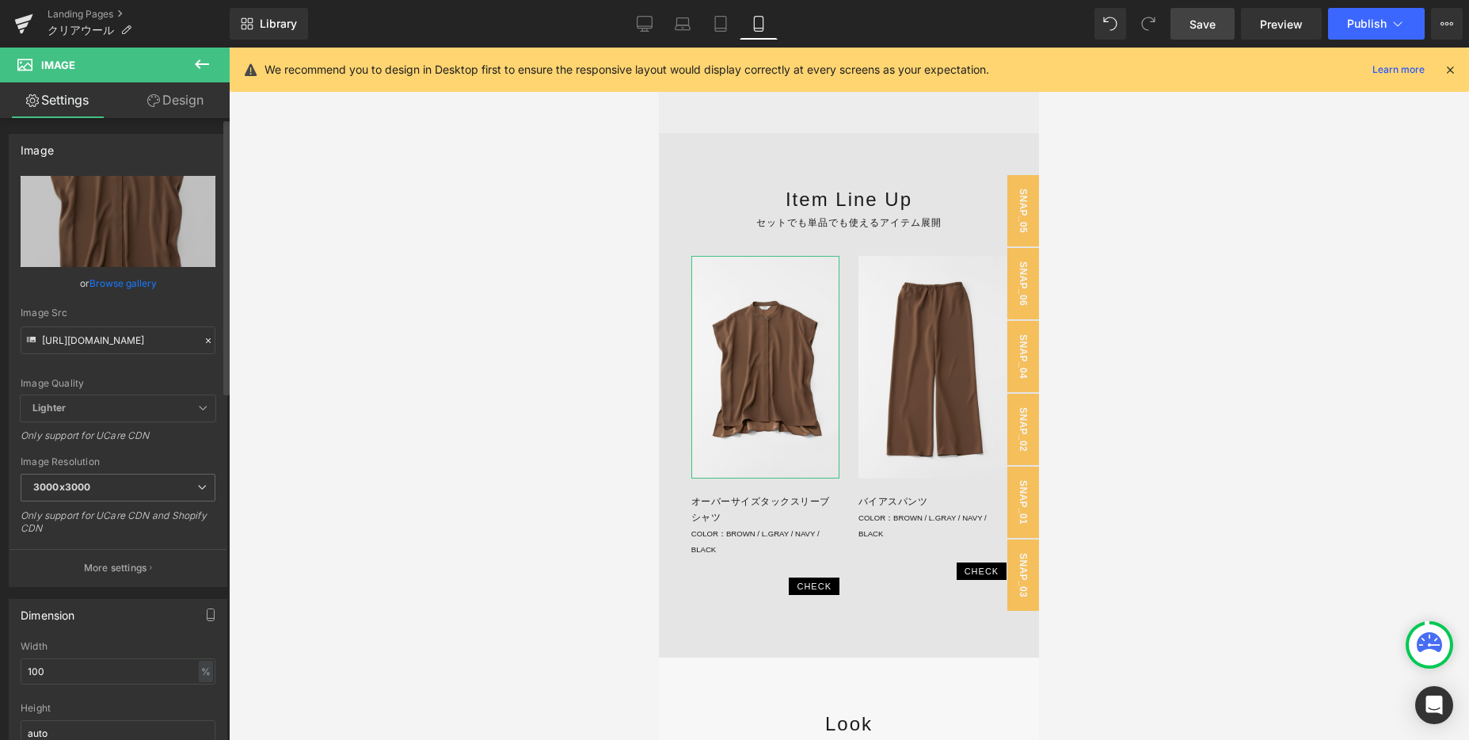
click at [203, 339] on icon at bounding box center [208, 340] width 11 height 11
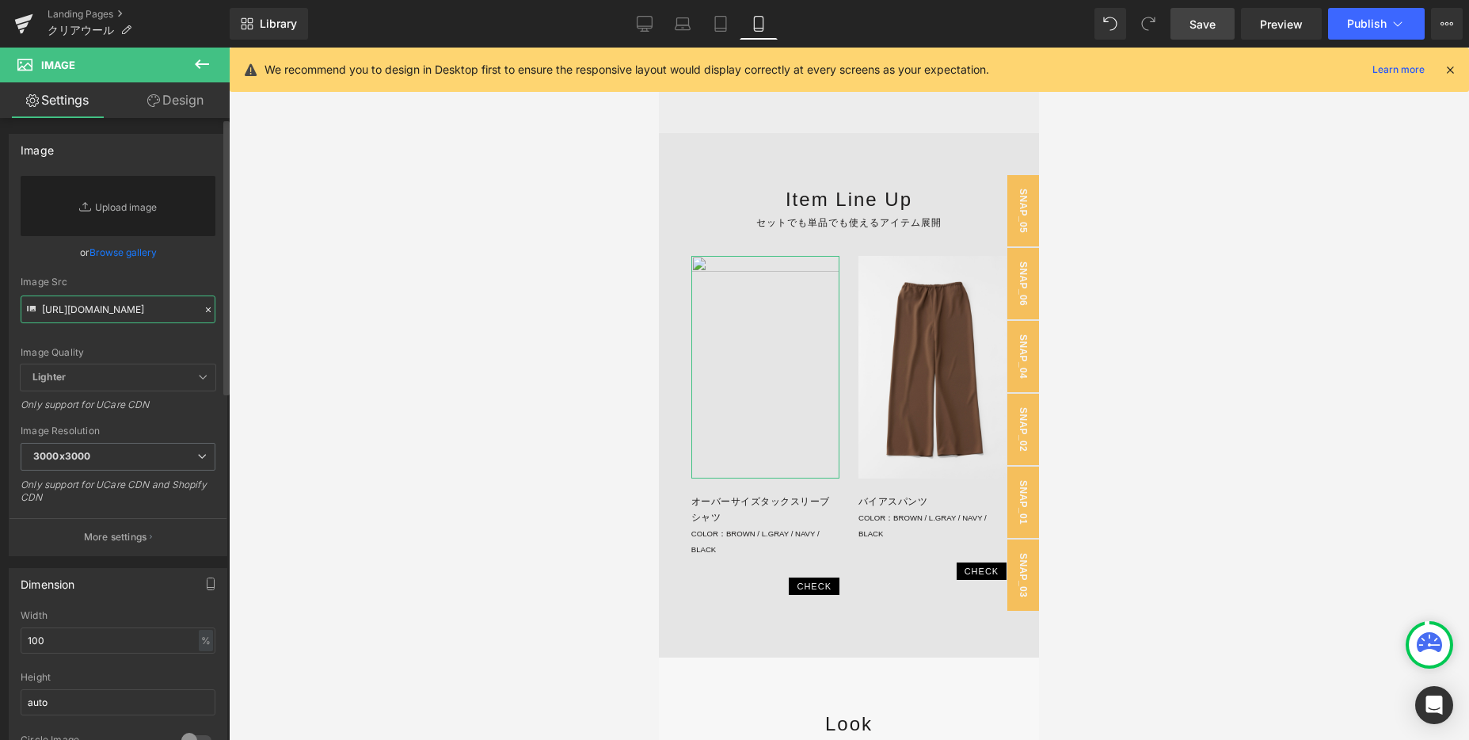
click at [167, 319] on input "[URL][DOMAIN_NAME]" at bounding box center [118, 309] width 195 height 28
paste input "[URL][DOMAIN_NAME]"
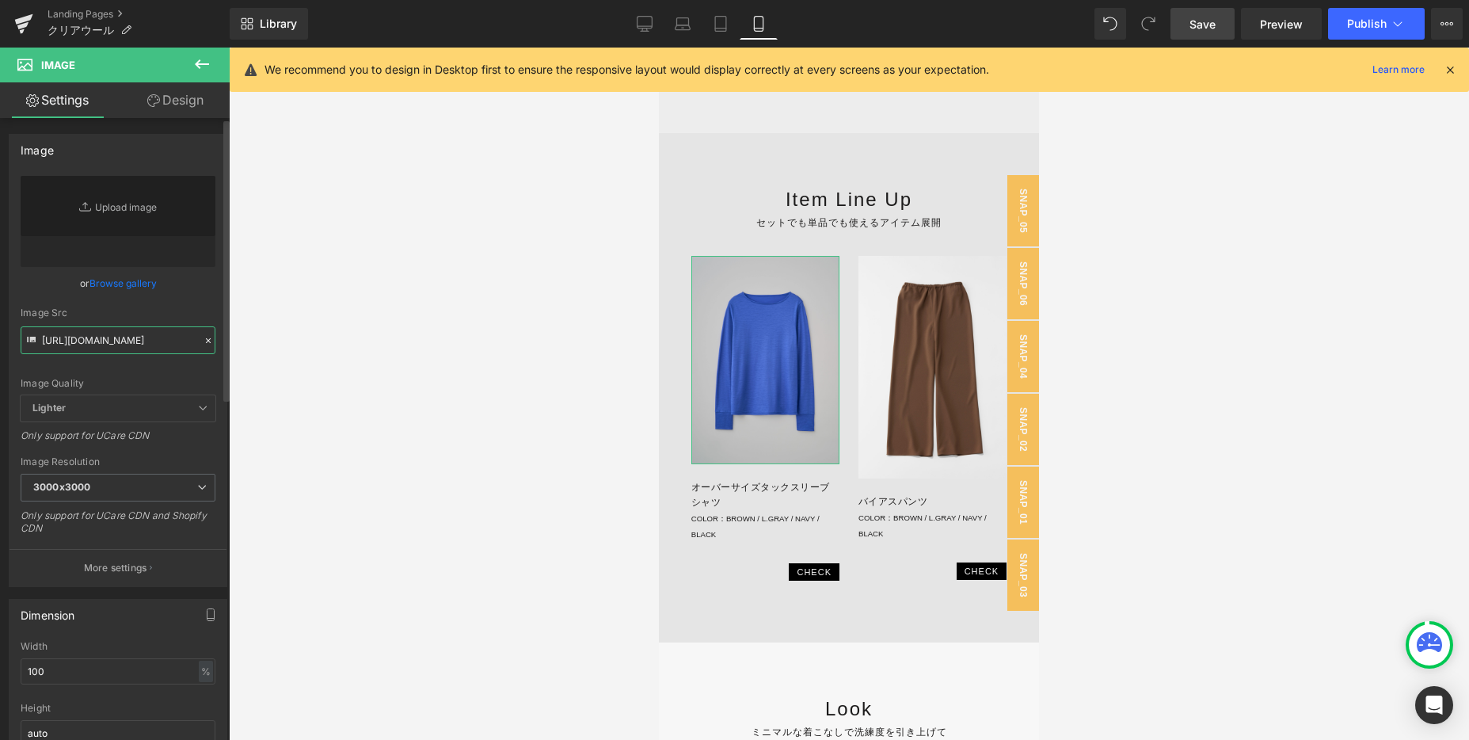
type input "[URL][DOMAIN_NAME]"
click at [182, 302] on div "Image Quality Lighter Lightest Lighter Lighter Lightest Only support for UCare …" at bounding box center [118, 285] width 195 height 219
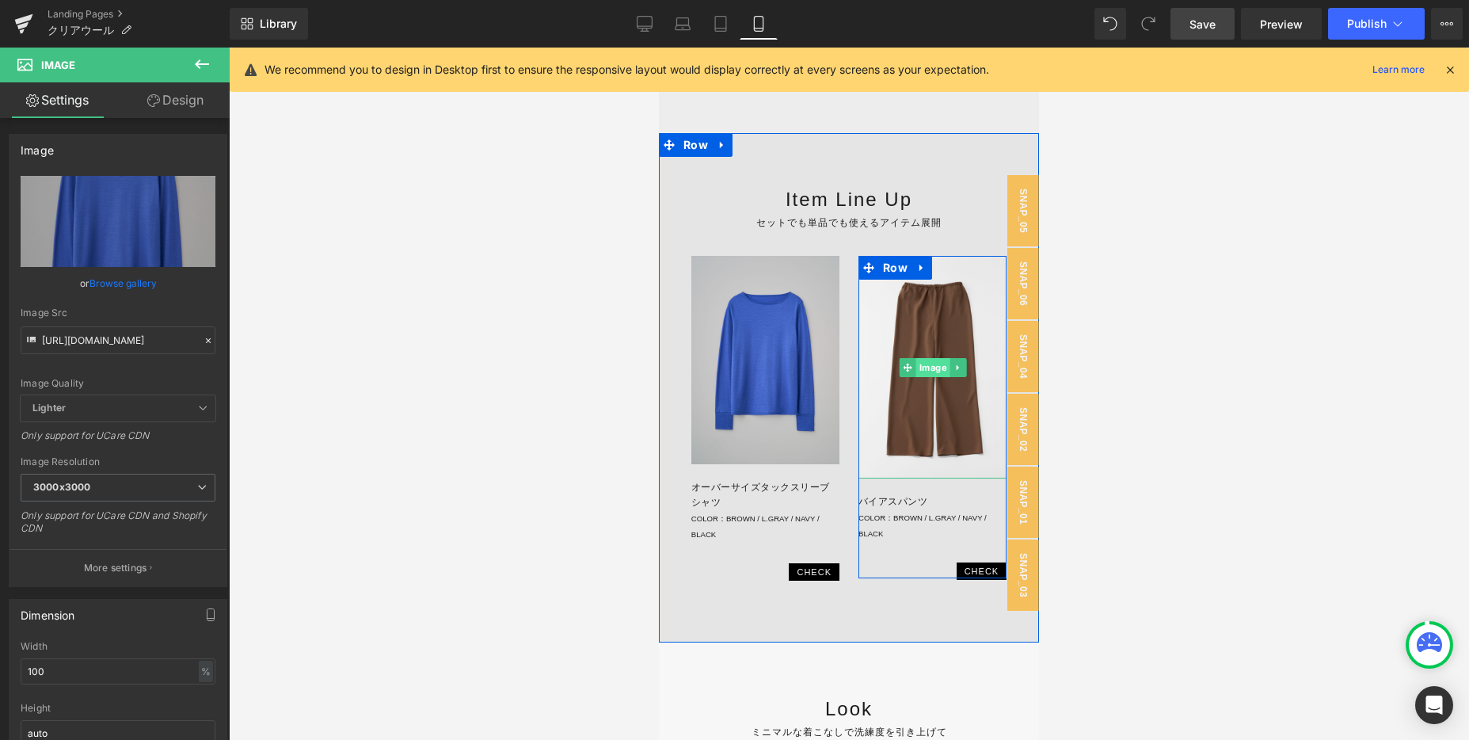
click at [929, 373] on span "Image" at bounding box center [932, 367] width 34 height 19
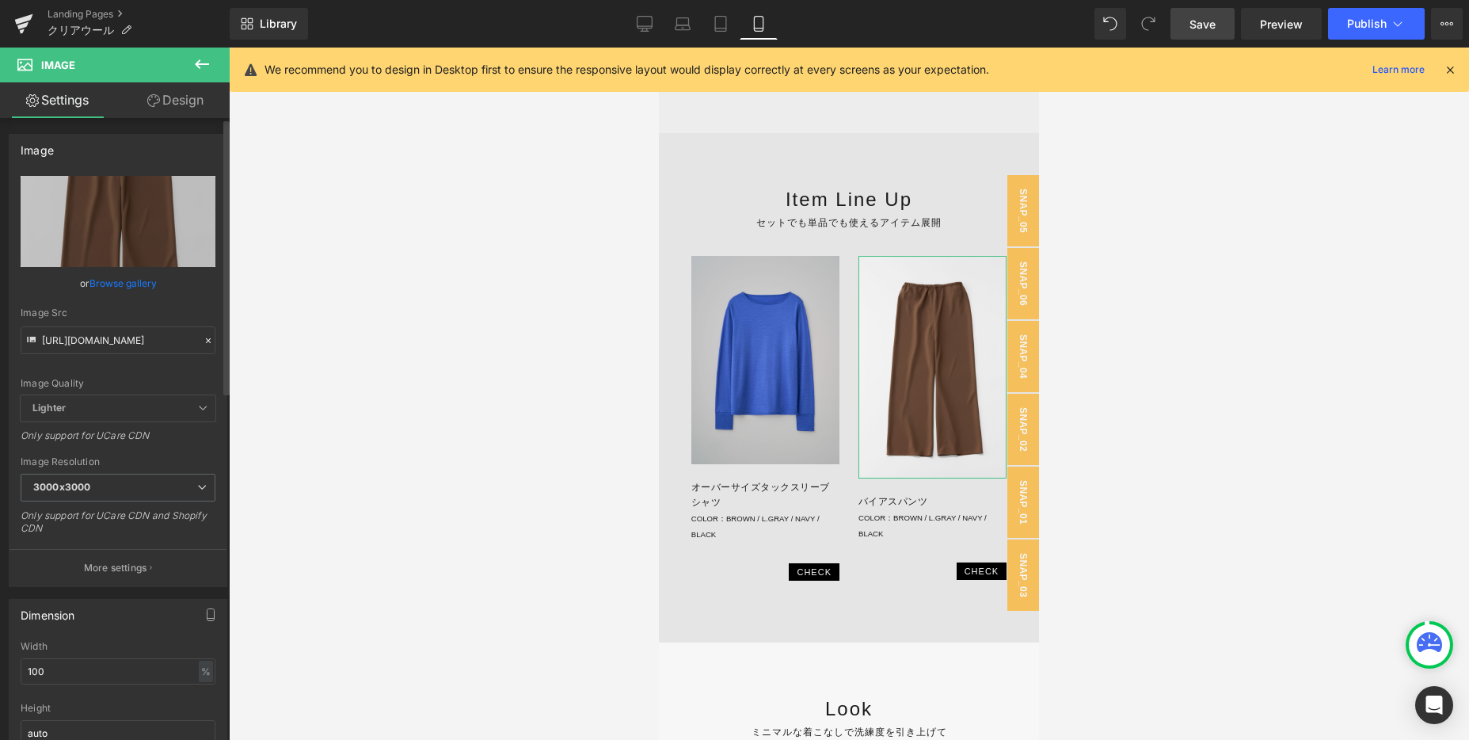
click at [203, 339] on icon at bounding box center [208, 340] width 11 height 11
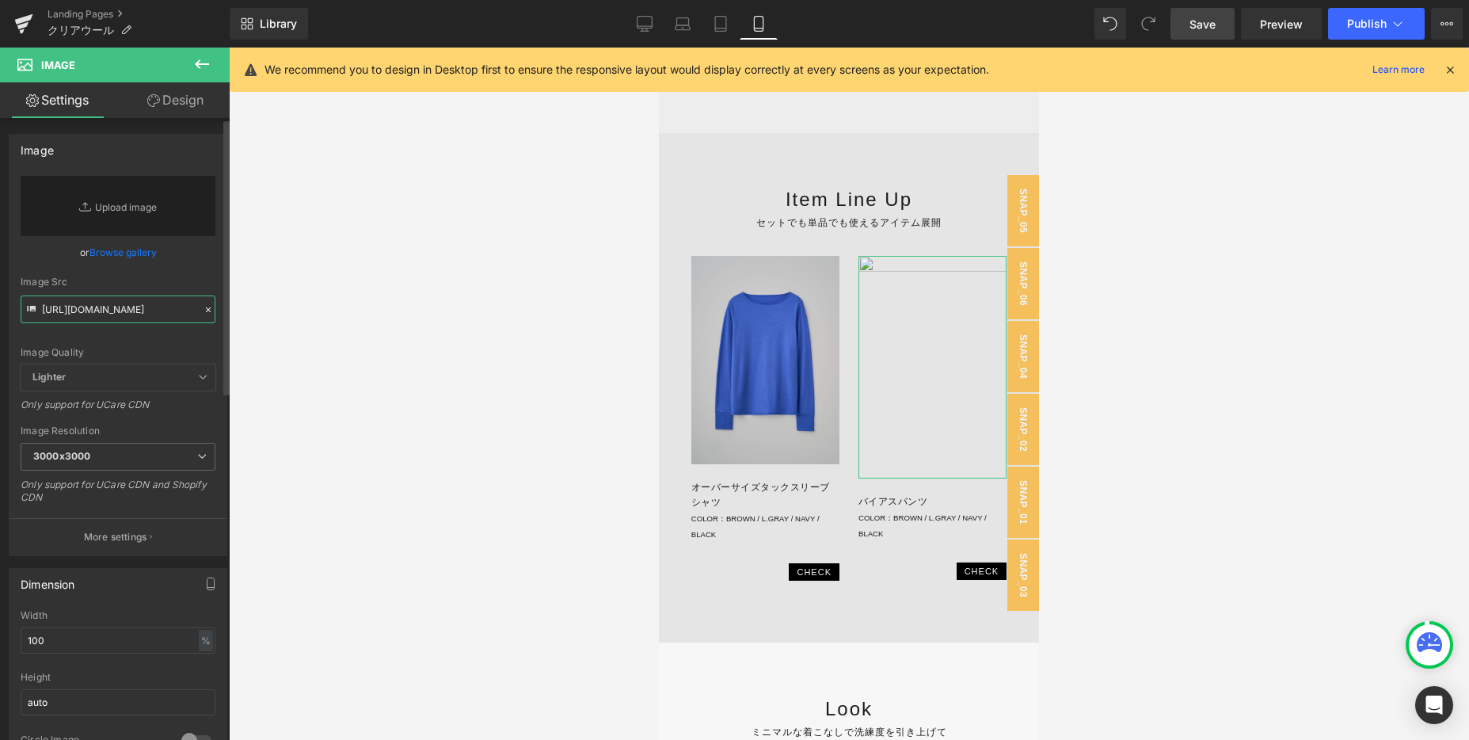
click at [151, 307] on input "[URL][DOMAIN_NAME]" at bounding box center [118, 309] width 195 height 28
paste input "[URL][DOMAIN_NAME]"
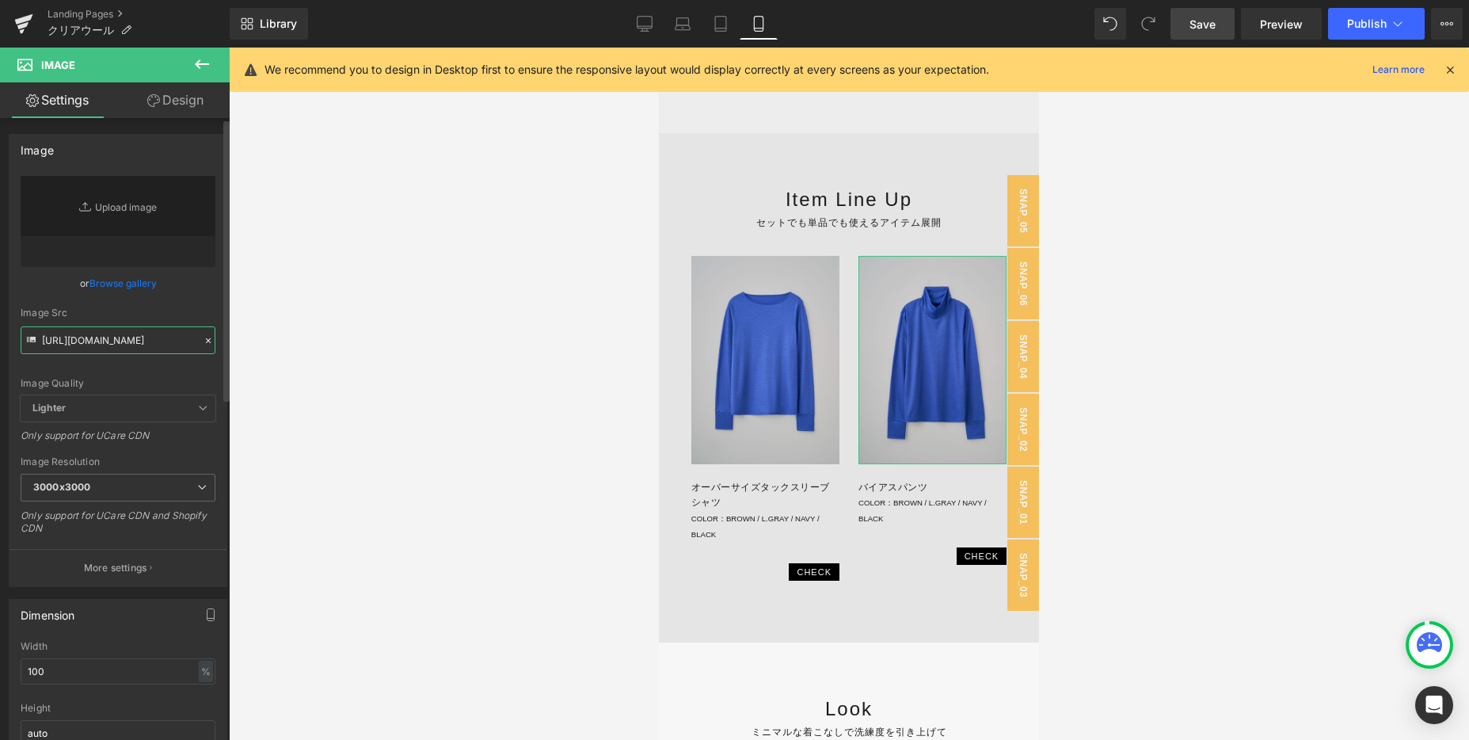
type input "[URL][DOMAIN_NAME]"
click at [176, 295] on div "Image Quality Lighter Lightest Lighter Lighter Lightest Only support for UCare …" at bounding box center [118, 285] width 195 height 219
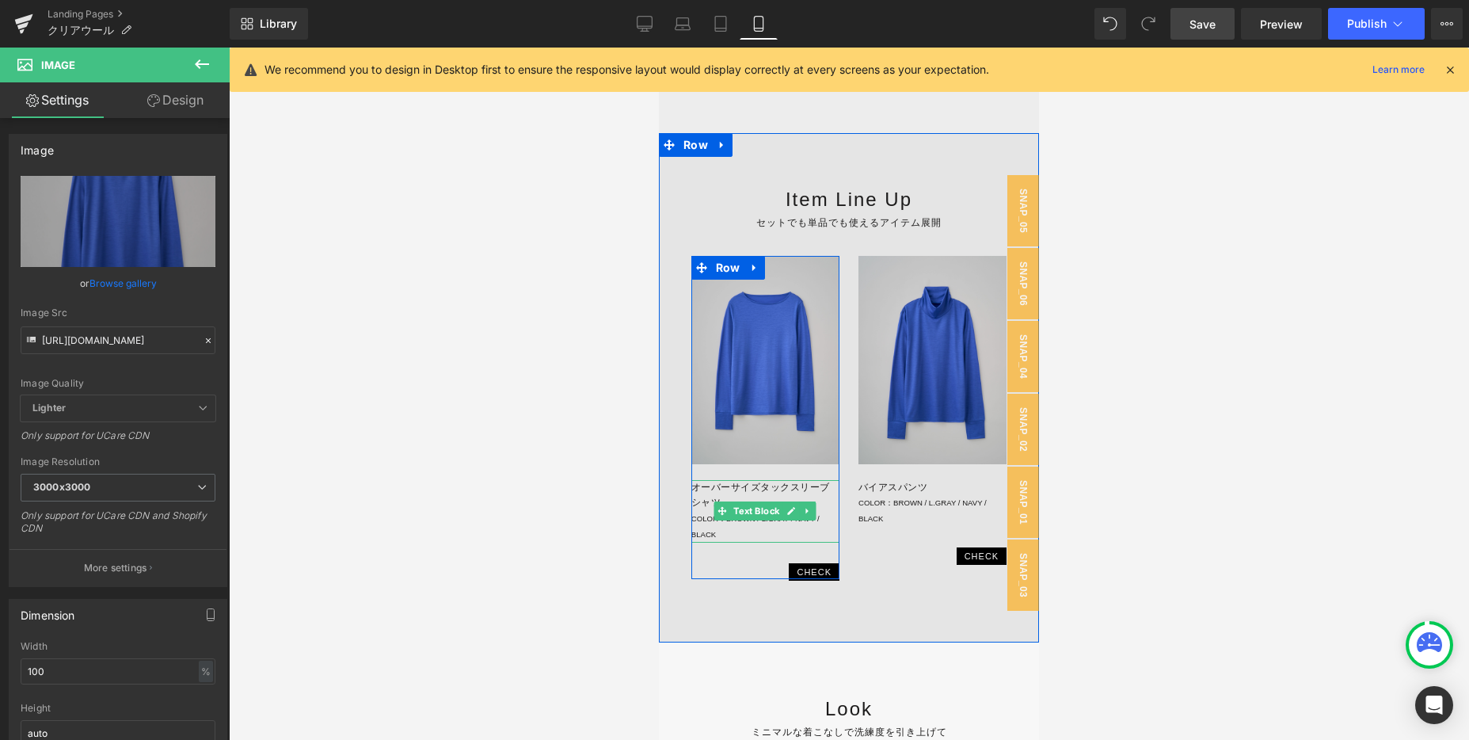
click at [718, 493] on p "オーバーサイズタックスリーブシャツ COLOR：BROWN / L.GRAY / NAVY / BLACK" at bounding box center [765, 511] width 148 height 63
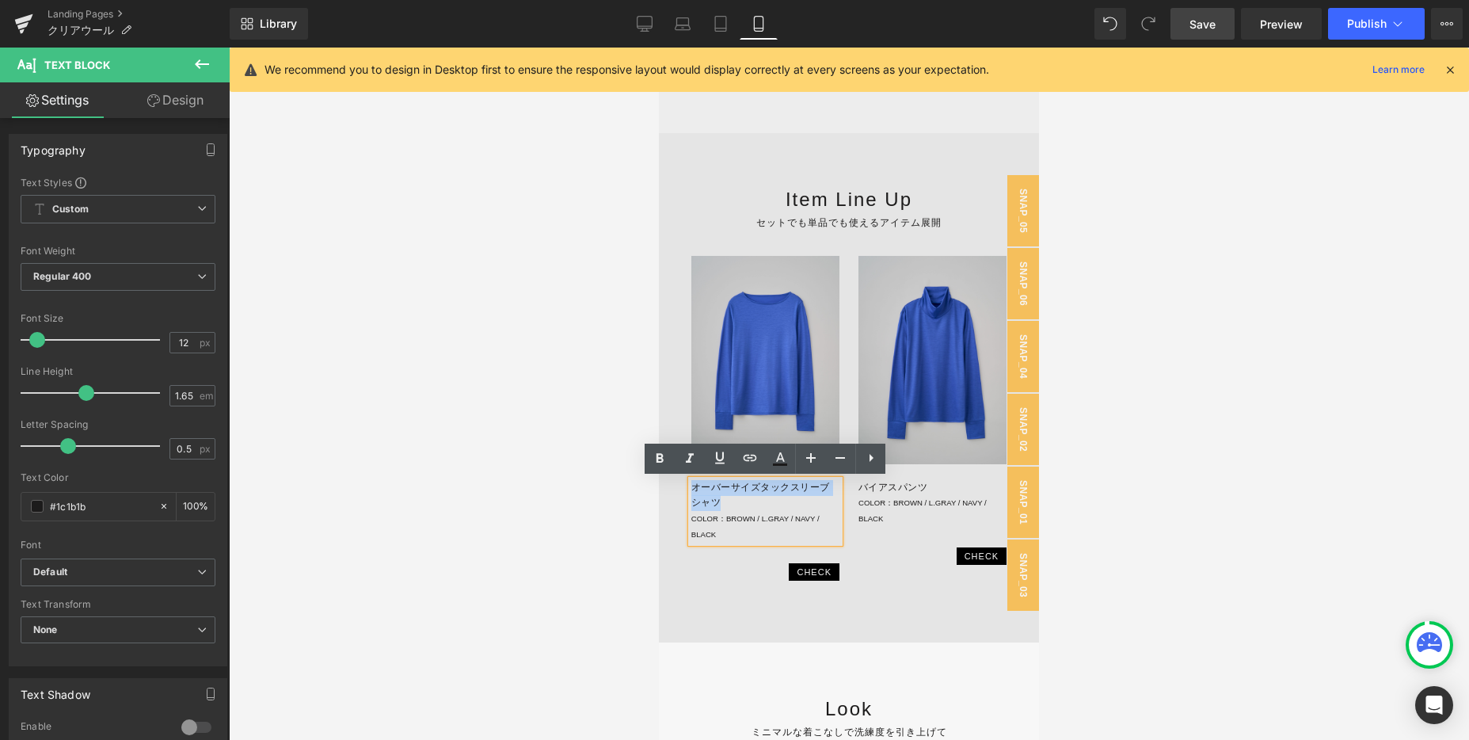
drag, startPoint x: 716, startPoint y: 496, endPoint x: 693, endPoint y: 493, distance: 23.1
click at [693, 493] on p "オーバーサイズタックスリーブシャツ COLOR：BROWN / L.GRAY / NAVY / BLACK" at bounding box center [765, 511] width 148 height 63
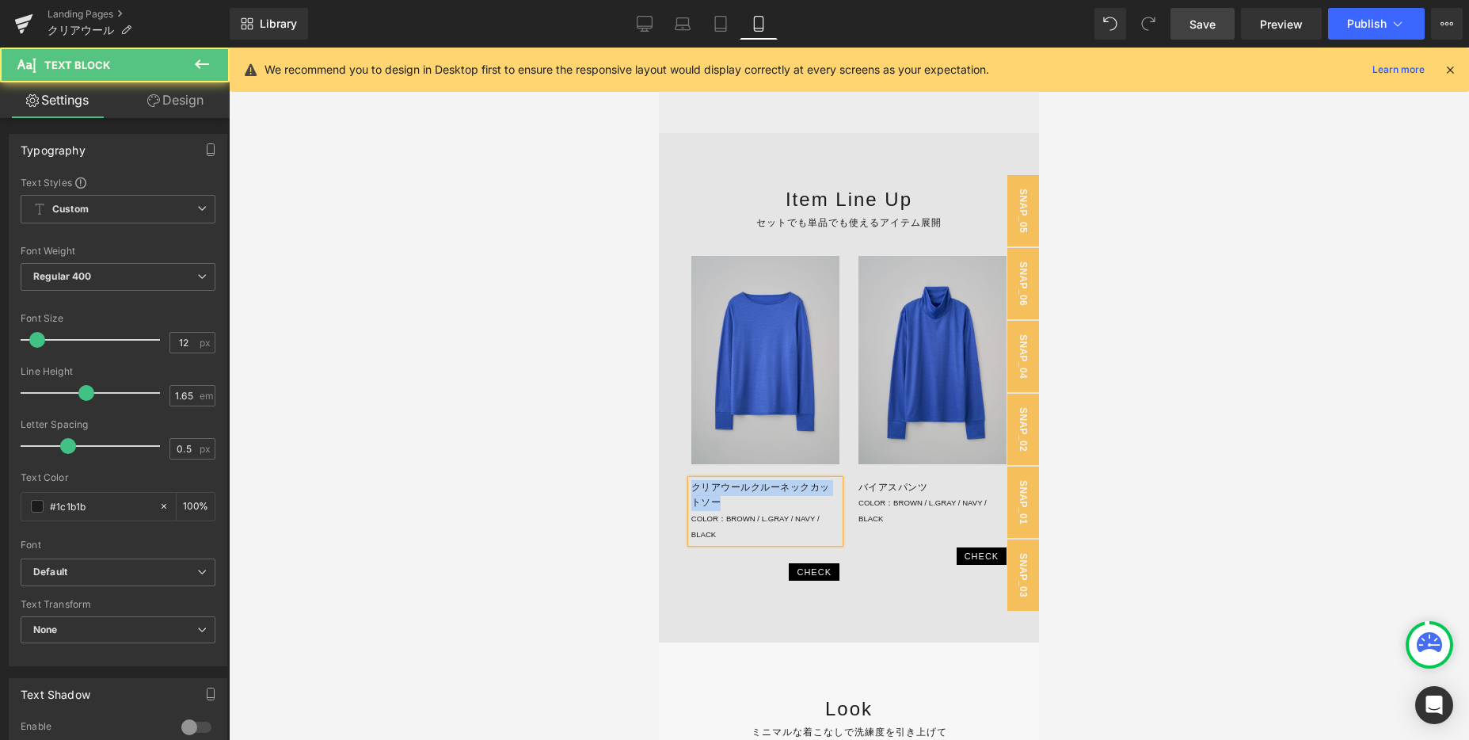
click at [692, 490] on p "クリアウールクルーネックカットソー COLOR：BROWN / L.GRAY / NAVY / BLACK" at bounding box center [765, 511] width 148 height 63
copy p "クリアウールクルーネックカットソー"
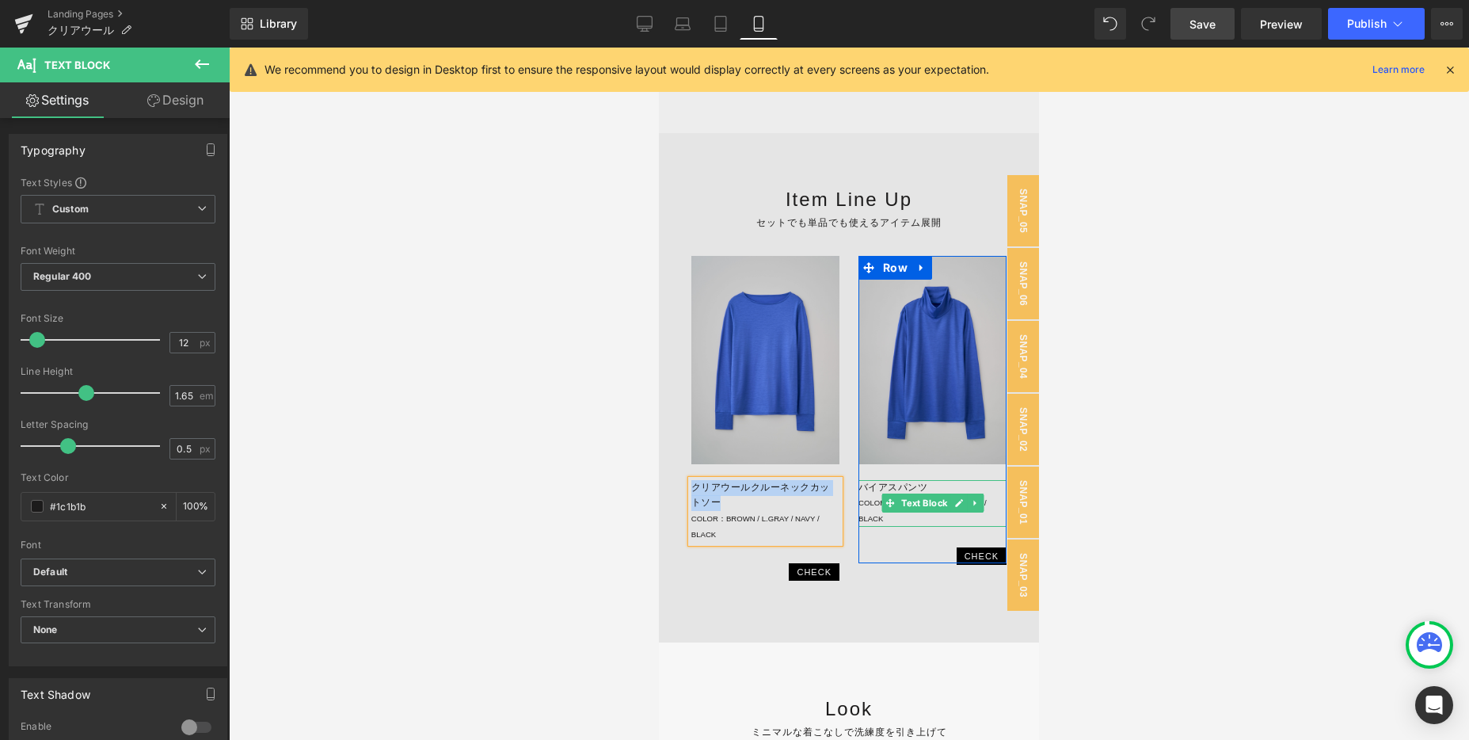
click at [897, 487] on p "バイアスパンツ COLOR：BROWN / L.GRAY / NAVY / BLACK" at bounding box center [932, 503] width 148 height 47
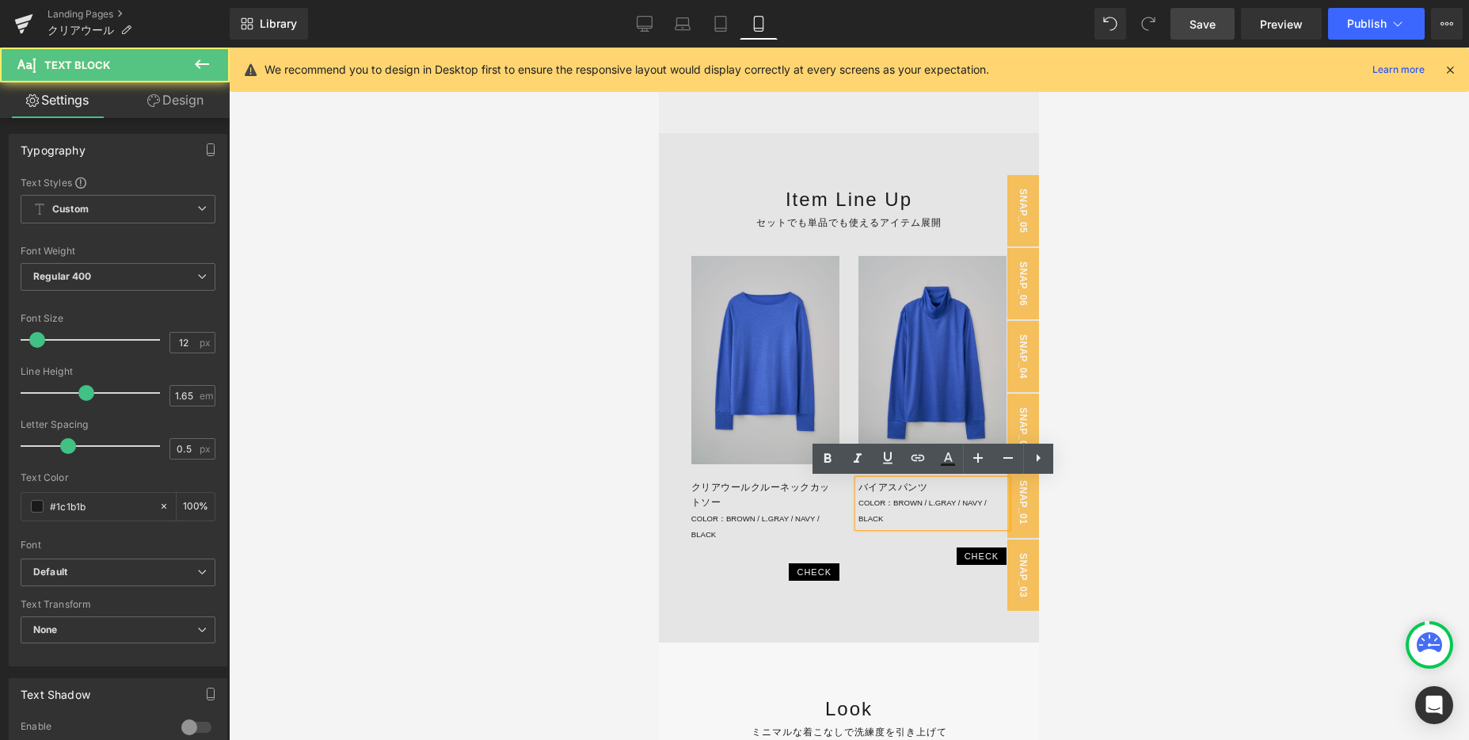
click at [882, 488] on p "バイアスパンツ COLOR：BROWN / L.GRAY / NAVY / BLACK" at bounding box center [932, 503] width 148 height 47
drag, startPoint x: 935, startPoint y: 487, endPoint x: 847, endPoint y: 487, distance: 87.9
click at [847, 487] on div "Image クリアウールクルーネックカットソー COLOR：BROWN / L.GRAY / NAVY / BLACK Text Block CHECK Te…" at bounding box center [849, 417] width 334 height 322
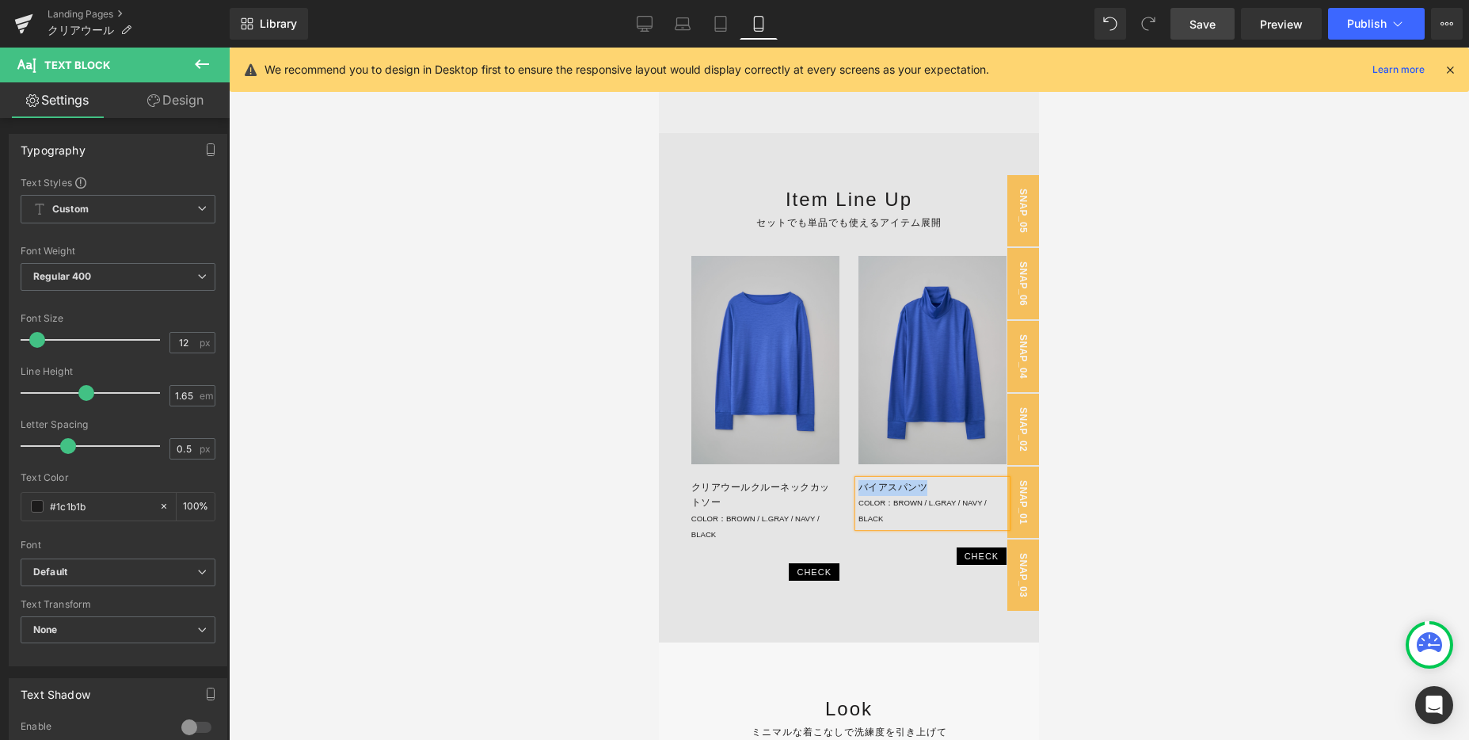
paste div
click at [972, 491] on p "クリアウールクルーネックカットソー COLOR：BROWN / L.GRAY / NAVY / BLACK" at bounding box center [932, 511] width 148 height 63
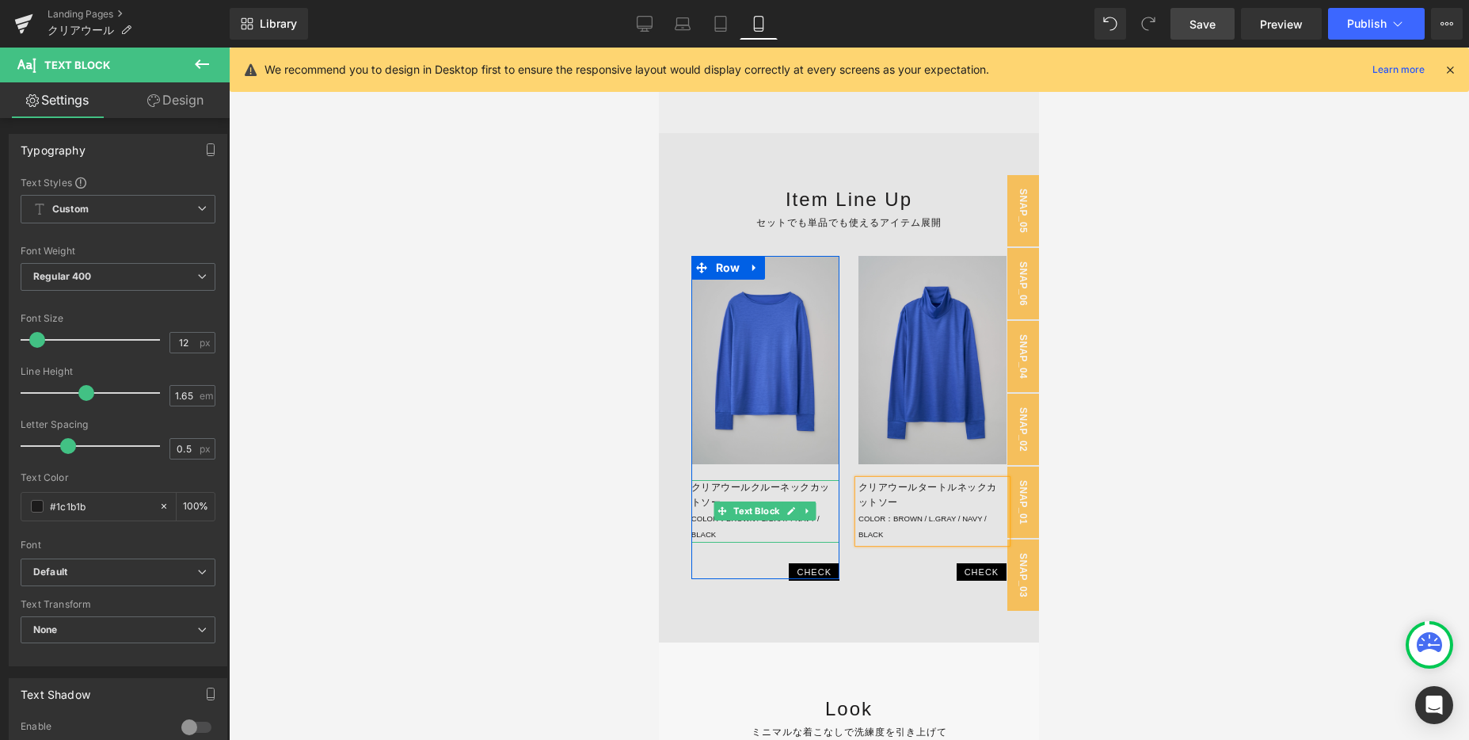
click at [737, 535] on p "クリアウールクルーネックカットソー COLOR：BROWN / L.GRAY / NAVY / BLACK" at bounding box center [765, 511] width 148 height 63
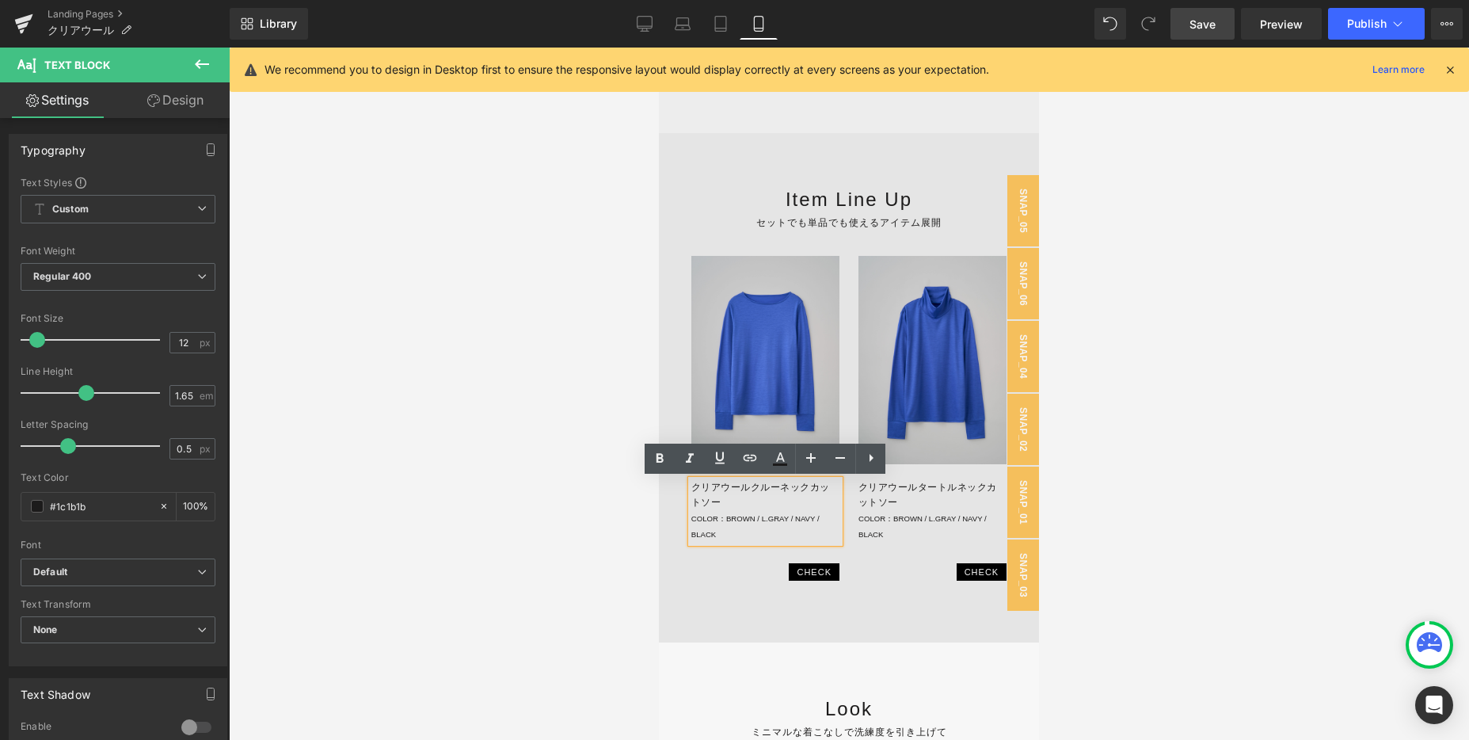
drag, startPoint x: 729, startPoint y: 522, endPoint x: 730, endPoint y: 534, distance: 11.9
click at [730, 534] on p "クリアウールクルーネックカットソー COLOR：BROWN / L.GRAY / NAVY / BLACK" at bounding box center [765, 511] width 148 height 63
click at [756, 520] on span "COLOR：BROWN / L.GRAY / NAVY / BLACK" at bounding box center [755, 526] width 128 height 25
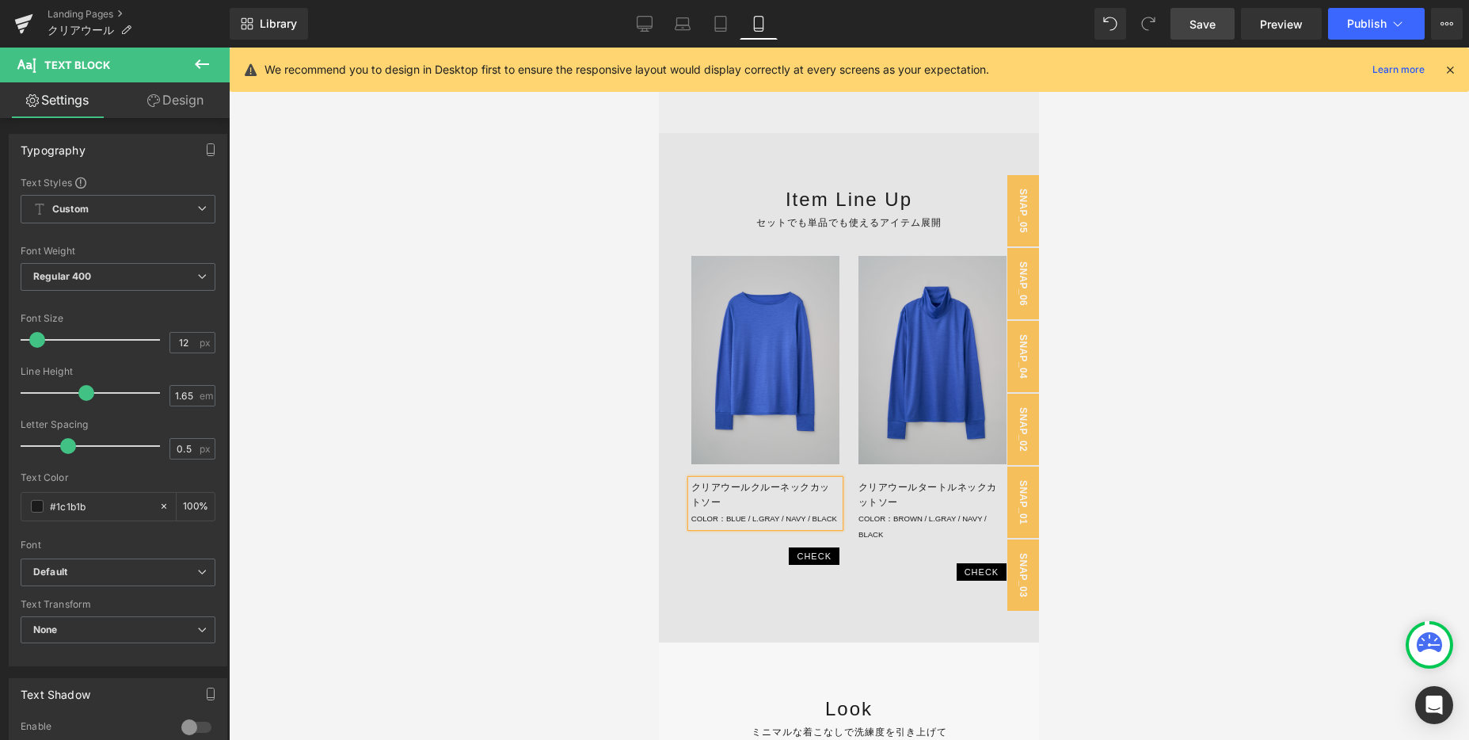
click at [815, 520] on span "COLOR：BLUE / L.GRAY / NAVY / BLACK" at bounding box center [764, 518] width 146 height 9
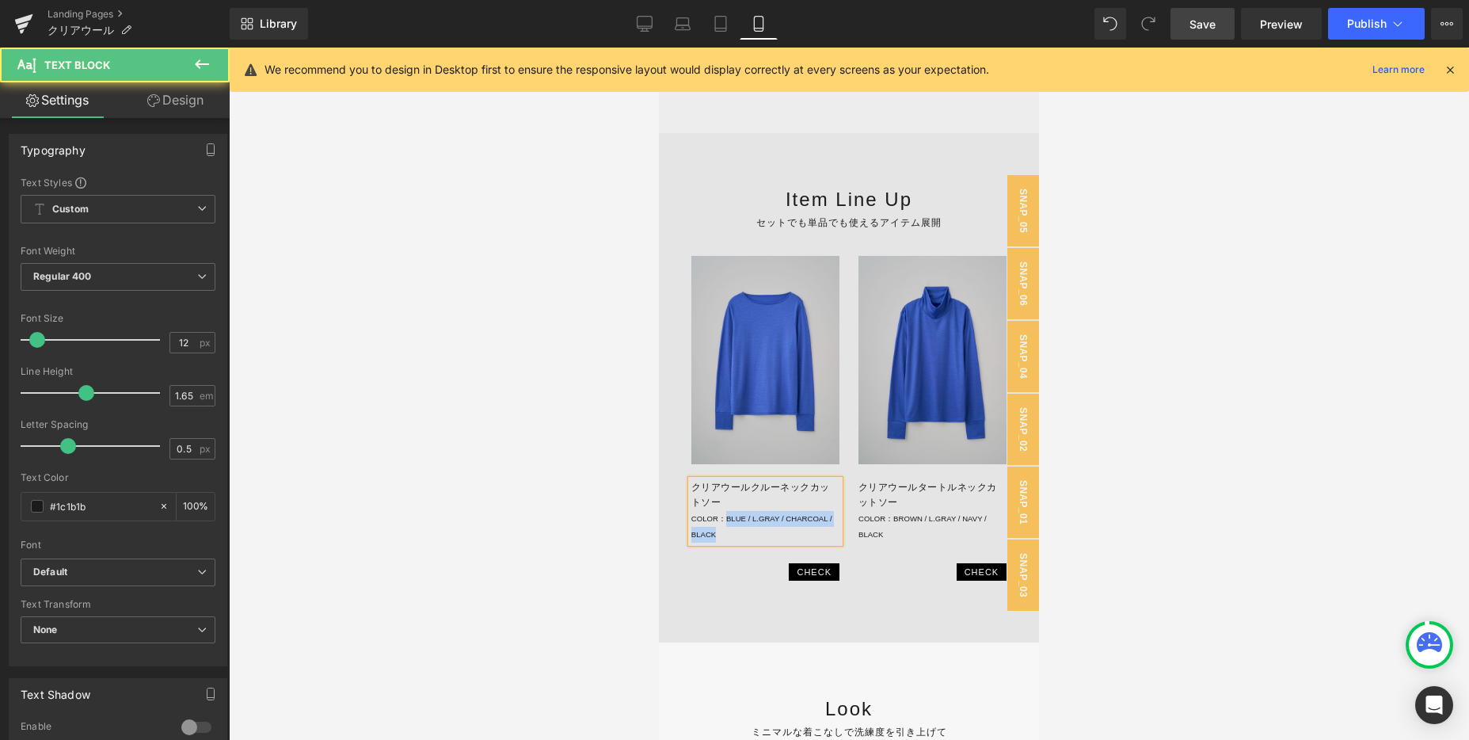
drag, startPoint x: 752, startPoint y: 539, endPoint x: 727, endPoint y: 523, distance: 30.3
click at [727, 523] on p "クリアウールクルーネックカットソー COLOR：BLUE / L.GRAY / CHARCOAL / BLACK" at bounding box center [765, 511] width 148 height 63
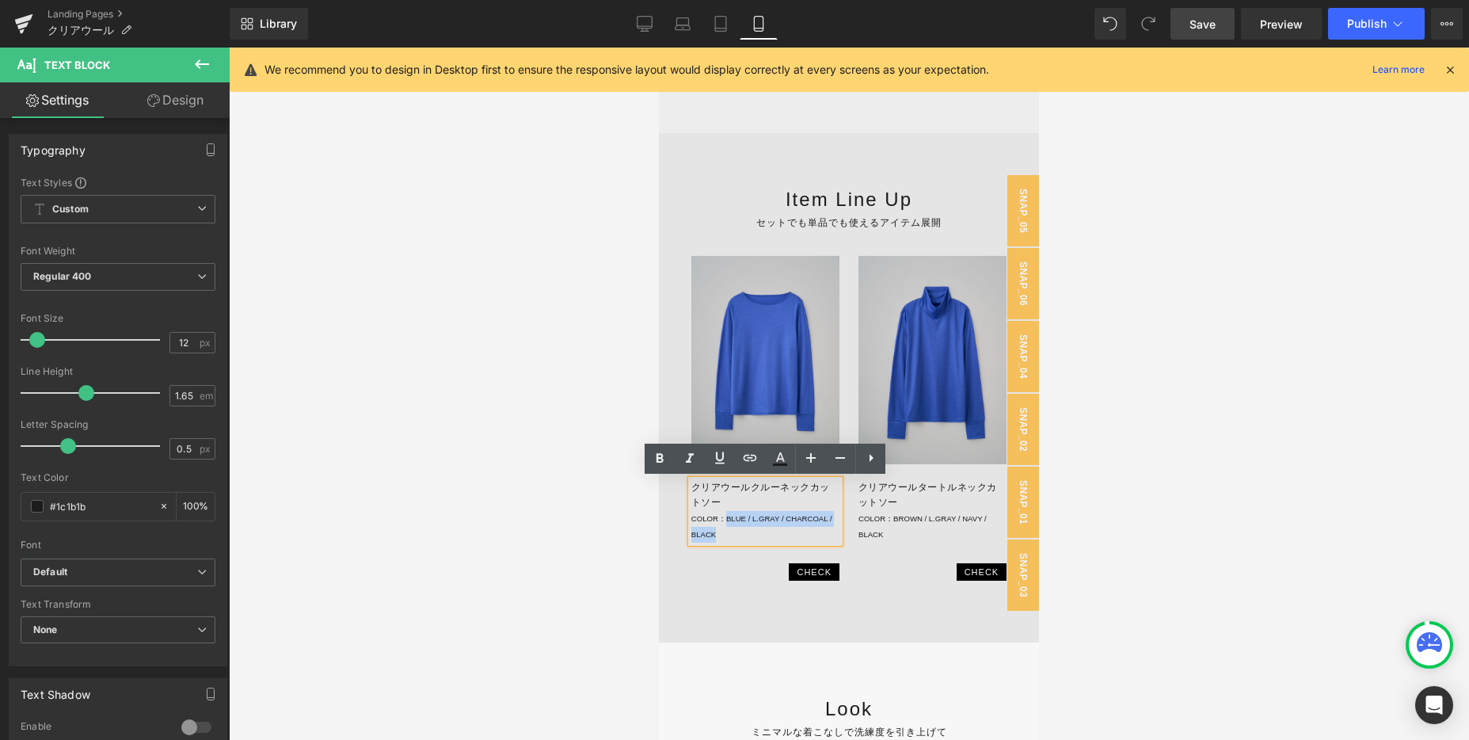
copy span "BLUE / L.GRAY / CHARCOAL / BLACK"
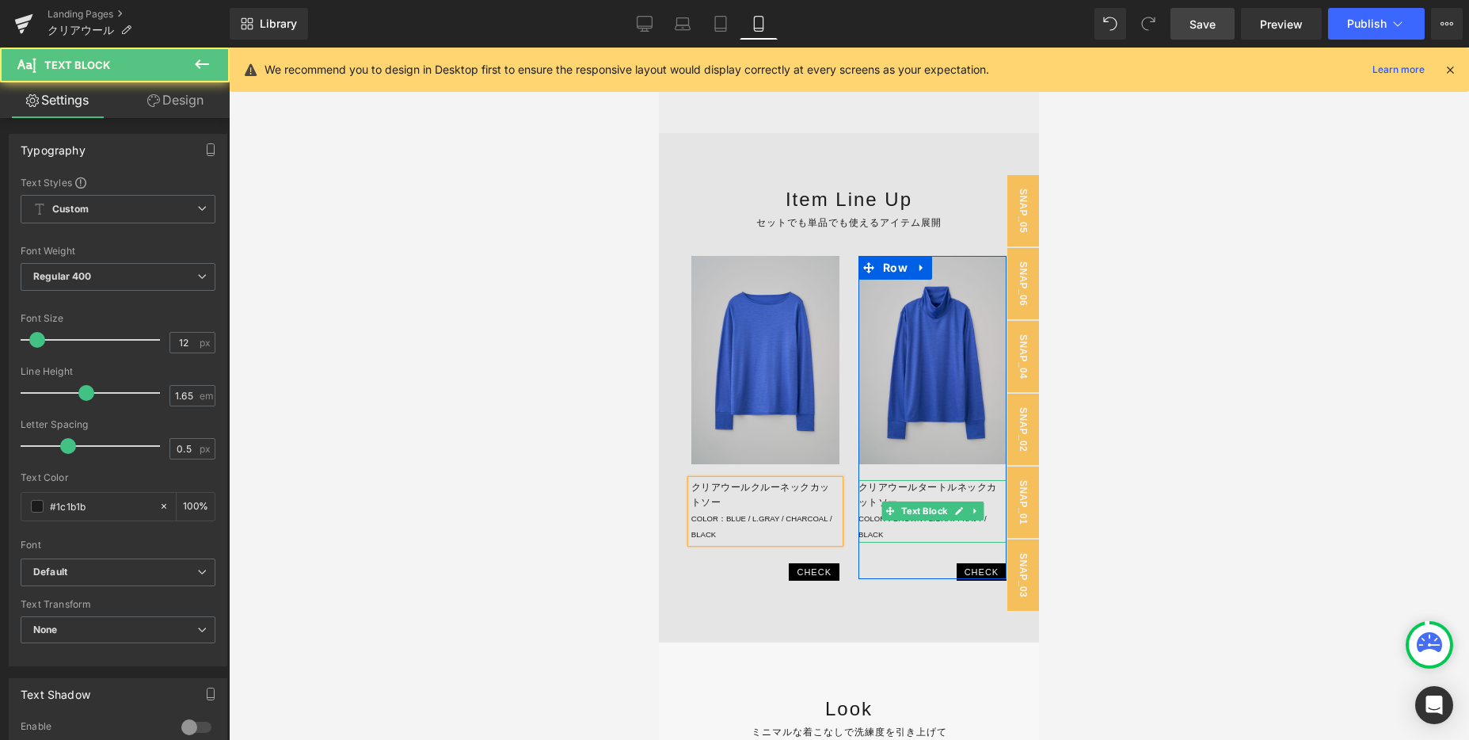
click at [931, 535] on p "クリアウールタートルネックカットソー COLOR：BROWN / L.GRAY / NAVY / BLACK" at bounding box center [932, 511] width 148 height 63
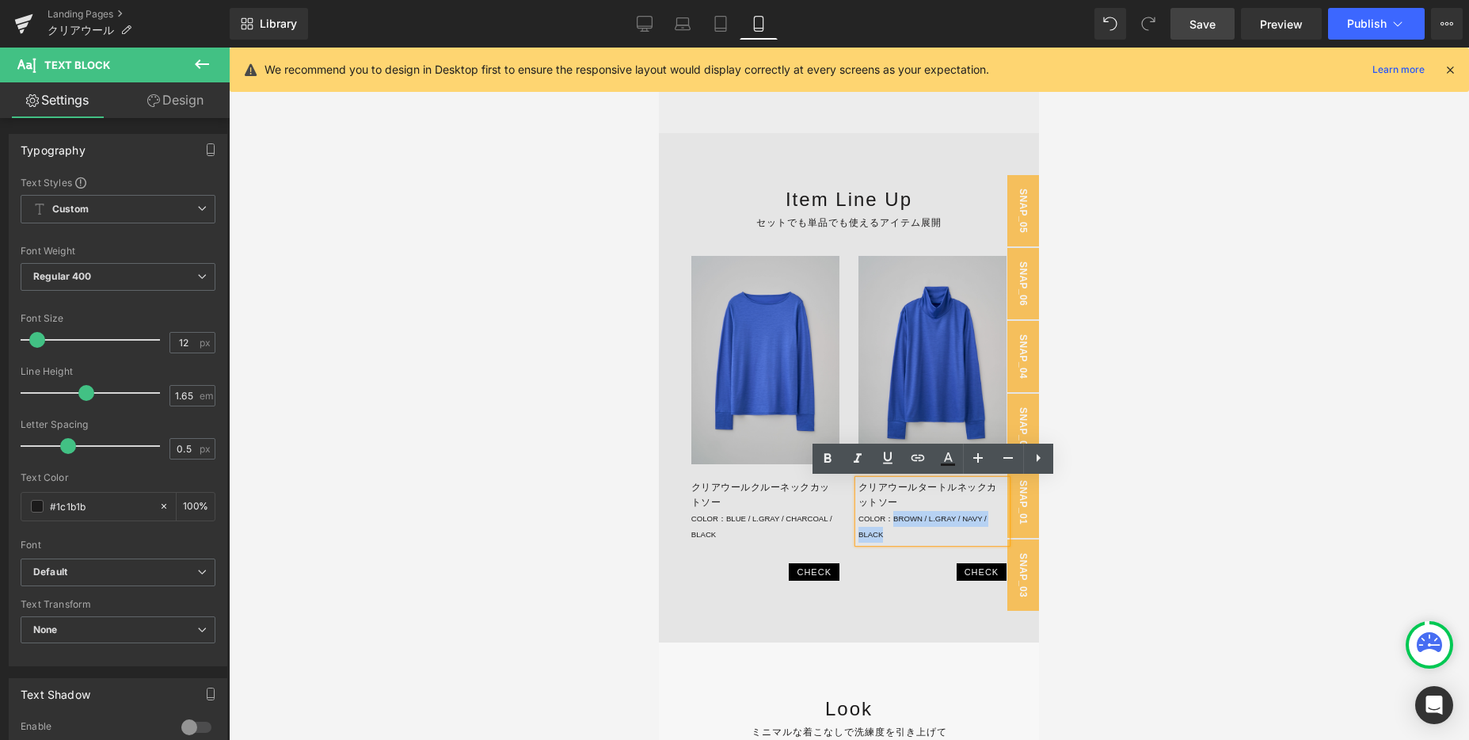
drag, startPoint x: 911, startPoint y: 534, endPoint x: 893, endPoint y: 519, distance: 23.0
click at [893, 519] on p "クリアウールタートルネックカットソー COLOR：BROWN / L.GRAY / NAVY / BLACK" at bounding box center [932, 511] width 148 height 63
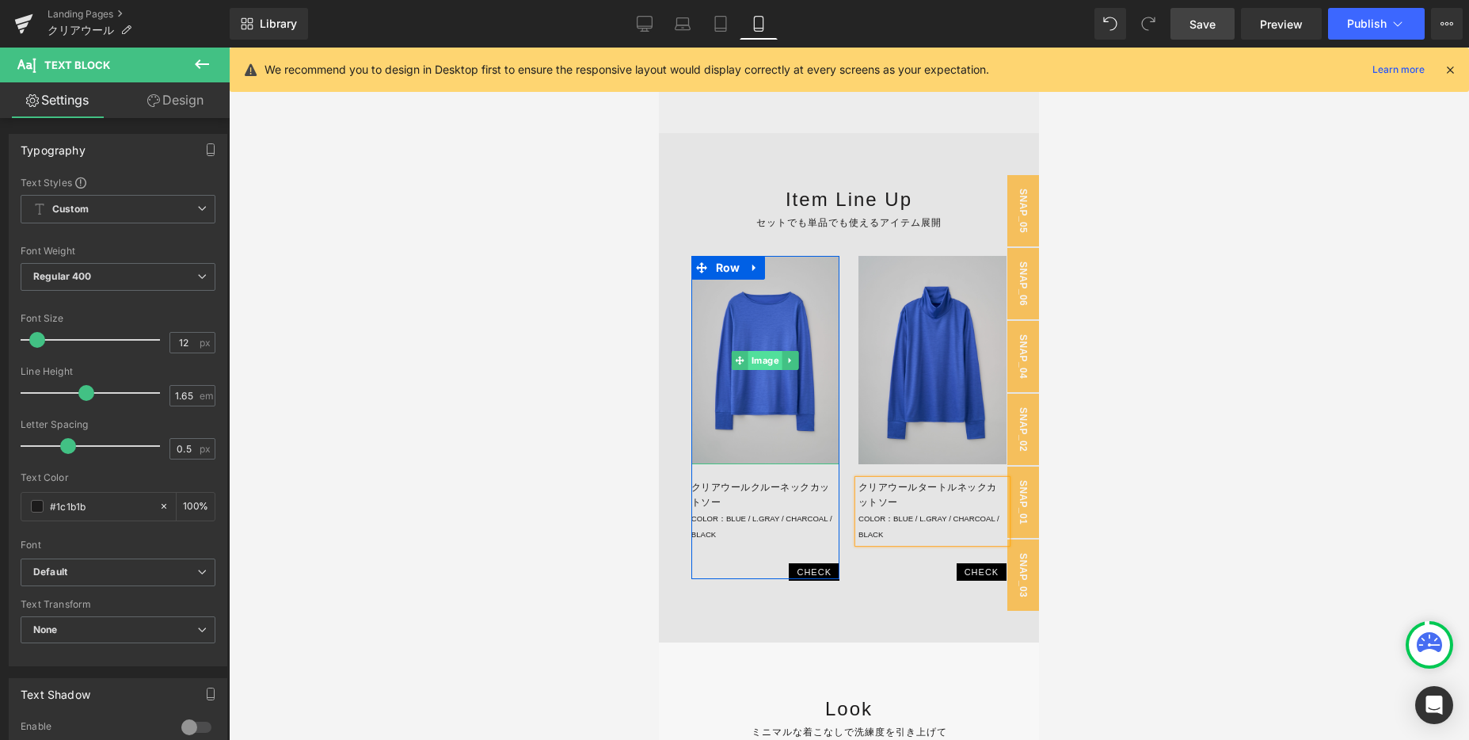
click at [758, 353] on span "Image" at bounding box center [765, 360] width 34 height 19
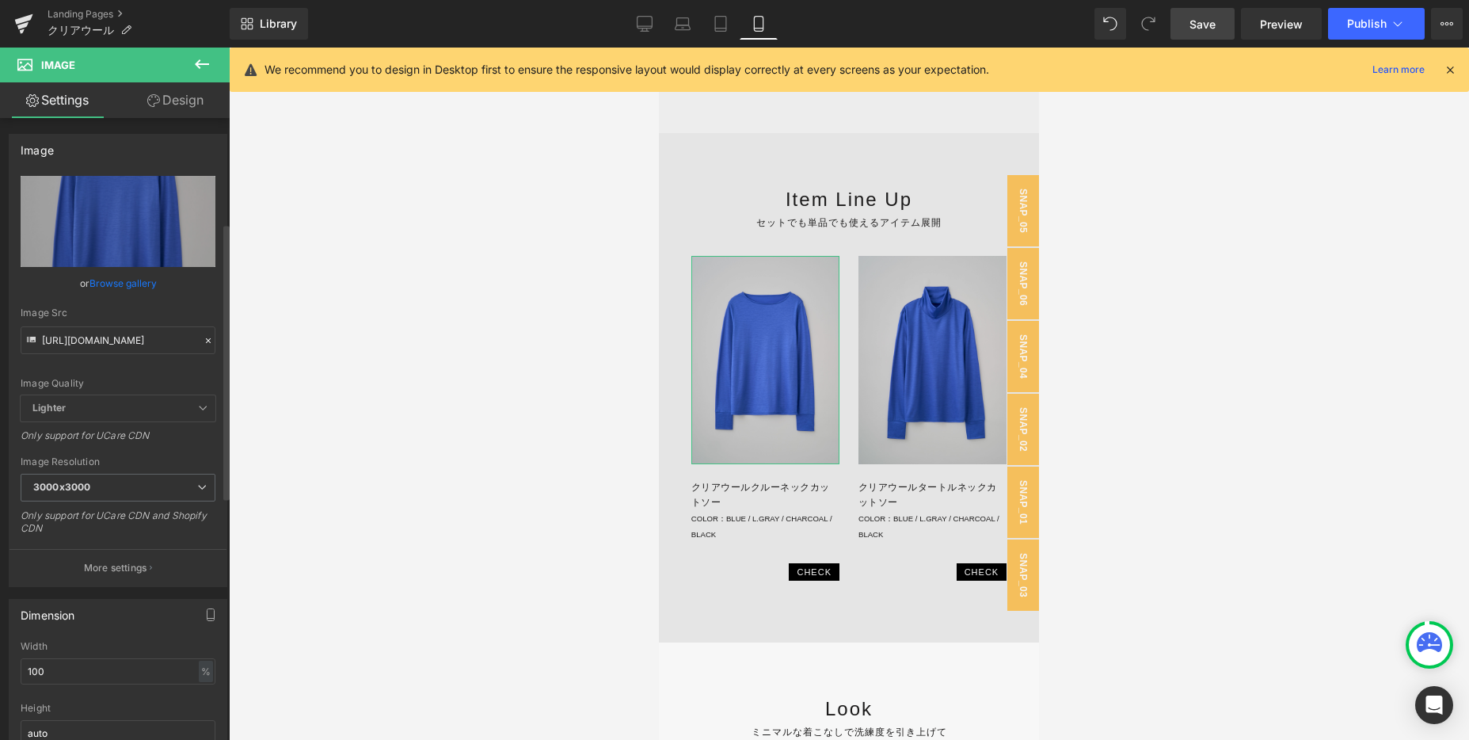
scroll to position [307, 0]
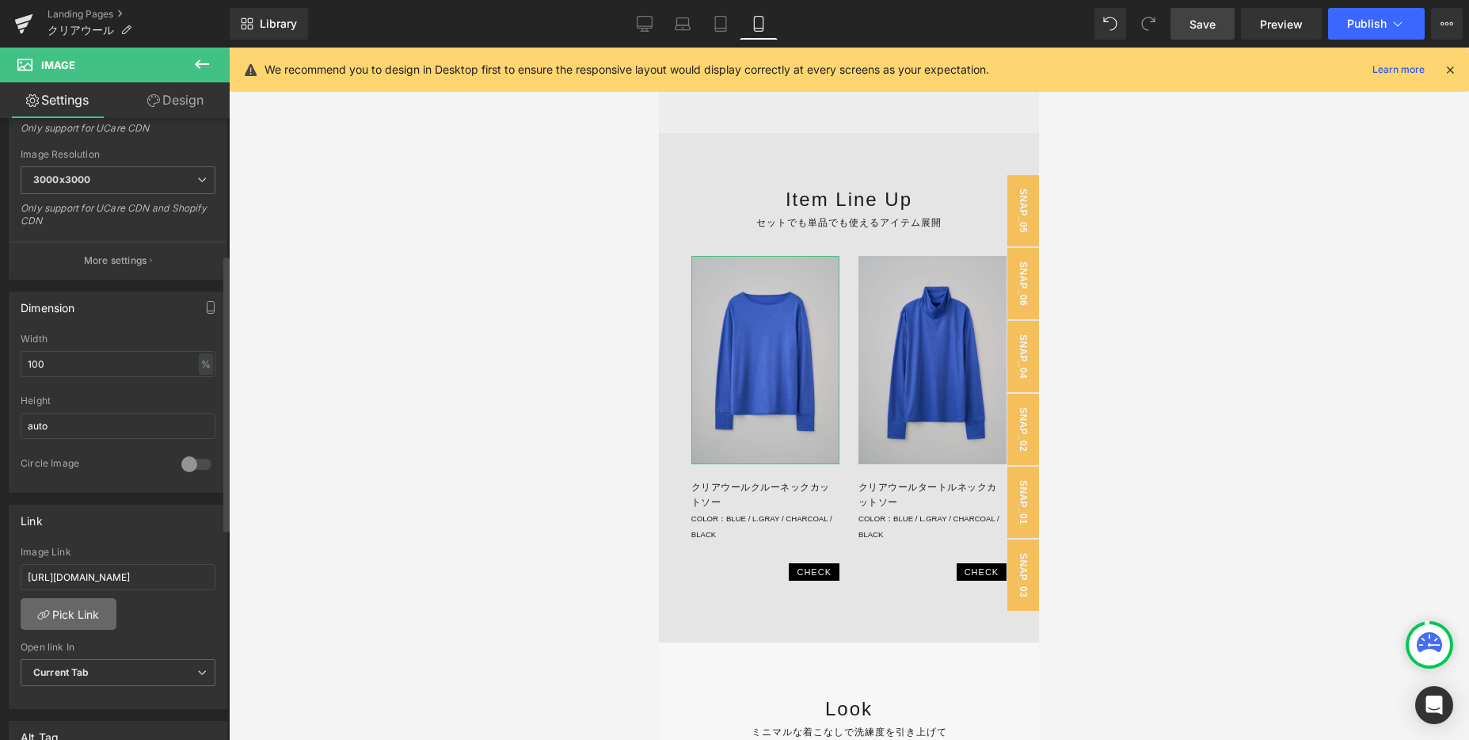
click at [75, 615] on link "Pick Link" at bounding box center [69, 614] width 96 height 32
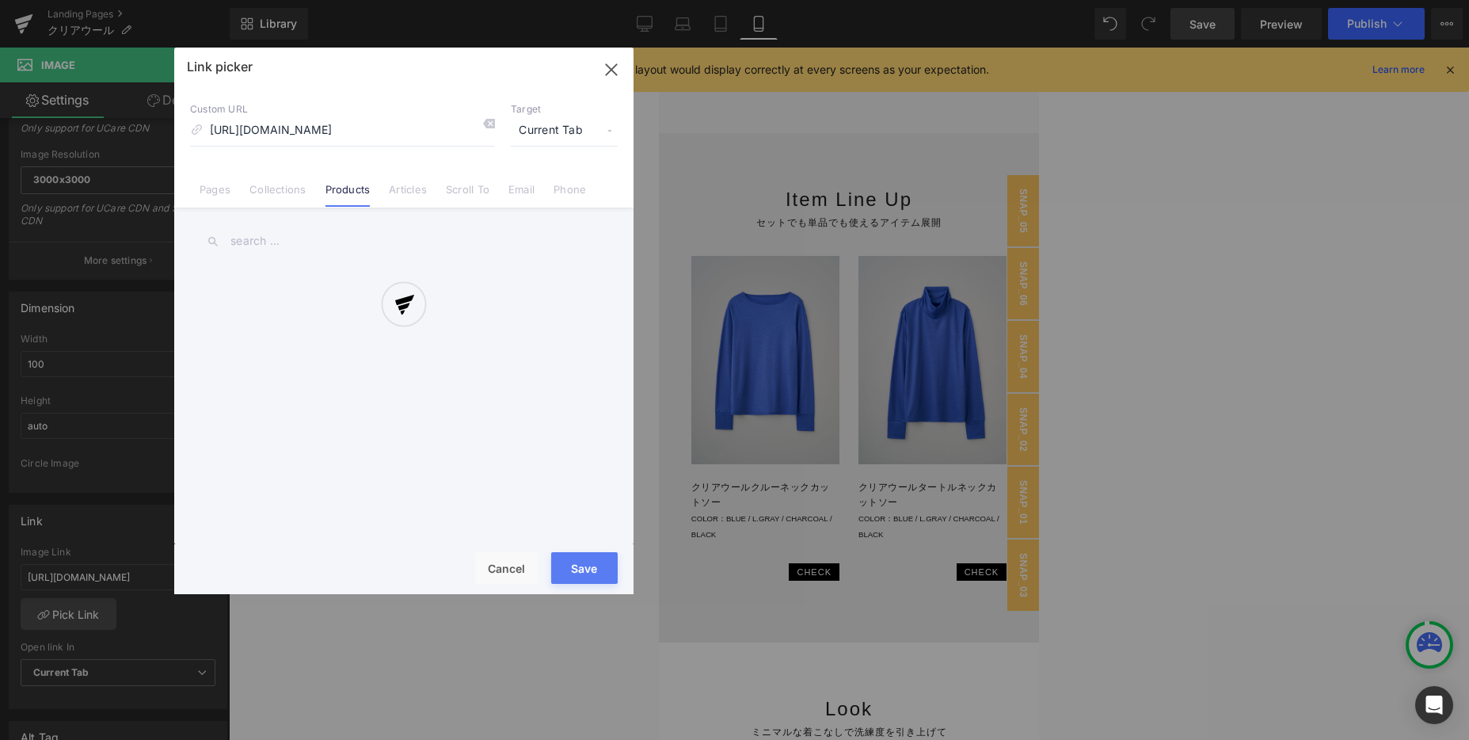
click at [259, 244] on div at bounding box center [403, 321] width 459 height 546
click at [242, 238] on div at bounding box center [403, 321] width 459 height 546
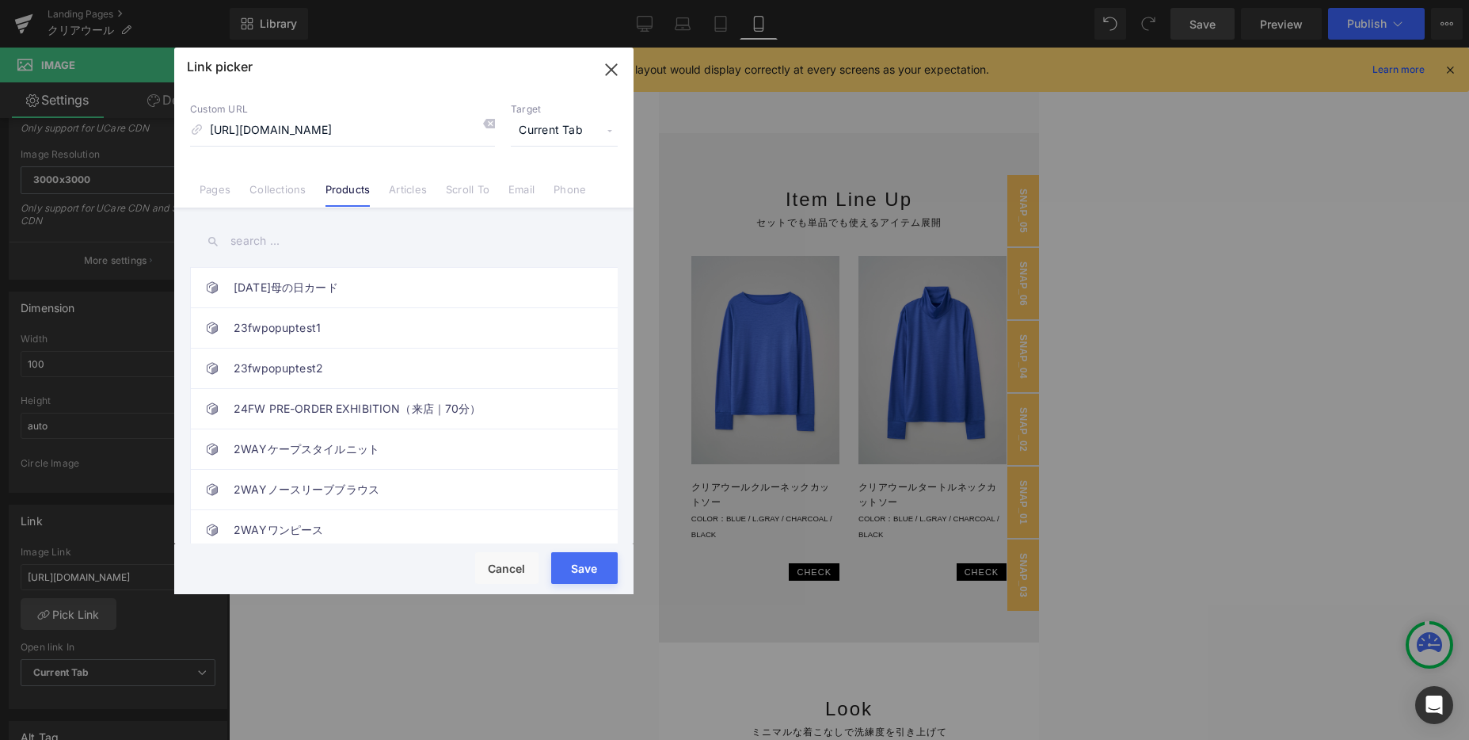
click at [325, 242] on input "text" at bounding box center [404, 241] width 428 height 36
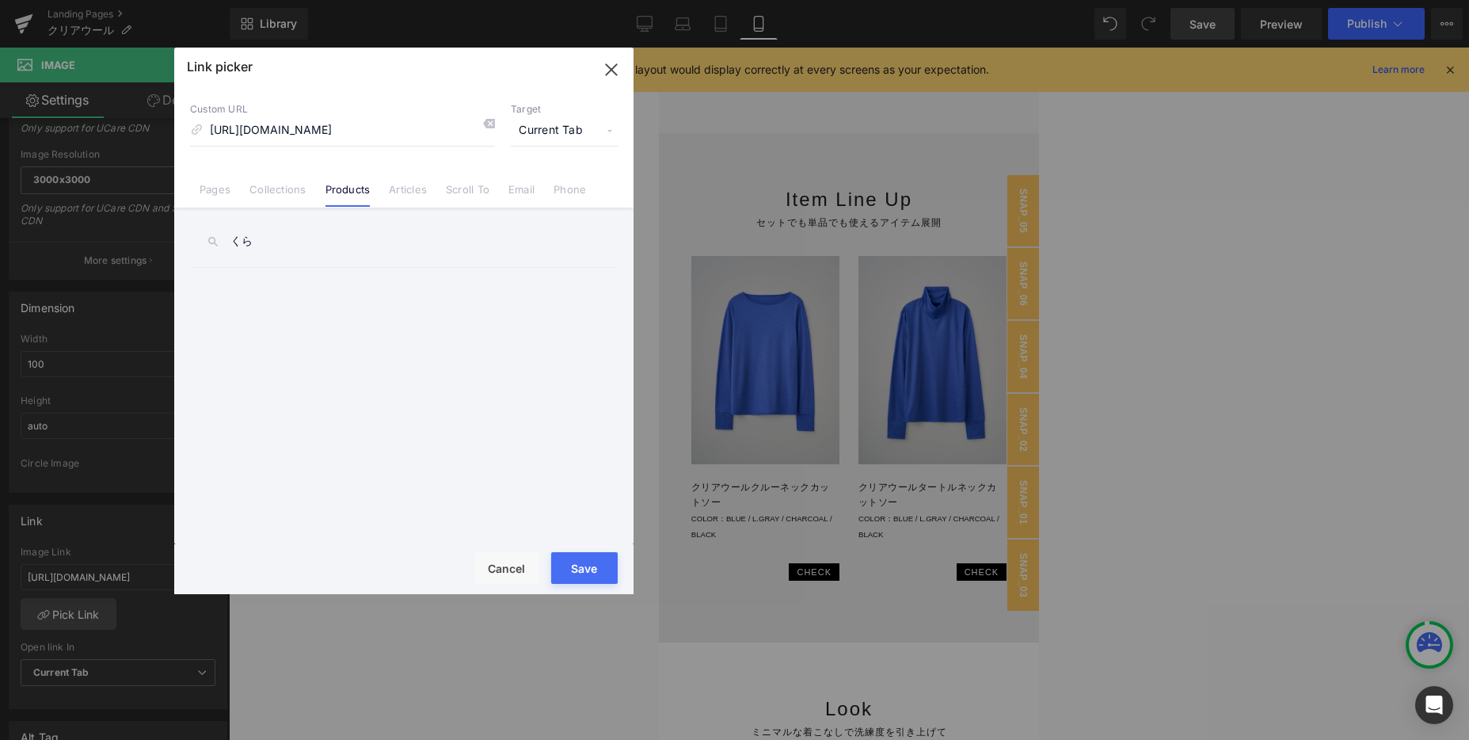
type input "く"
type input "クリアウール"
click at [310, 297] on link "クリアウールクルーネックカットソー" at bounding box center [408, 288] width 348 height 40
click at [592, 569] on button "Save" at bounding box center [584, 568] width 67 height 32
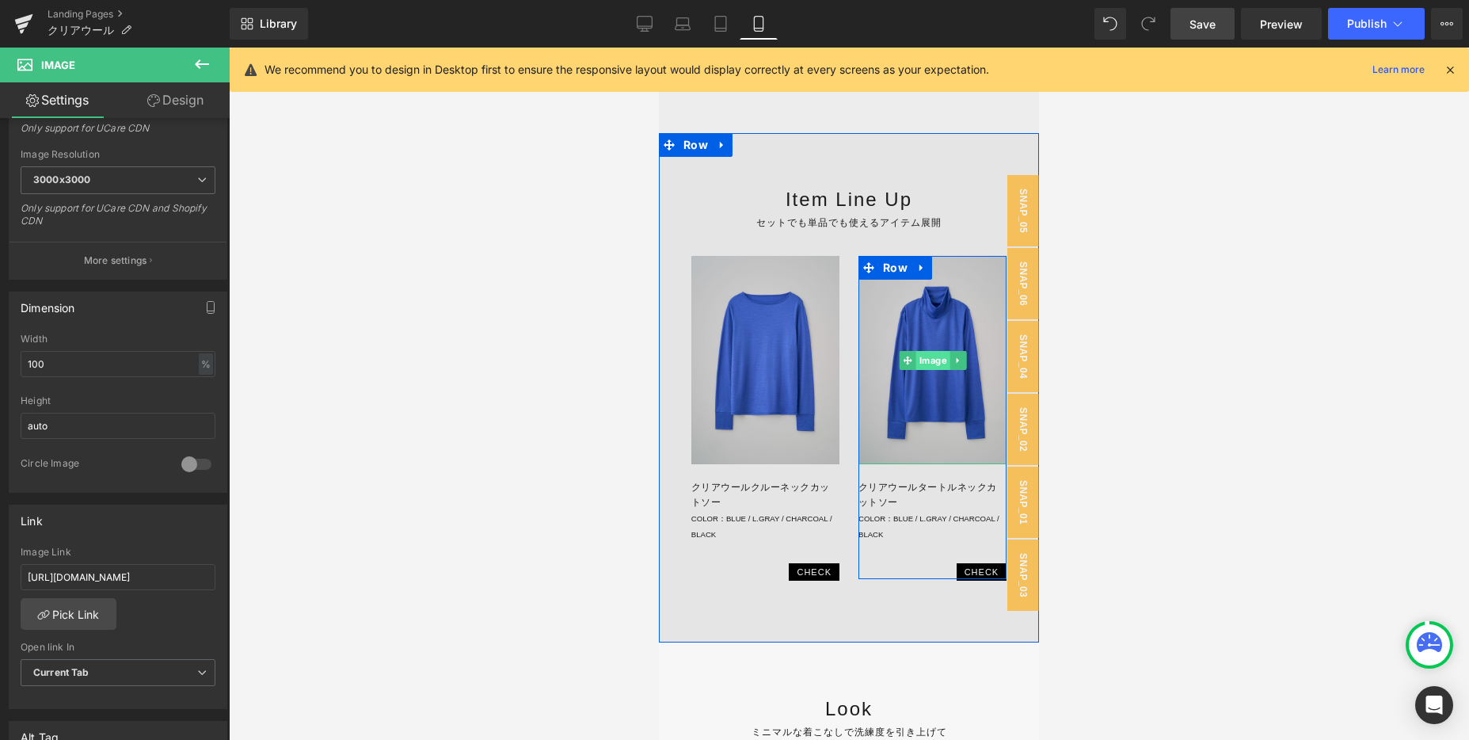
click at [935, 365] on span "Image" at bounding box center [932, 360] width 34 height 19
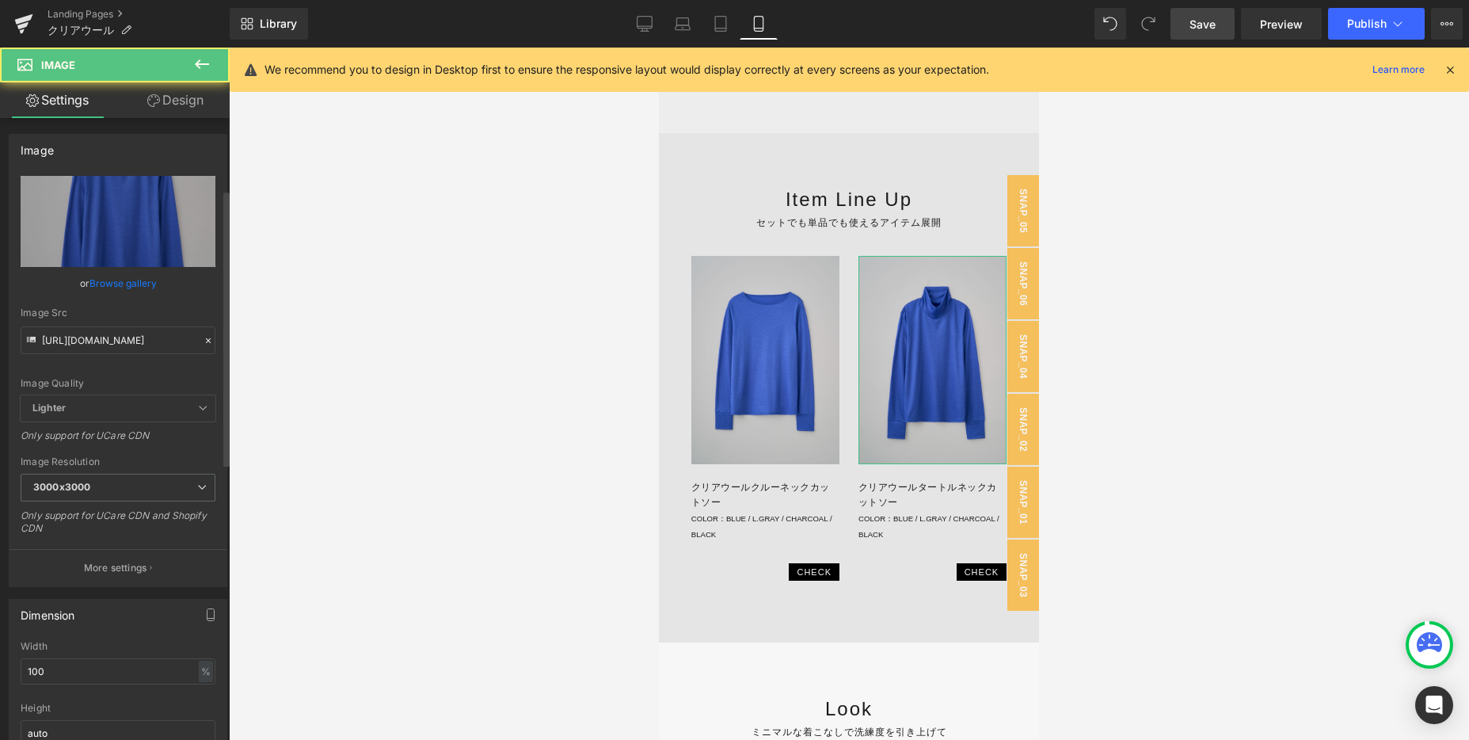
scroll to position [428, 0]
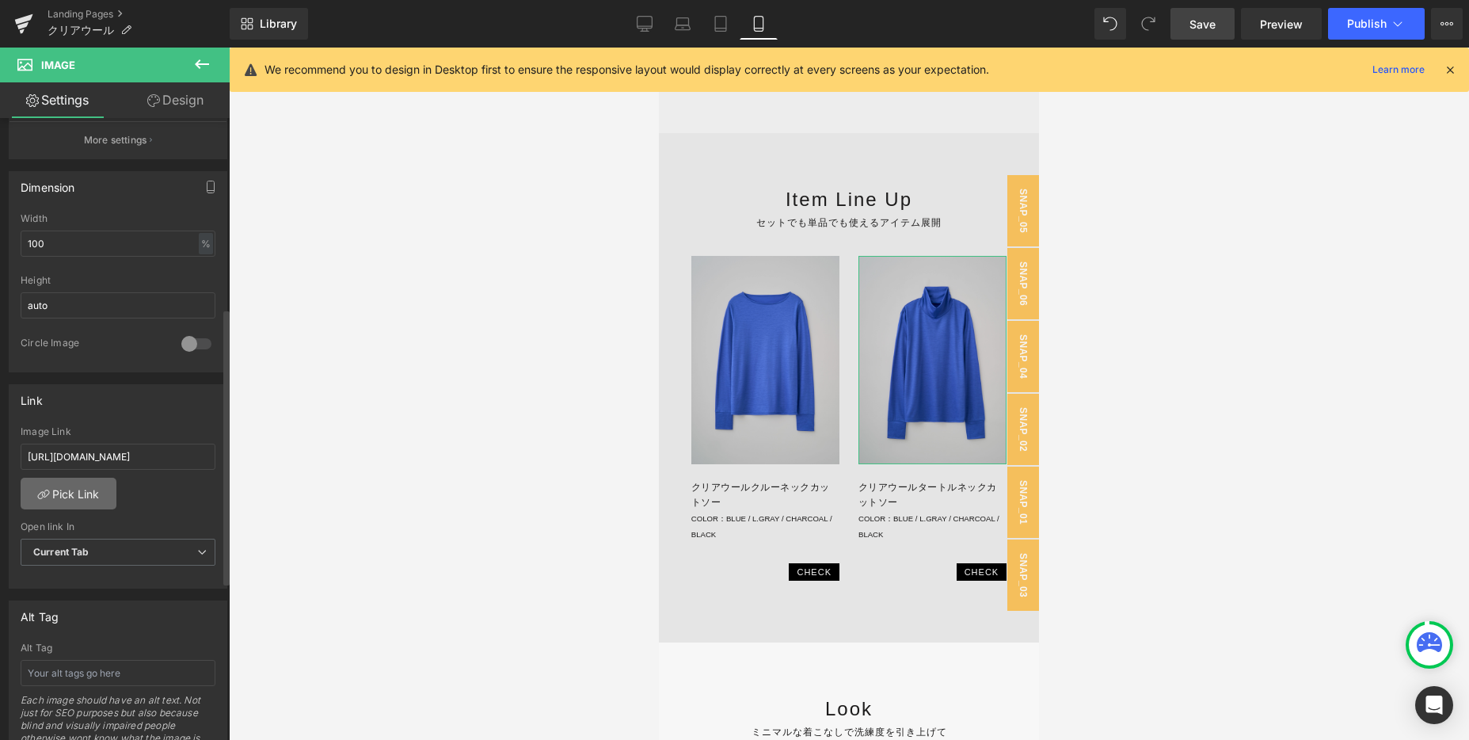
click at [82, 481] on link "Pick Link" at bounding box center [69, 494] width 96 height 32
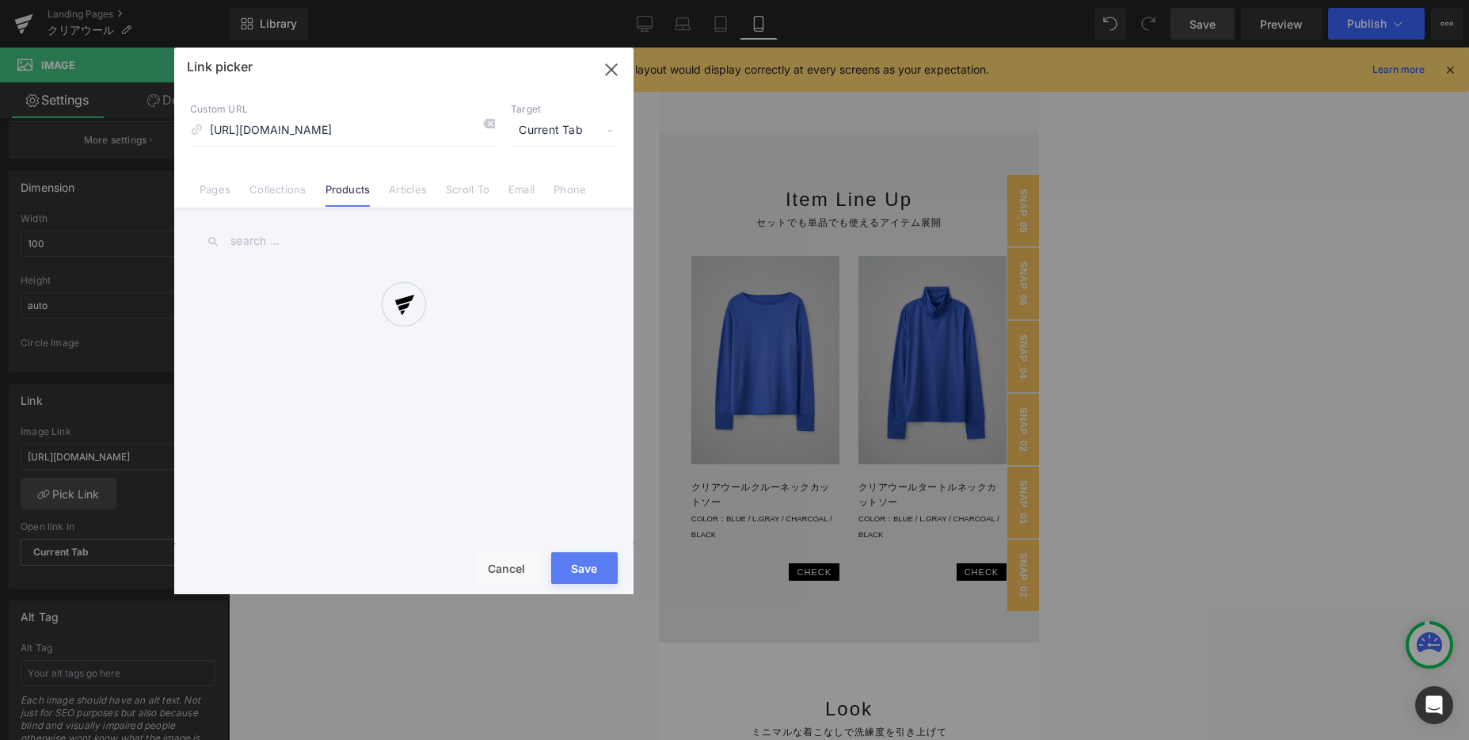
click at [236, 242] on div at bounding box center [403, 321] width 459 height 546
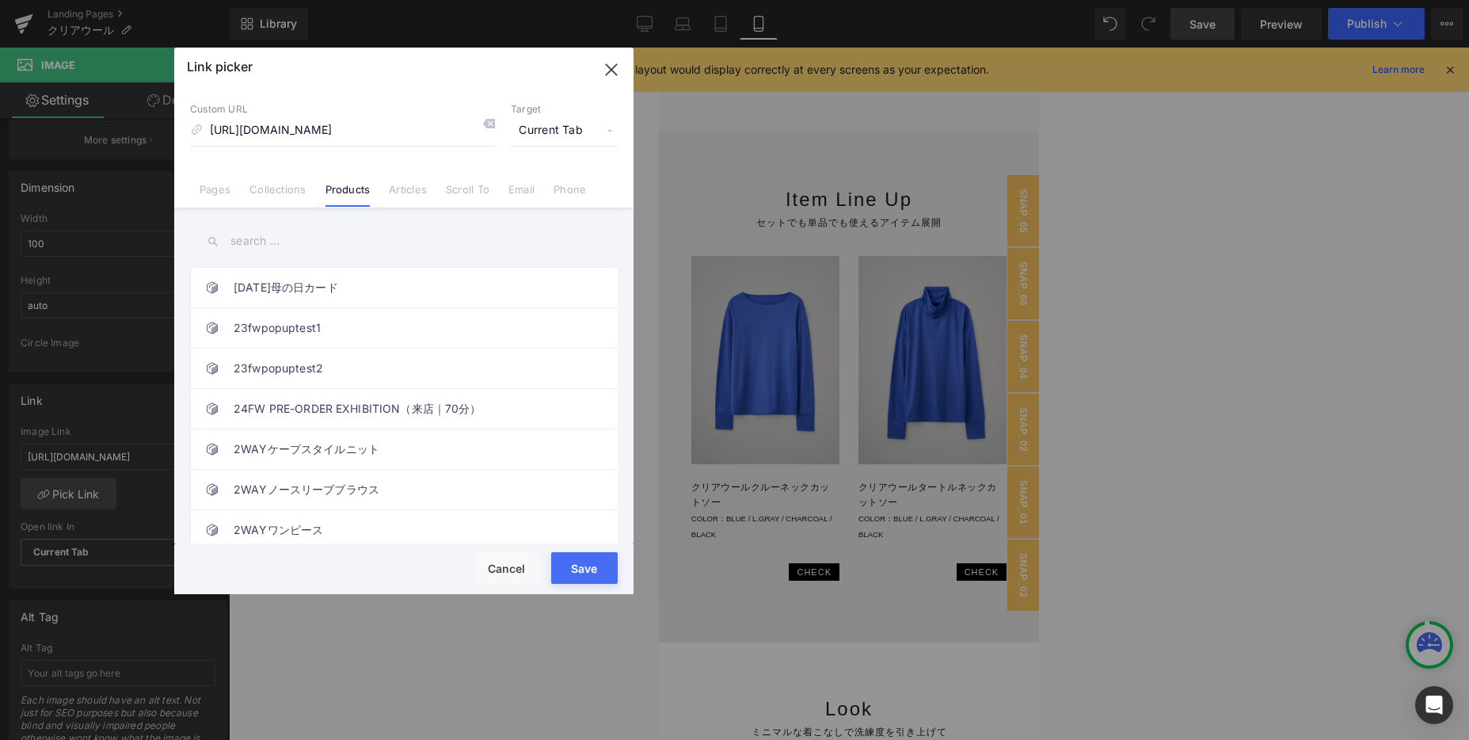
click at [303, 234] on input "text" at bounding box center [404, 241] width 428 height 36
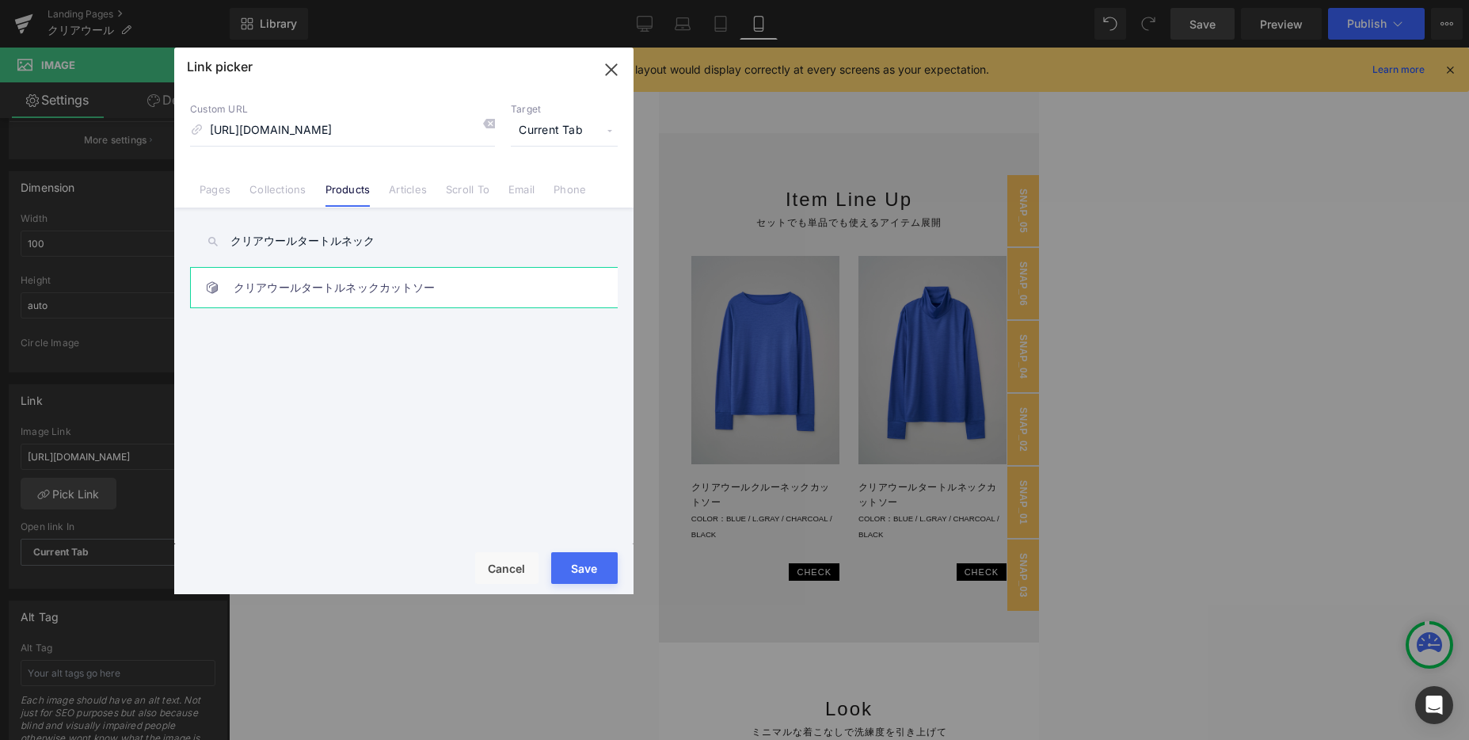
type input "クリアウールタートルネック"
click at [316, 284] on link "クリアウールタートルネックカットソー" at bounding box center [408, 288] width 348 height 40
click at [569, 562] on button "Save" at bounding box center [584, 568] width 67 height 32
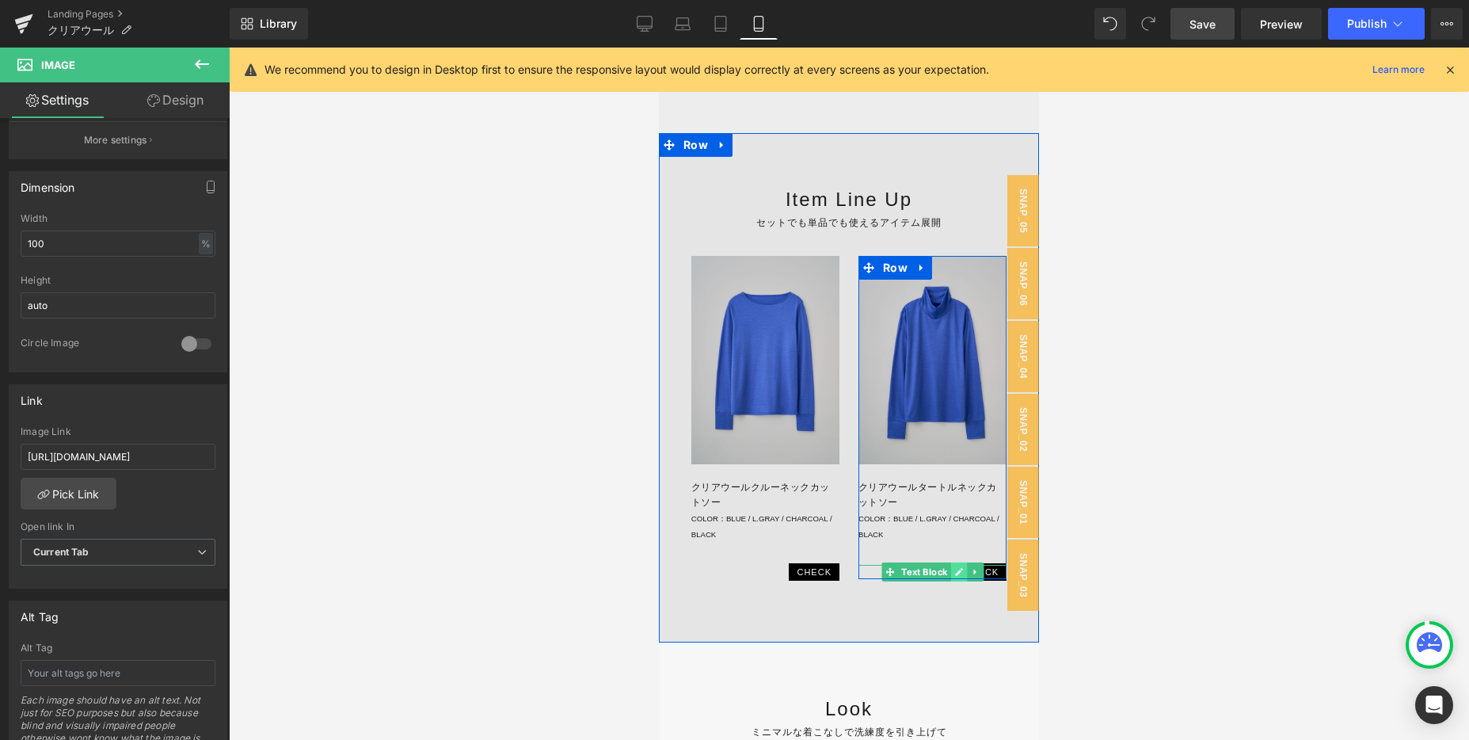
click at [955, 570] on icon at bounding box center [958, 572] width 9 height 10
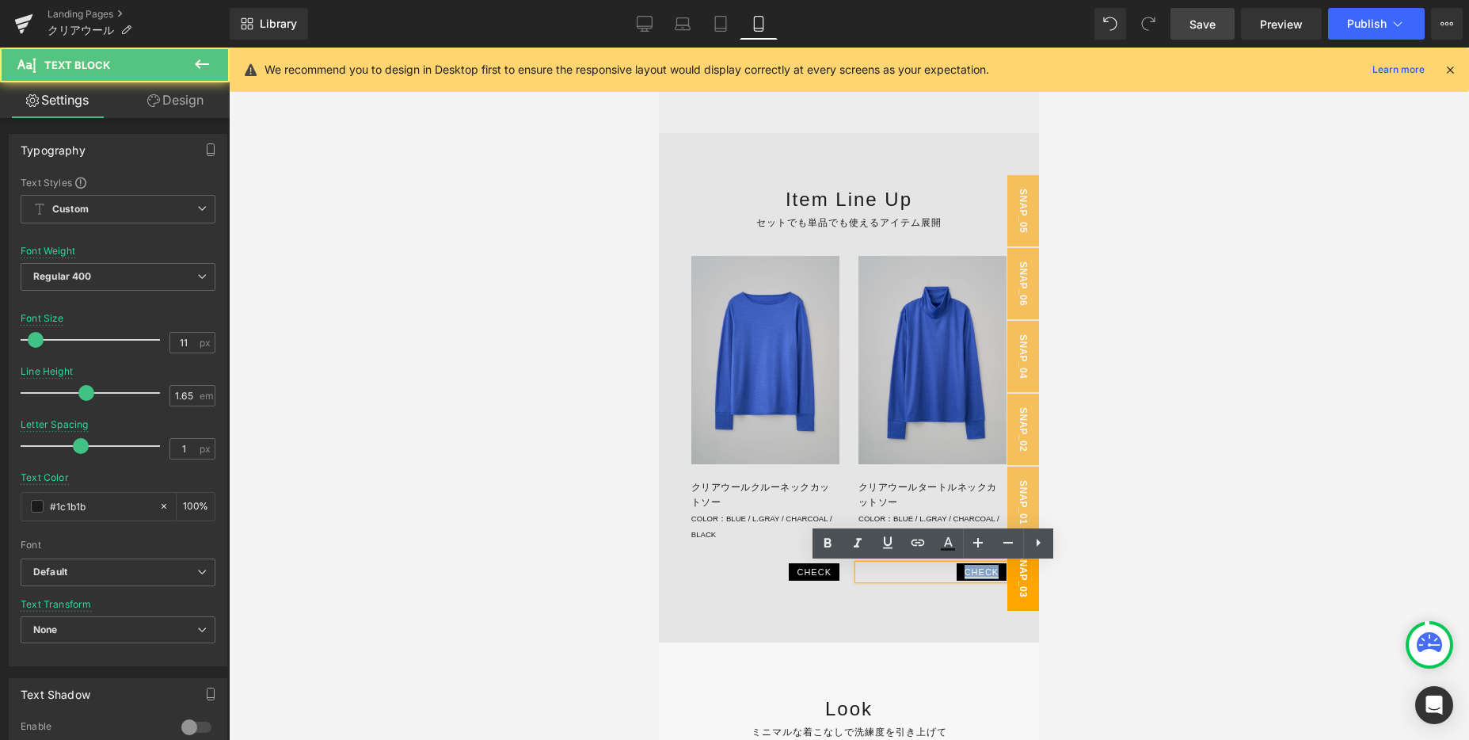
drag, startPoint x: 950, startPoint y: 569, endPoint x: 1026, endPoint y: 569, distance: 76.0
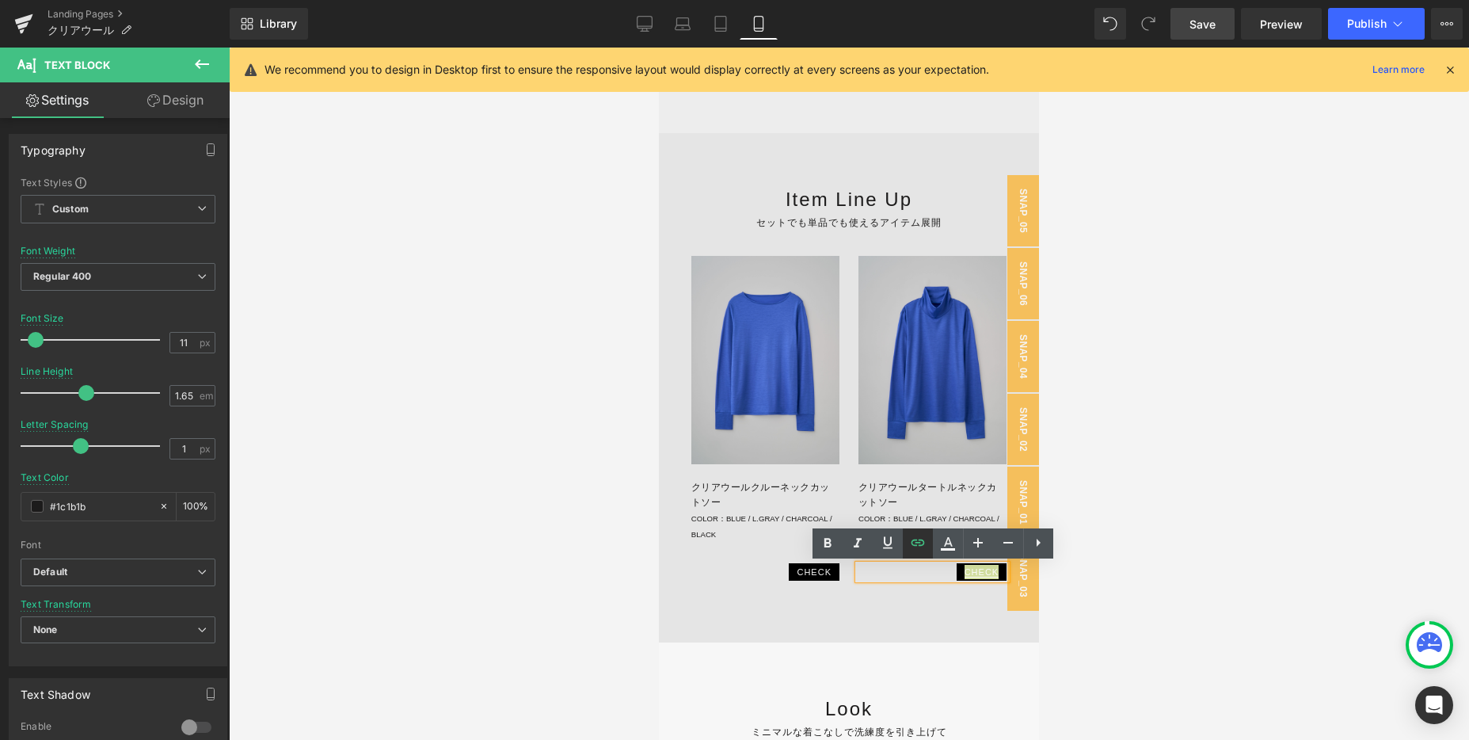
click at [908, 543] on icon at bounding box center [917, 542] width 19 height 19
click at [855, 606] on input "[URL][DOMAIN_NAME]" at bounding box center [796, 602] width 244 height 40
paste input "[URL][DOMAIN_NAME]"
click at [931, 611] on button "button" at bounding box center [934, 601] width 33 height 33
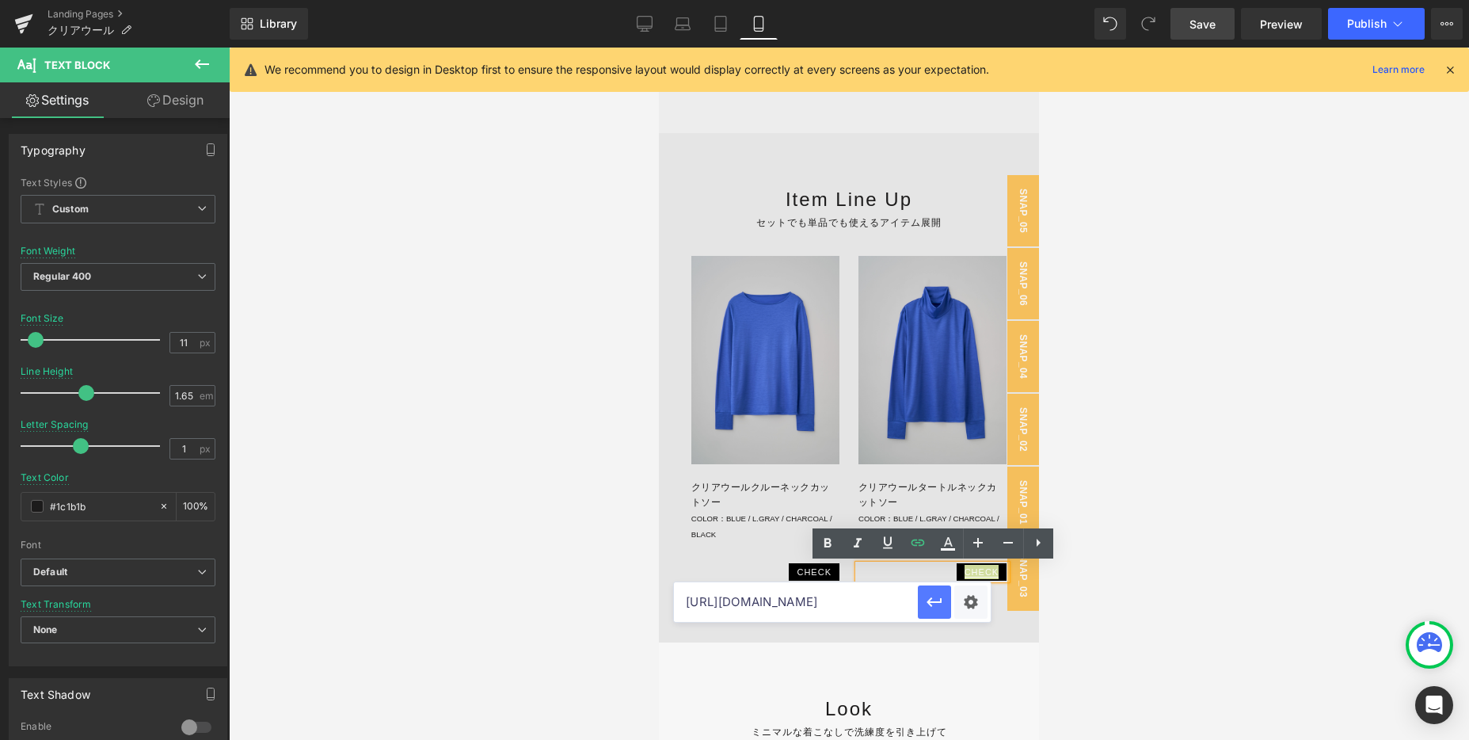
scroll to position [0, 0]
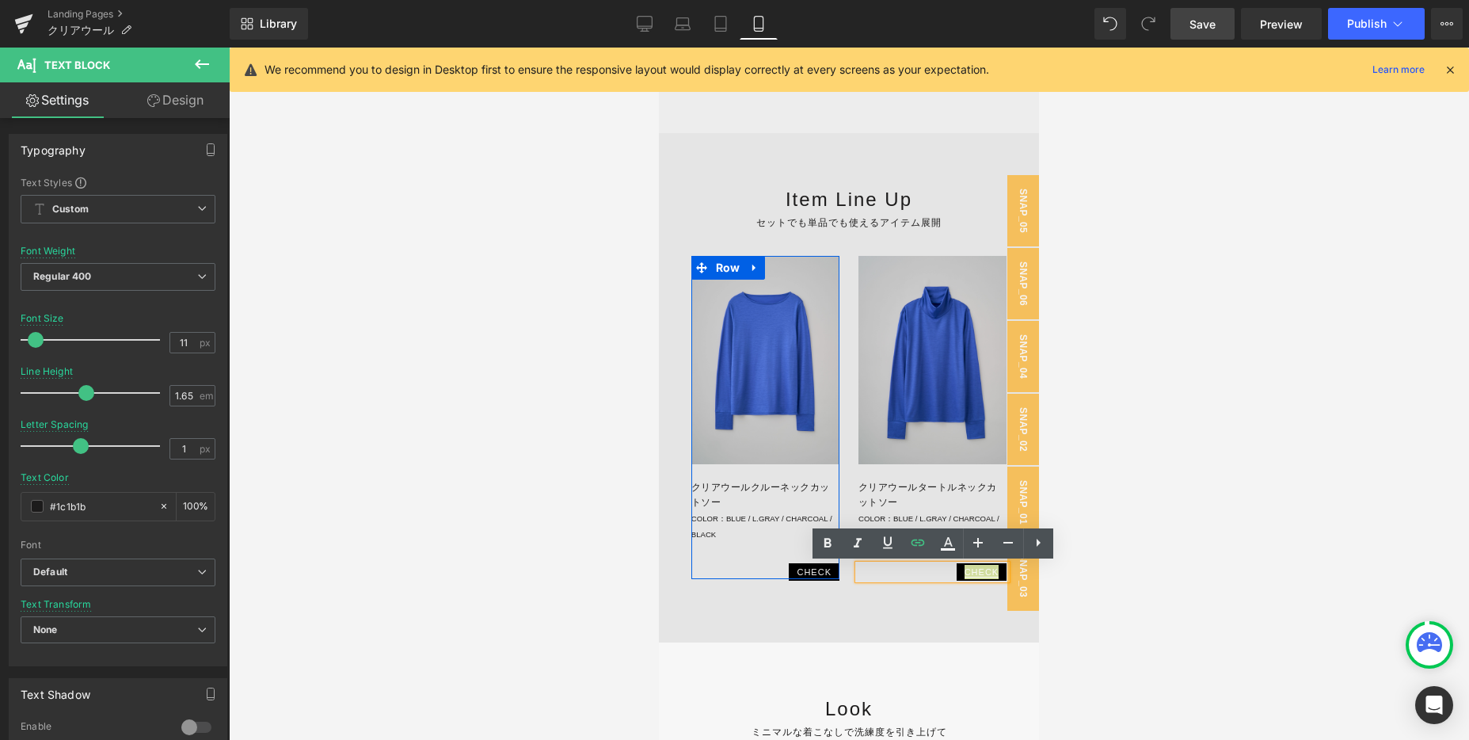
click at [771, 565] on span "Text Block" at bounding box center [757, 571] width 52 height 19
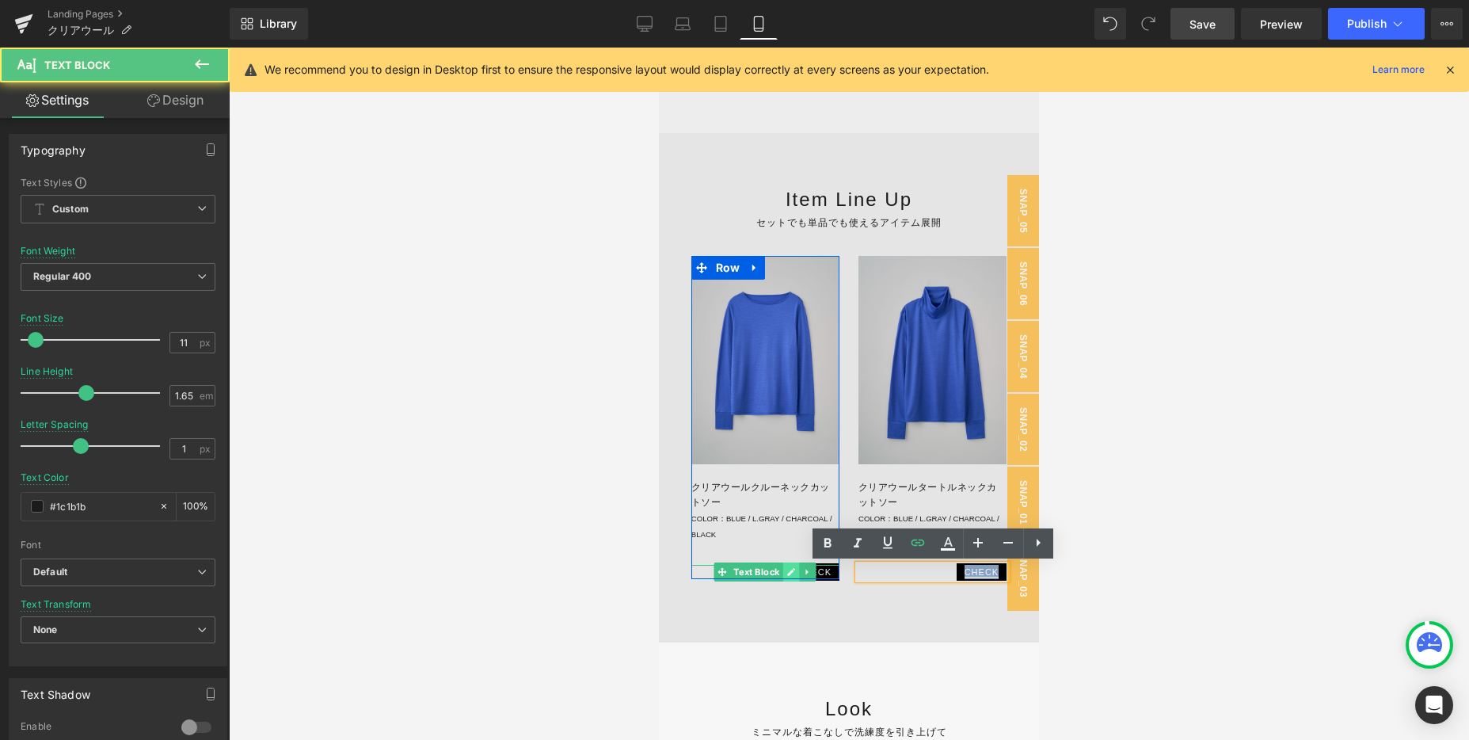
click at [789, 570] on icon at bounding box center [791, 572] width 9 height 10
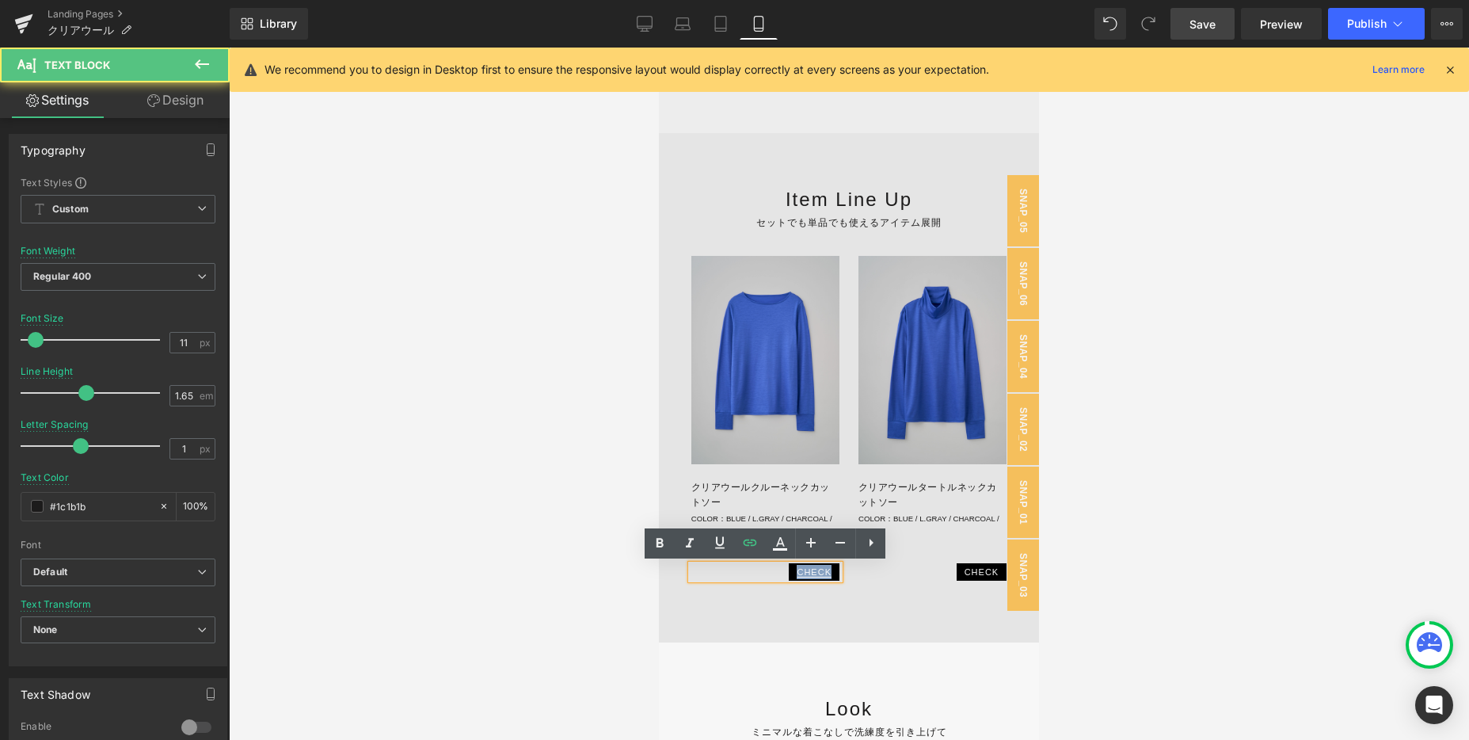
drag, startPoint x: 779, startPoint y: 570, endPoint x: 836, endPoint y: 571, distance: 57.0
click at [836, 571] on p "CHECK" at bounding box center [773, 572] width 132 height 14
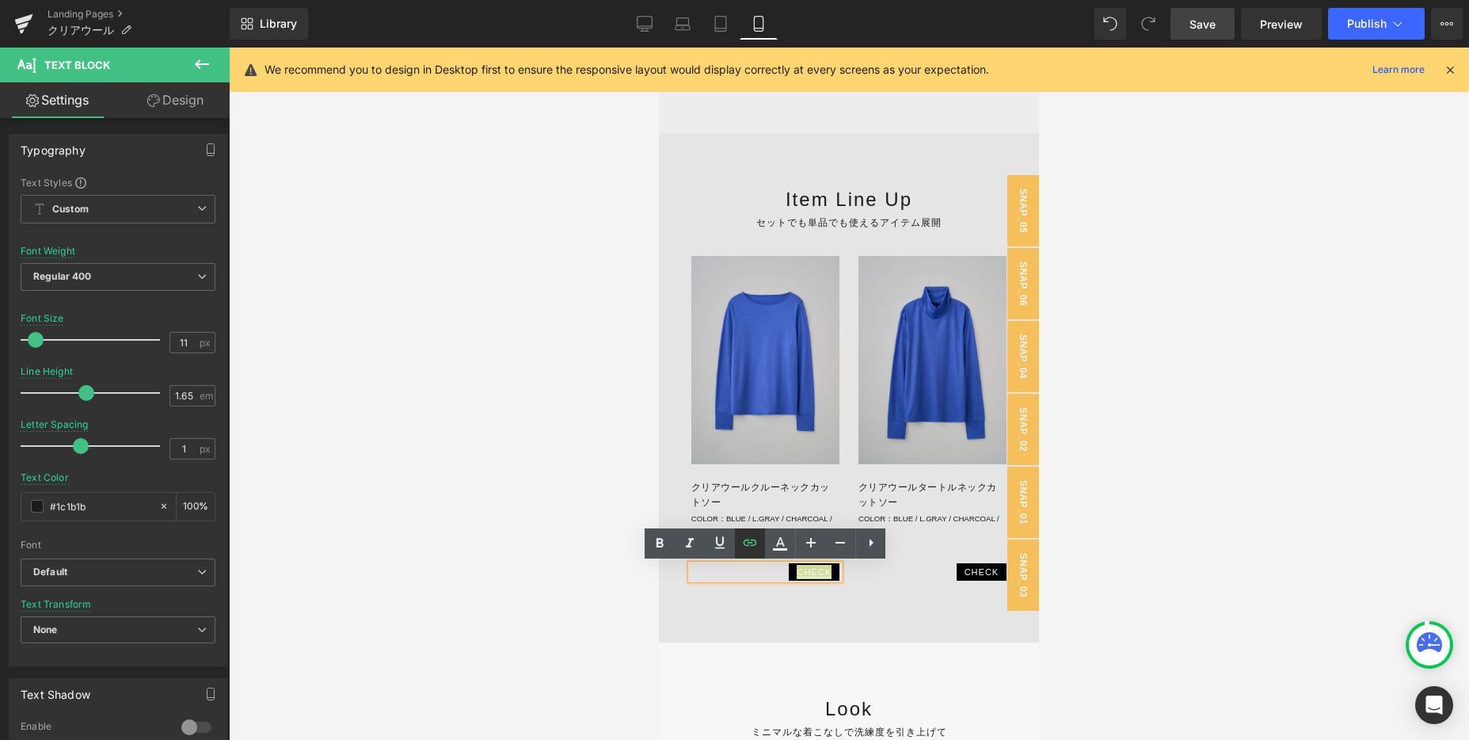
click at [744, 542] on icon at bounding box center [750, 542] width 13 height 6
click at [692, 608] on input "[URL][DOMAIN_NAME]" at bounding box center [629, 602] width 244 height 40
type input "[URL][DOMAIN_NAME]"
paste input "[URL][DOMAIN_NAME]"
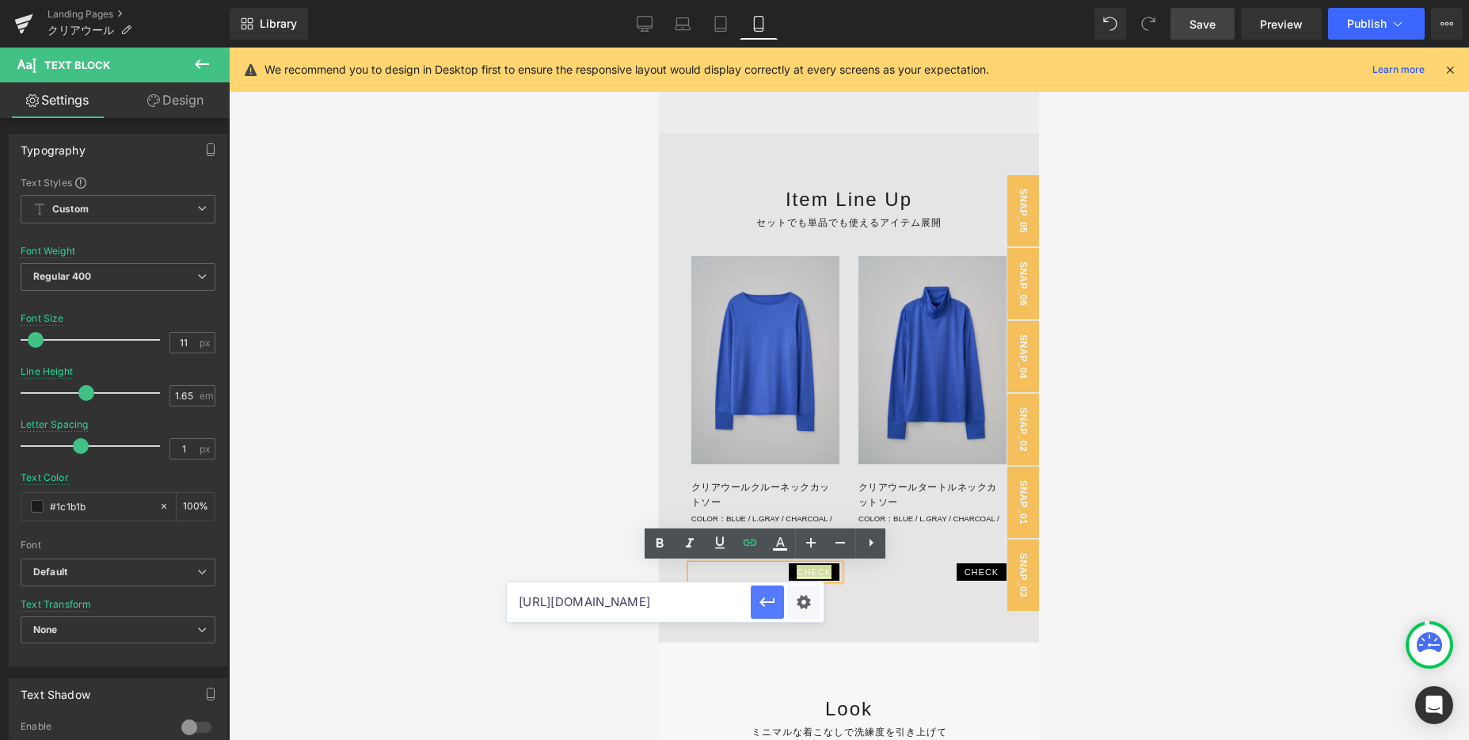
type input "[URL][DOMAIN_NAME]"
click at [767, 604] on icon "button" at bounding box center [767, 601] width 19 height 19
click at [1211, 14] on link "Save" at bounding box center [1202, 24] width 64 height 32
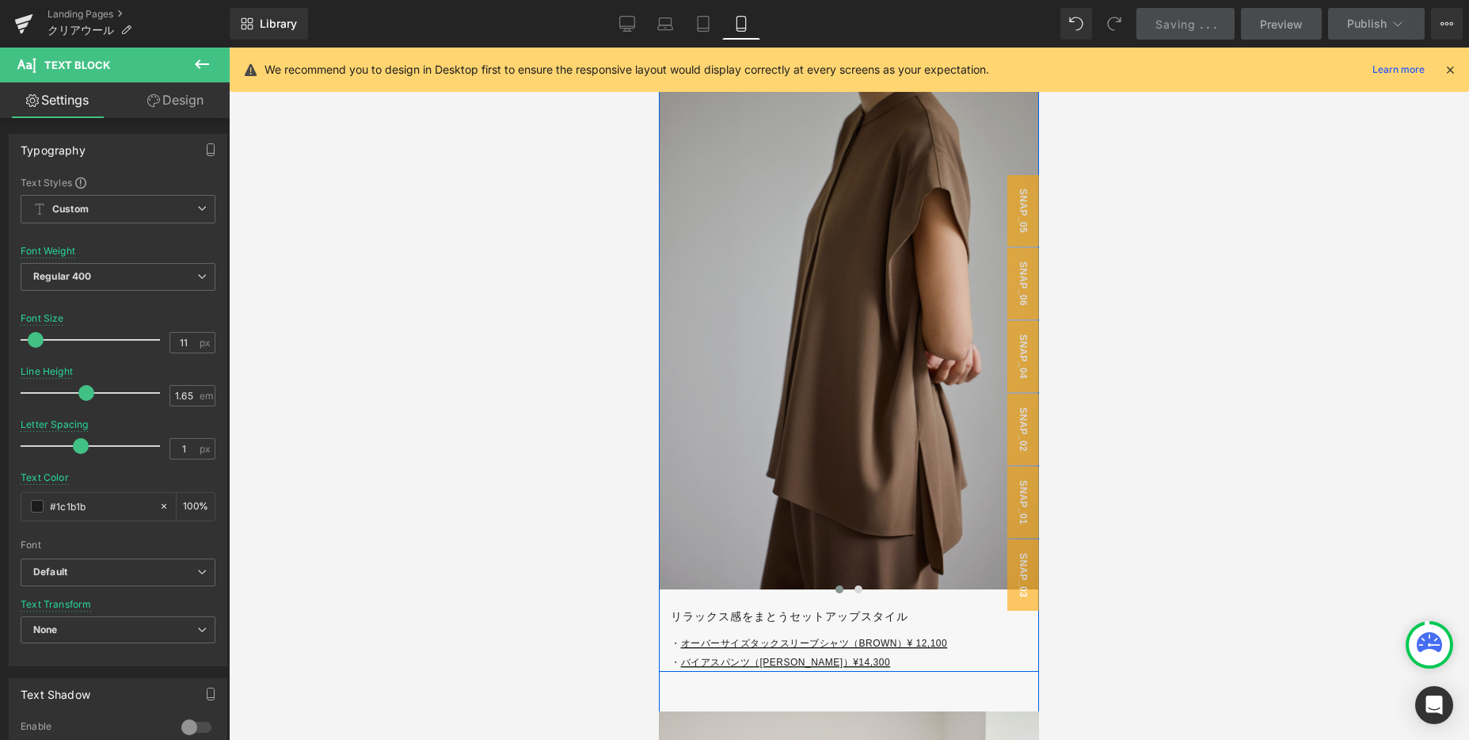
scroll to position [4366, 0]
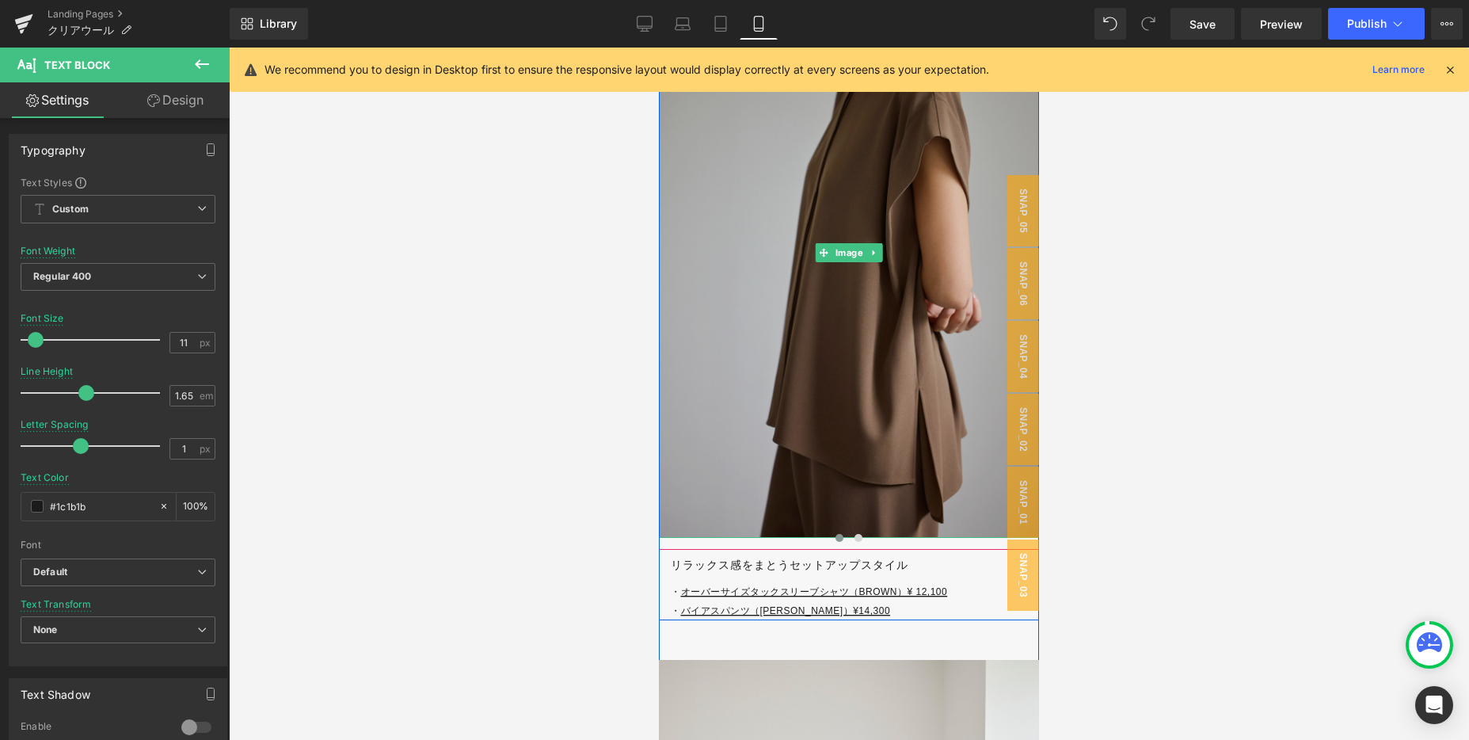
click at [812, 385] on img at bounding box center [849, 253] width 380 height 570
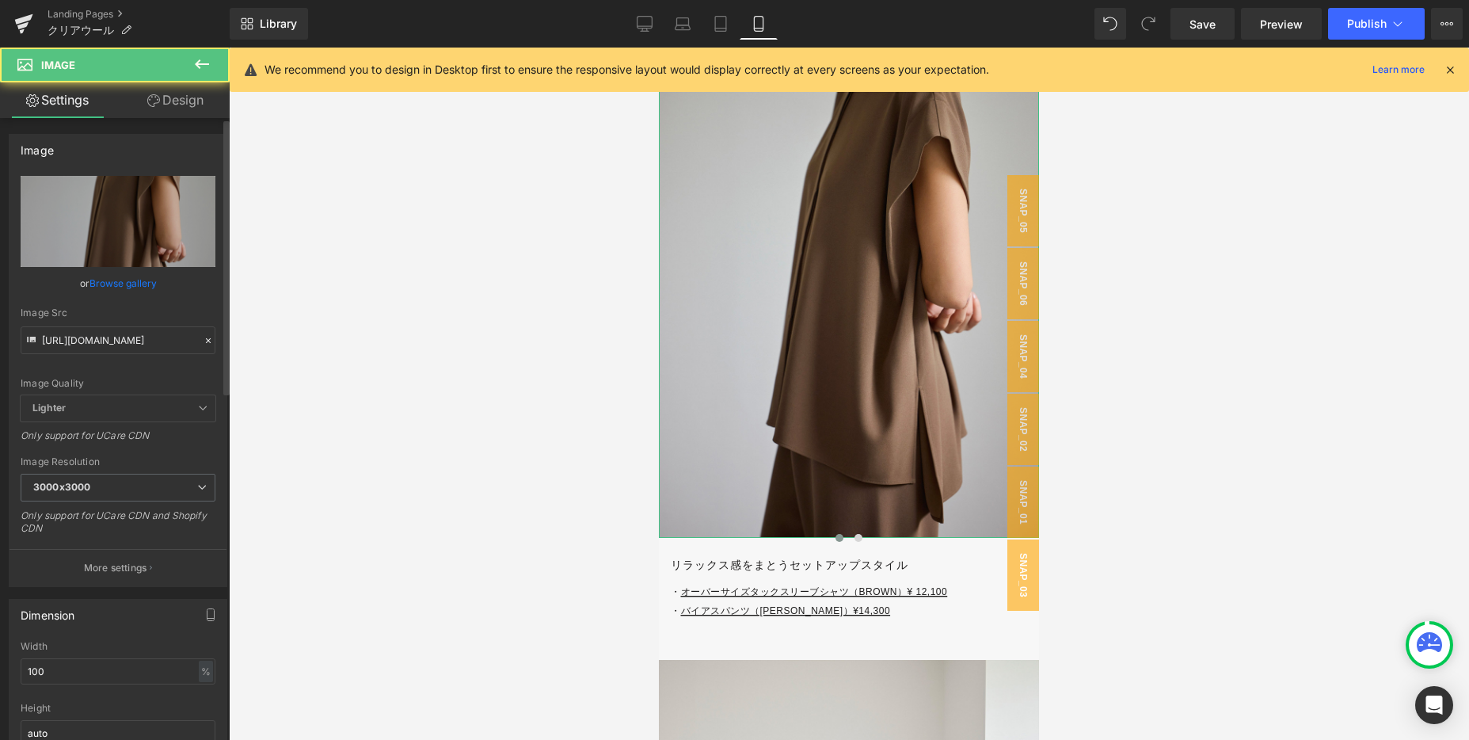
click at [203, 344] on icon at bounding box center [208, 340] width 11 height 11
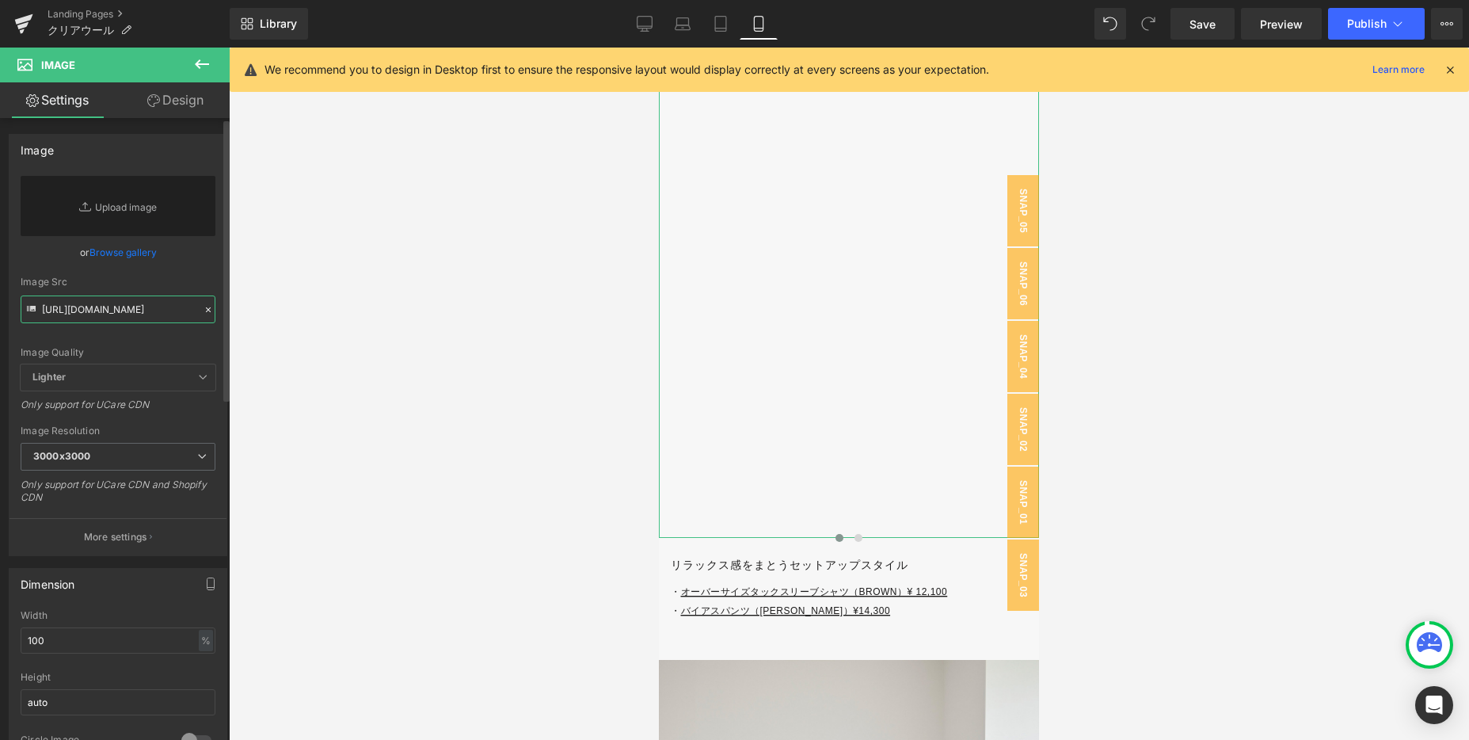
click at [134, 316] on input "[URL][DOMAIN_NAME]" at bounding box center [118, 309] width 195 height 28
paste input "[URL][DOMAIN_NAME]"
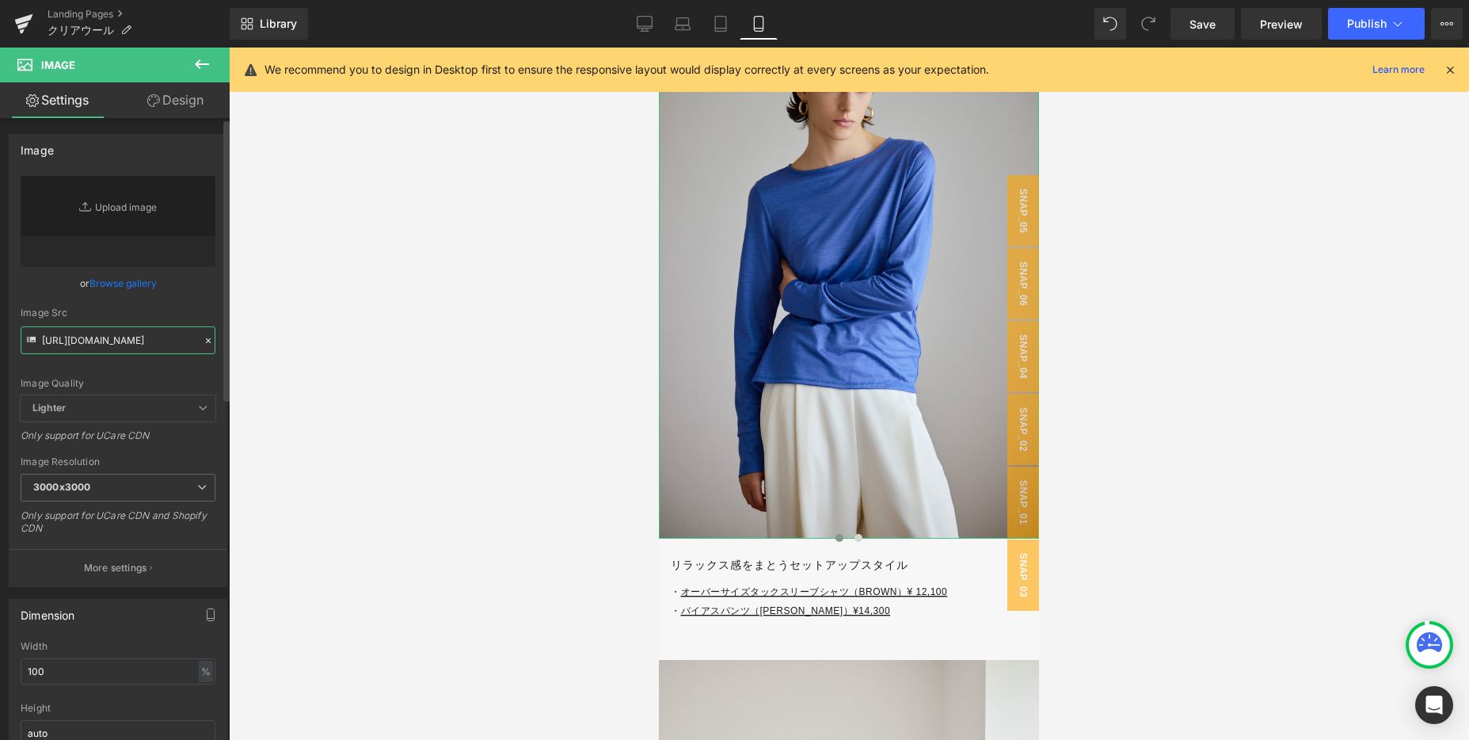
type input "[URL][DOMAIN_NAME]"
click at [185, 302] on div "Image Quality Lighter Lightest Lighter Lighter Lightest Only support for UCare …" at bounding box center [118, 285] width 195 height 219
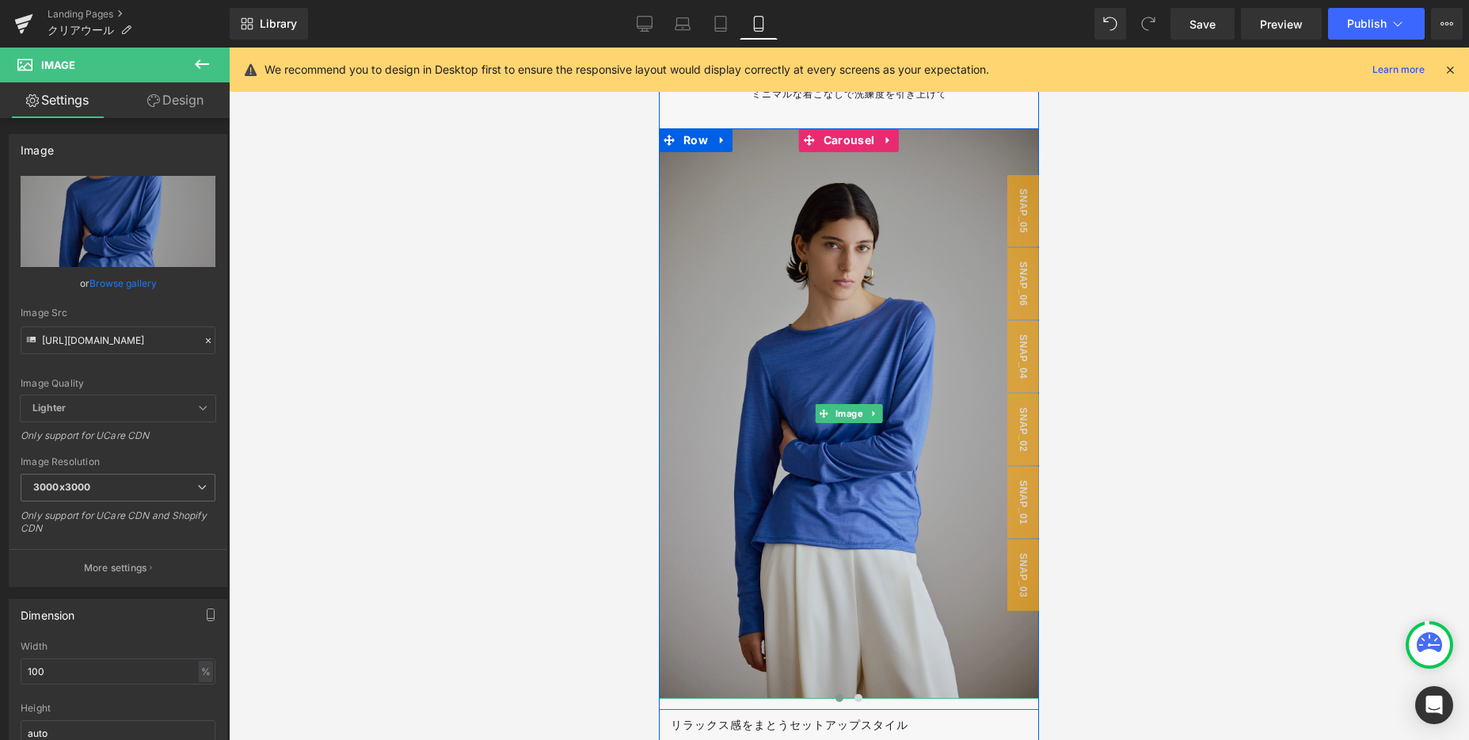
scroll to position [4207, 0]
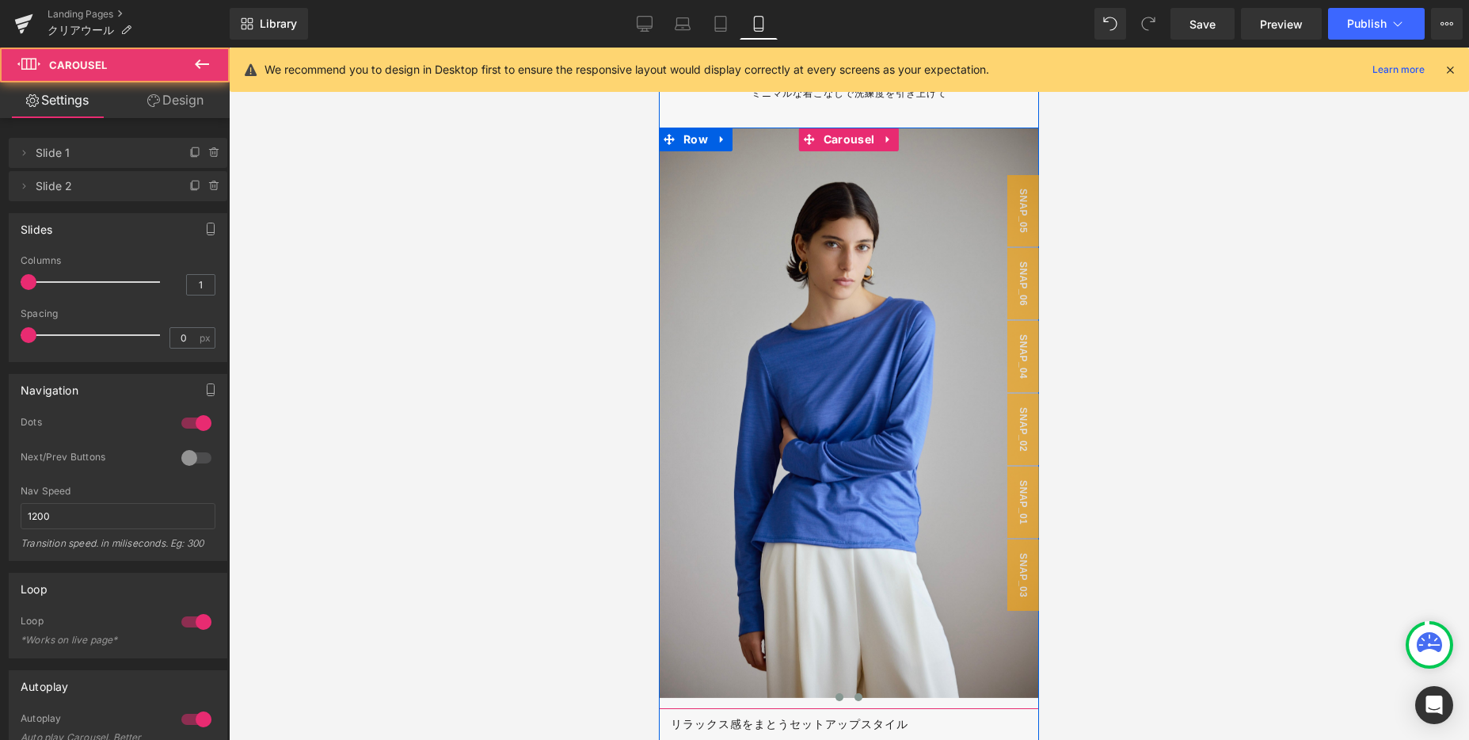
click at [860, 698] on span at bounding box center [859, 697] width 8 height 8
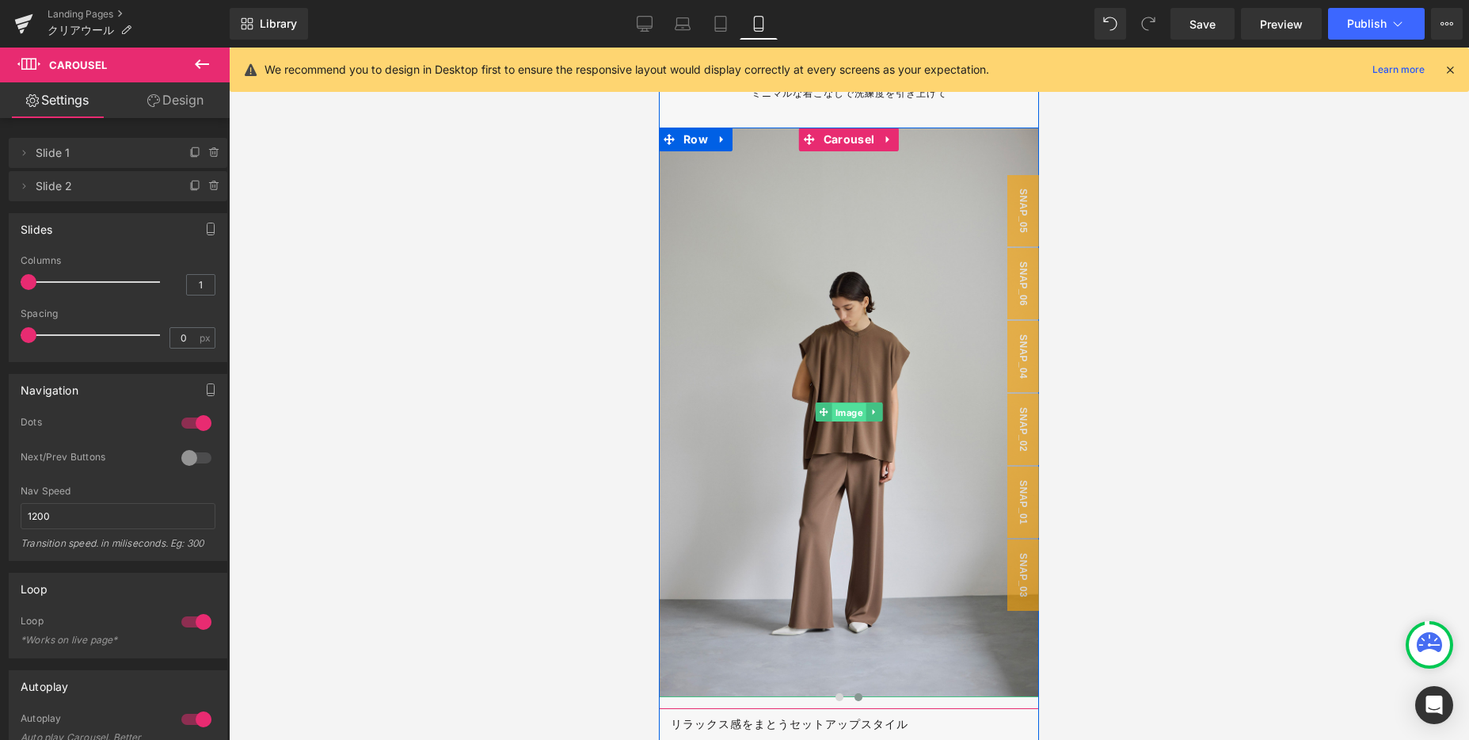
click at [851, 414] on span "Image" at bounding box center [849, 412] width 34 height 19
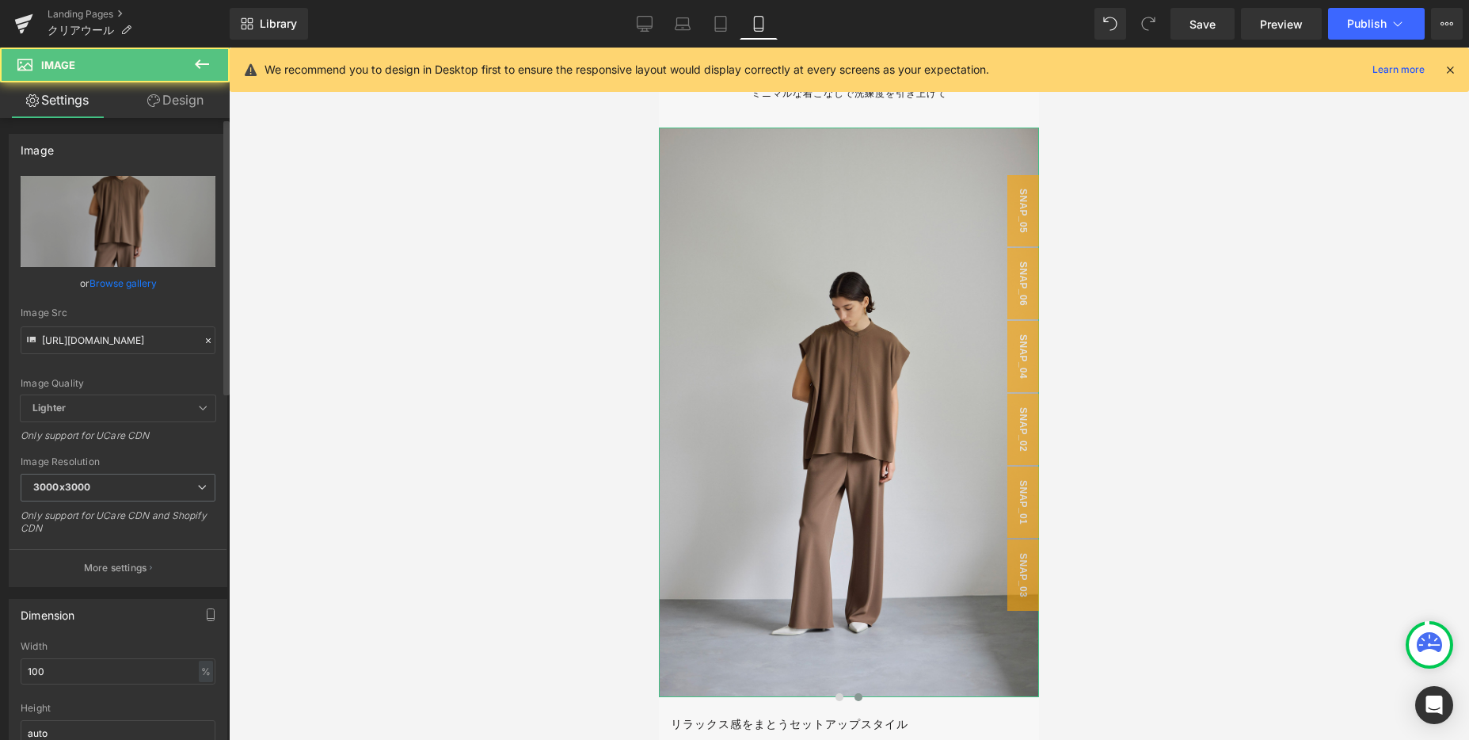
click at [205, 343] on icon at bounding box center [208, 340] width 11 height 11
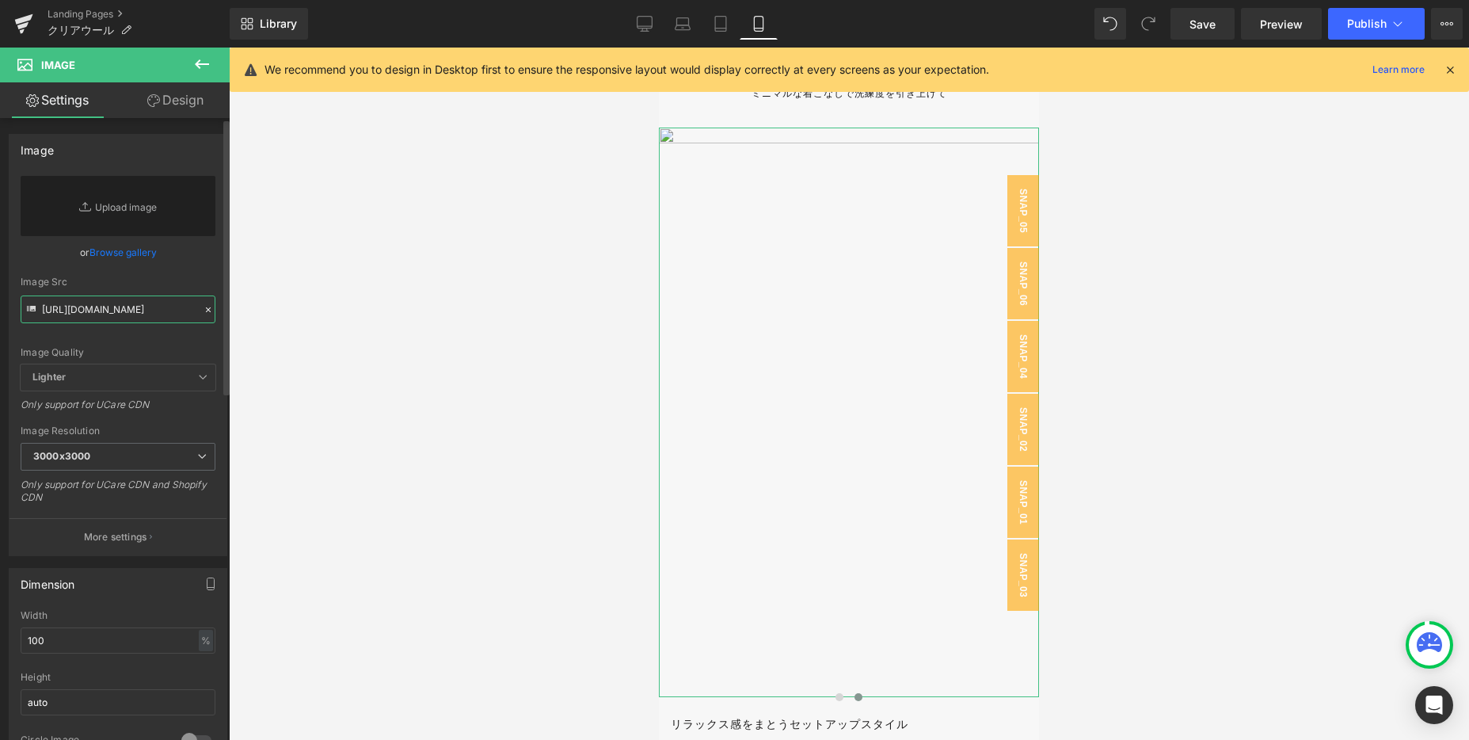
click at [149, 314] on input "[URL][DOMAIN_NAME]" at bounding box center [118, 309] width 195 height 28
paste input "[URL][DOMAIN_NAME]"
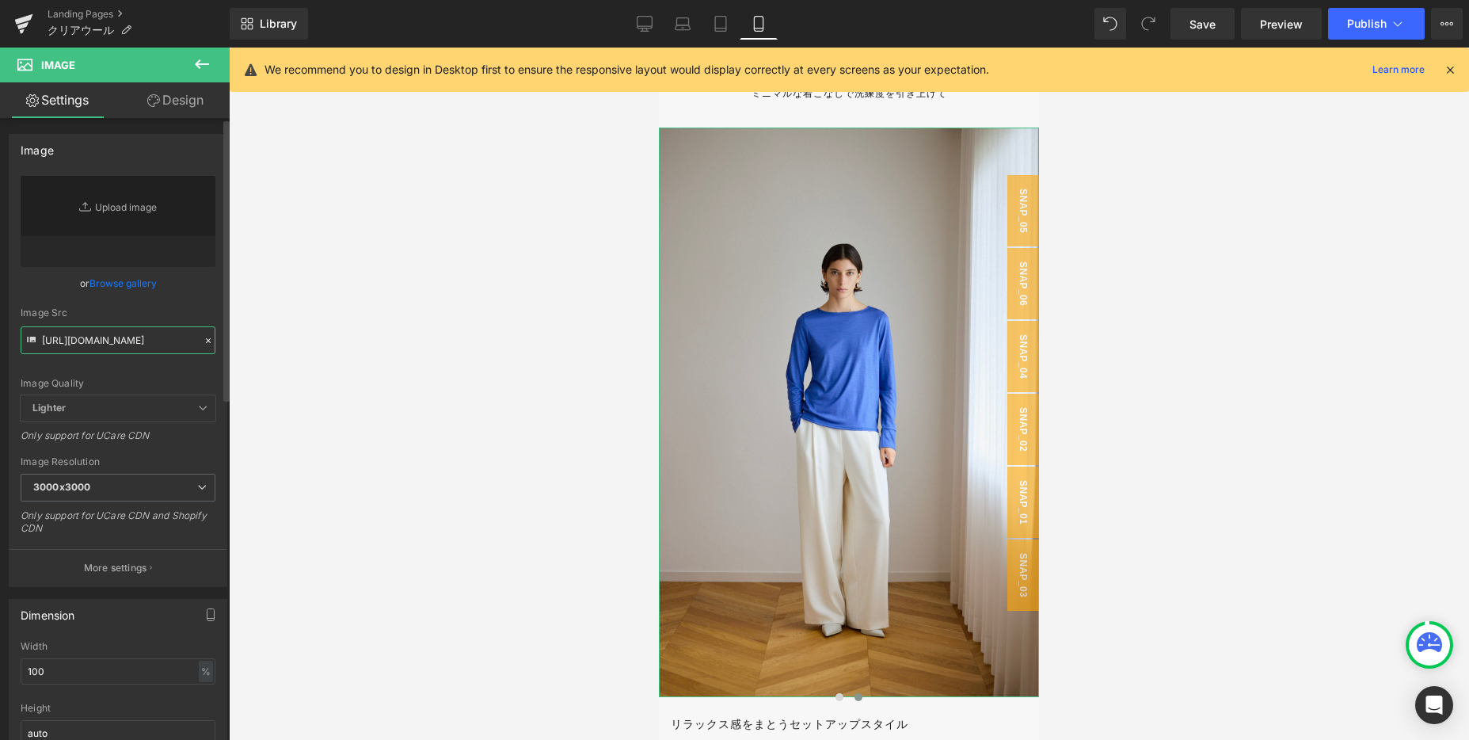
type input "[URL][DOMAIN_NAME]"
click at [169, 303] on div "Image Quality Lighter Lightest Lighter Lighter Lightest Only support for UCare …" at bounding box center [118, 285] width 195 height 219
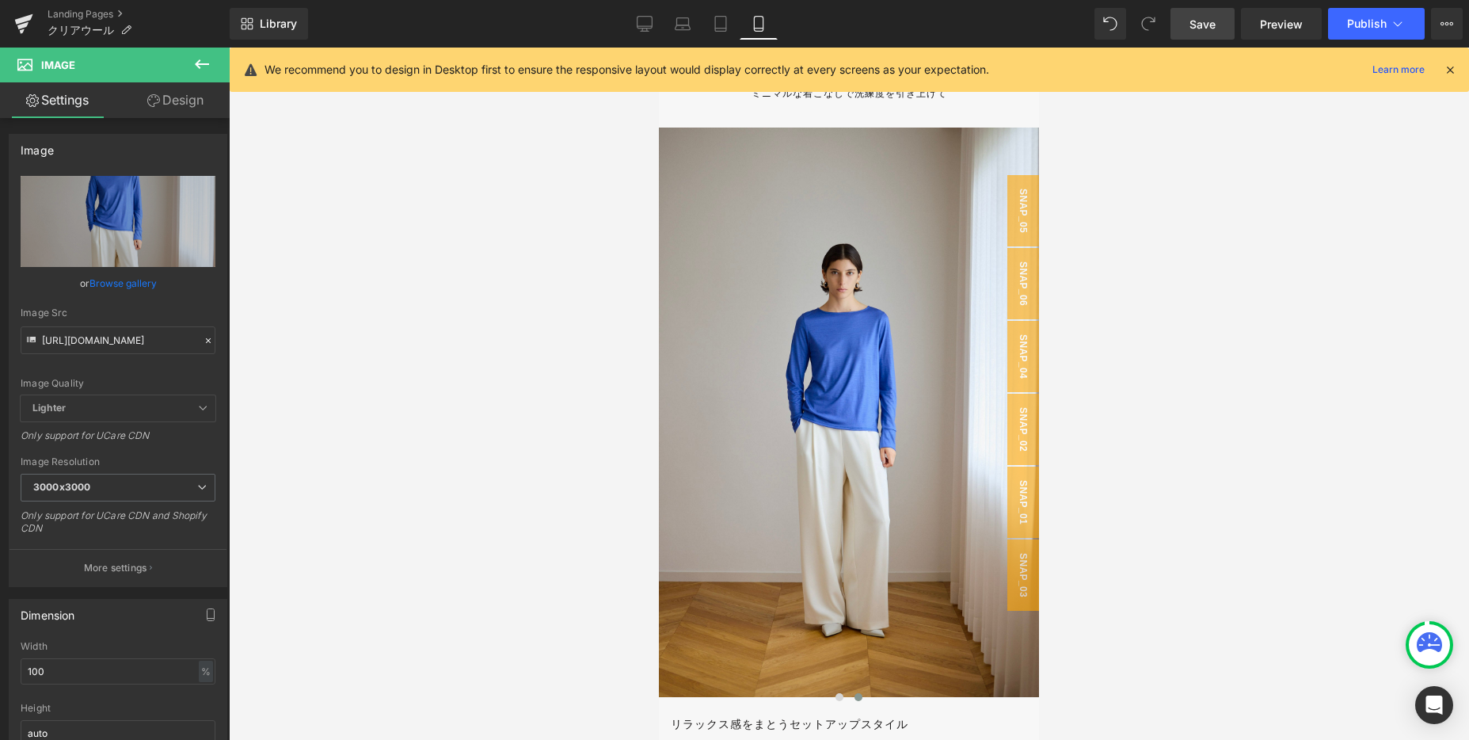
click at [1202, 26] on span "Save" at bounding box center [1203, 24] width 26 height 17
click at [1211, 17] on span "Save" at bounding box center [1203, 24] width 26 height 17
